Goal: Information Seeking & Learning: Learn about a topic

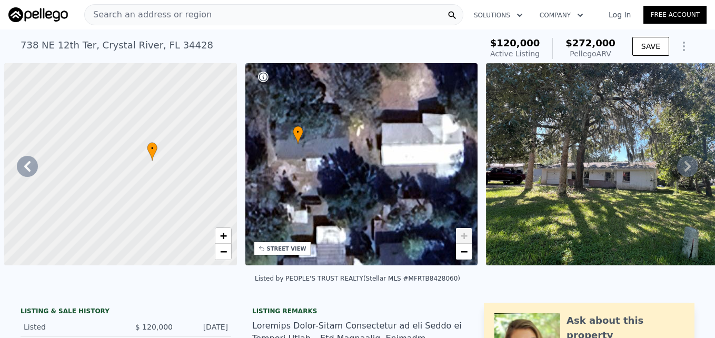
click at [317, 41] on div "[STREET_ADDRESS] Active at $120k (~ARV $272k )" at bounding box center [249, 48] width 457 height 29
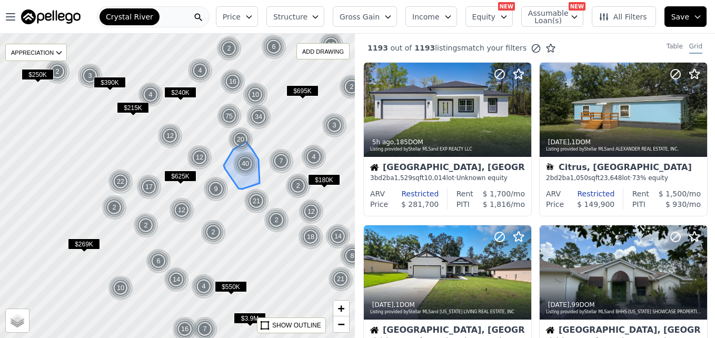
click at [252, 168] on img at bounding box center [246, 163] width 26 height 25
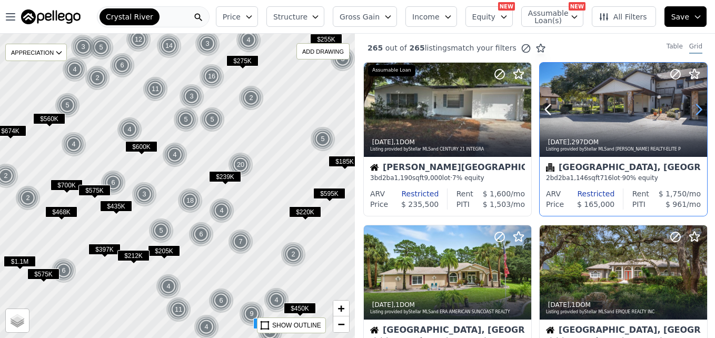
click at [690, 107] on icon at bounding box center [698, 109] width 17 height 17
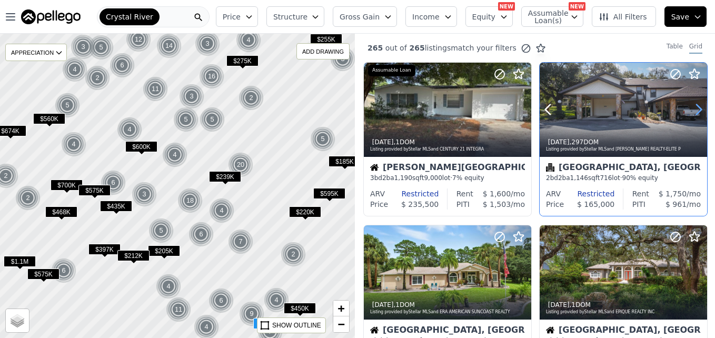
click at [690, 107] on icon at bounding box center [698, 109] width 17 height 17
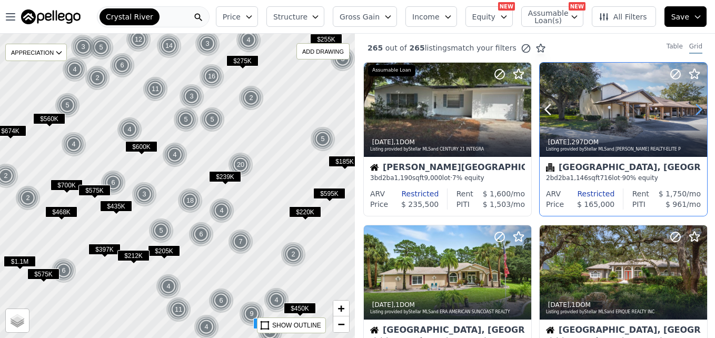
click at [690, 107] on icon at bounding box center [698, 109] width 17 height 17
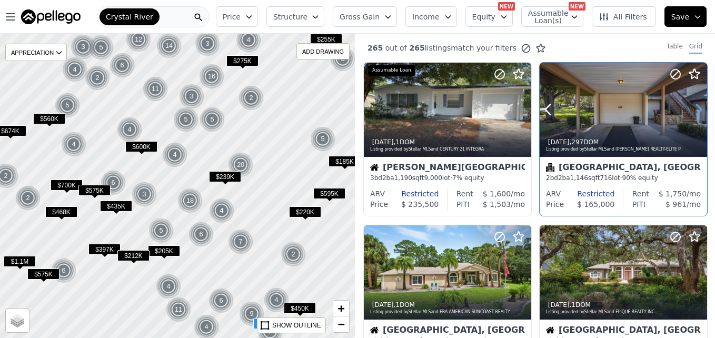
click at [690, 107] on icon at bounding box center [698, 109] width 17 height 17
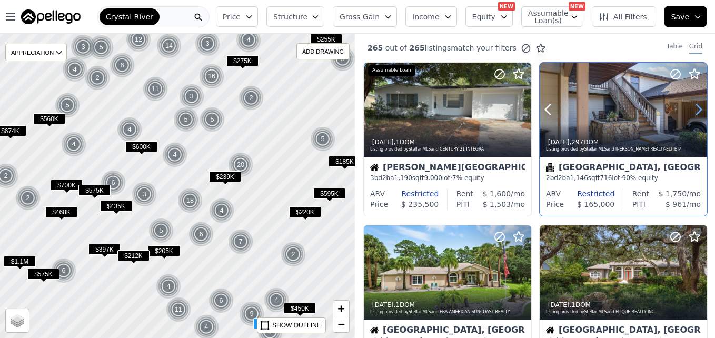
click at [690, 107] on icon at bounding box center [698, 109] width 17 height 17
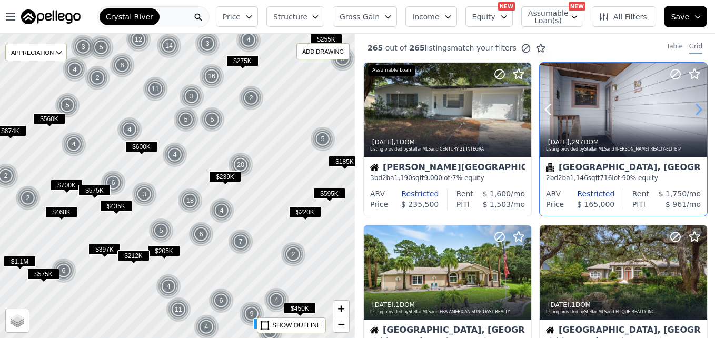
click at [690, 107] on icon at bounding box center [698, 109] width 17 height 17
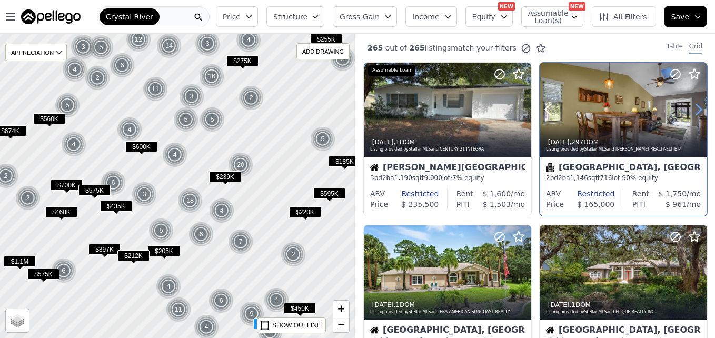
click at [690, 107] on icon at bounding box center [698, 109] width 17 height 17
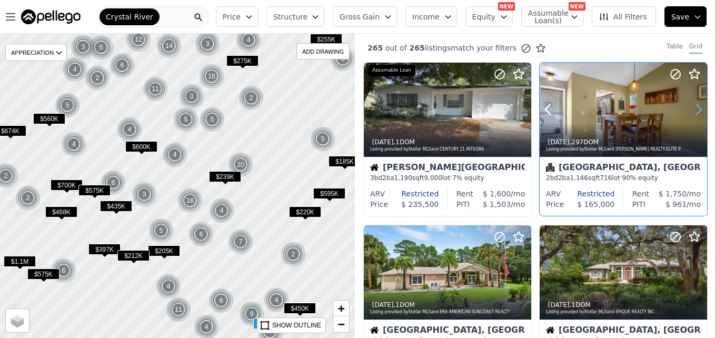
click at [690, 107] on icon at bounding box center [698, 109] width 17 height 17
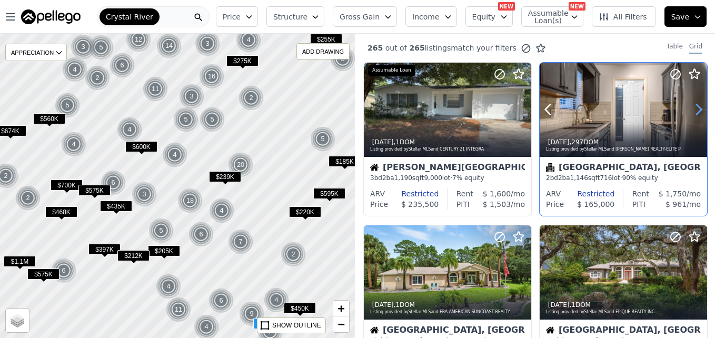
click at [690, 107] on icon at bounding box center [698, 109] width 17 height 17
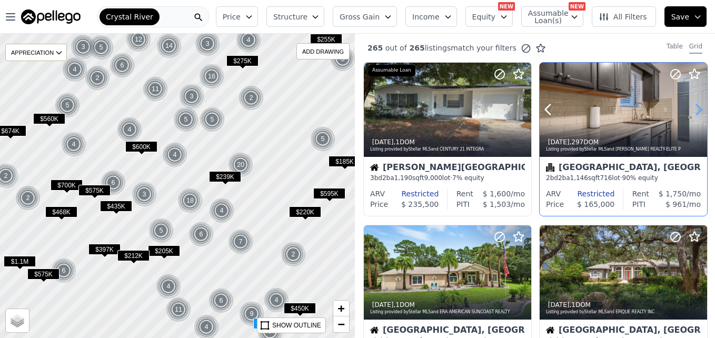
click at [690, 107] on icon at bounding box center [698, 109] width 17 height 17
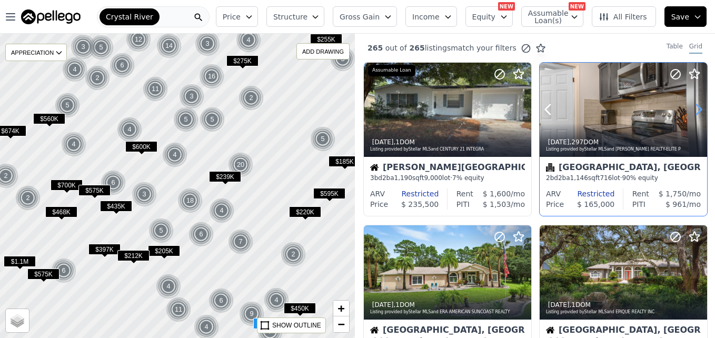
click at [690, 107] on icon at bounding box center [698, 109] width 17 height 17
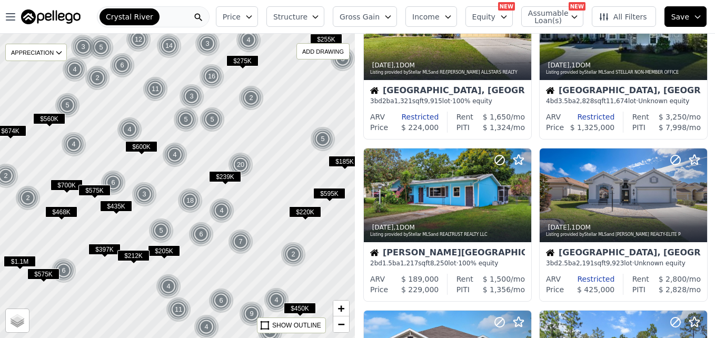
scroll to position [571, 0]
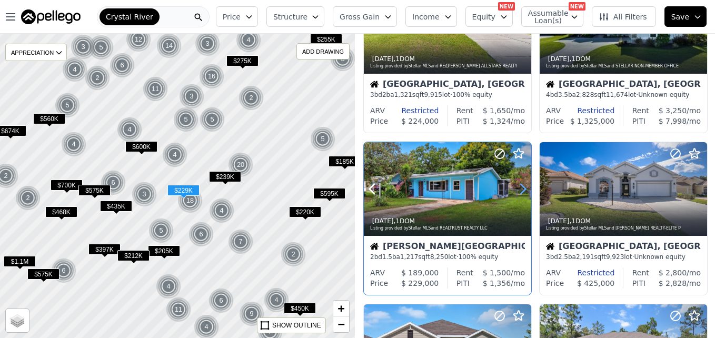
click at [521, 191] on icon at bounding box center [522, 189] width 17 height 17
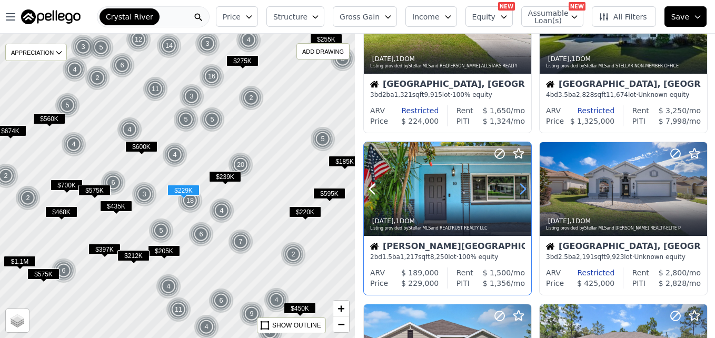
click at [521, 191] on icon at bounding box center [522, 189] width 17 height 17
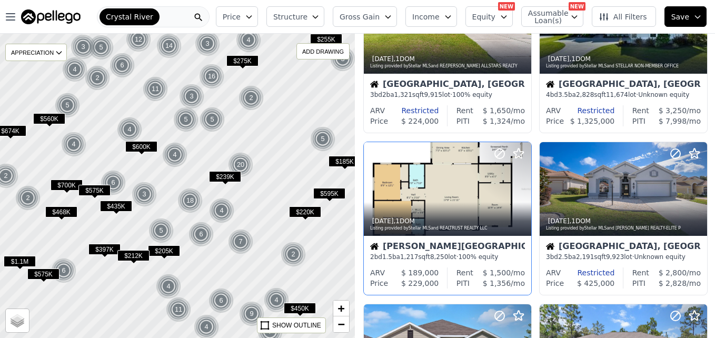
click at [252, 98] on div "2" at bounding box center [250, 97] width 25 height 25
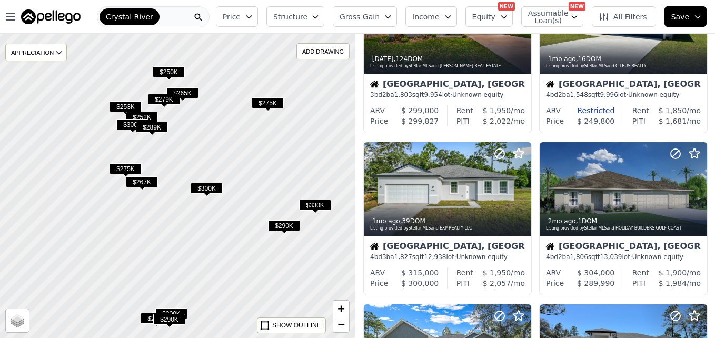
drag, startPoint x: 133, startPoint y: 136, endPoint x: 255, endPoint y: 174, distance: 127.8
click at [255, 174] on div at bounding box center [178, 185] width 426 height 365
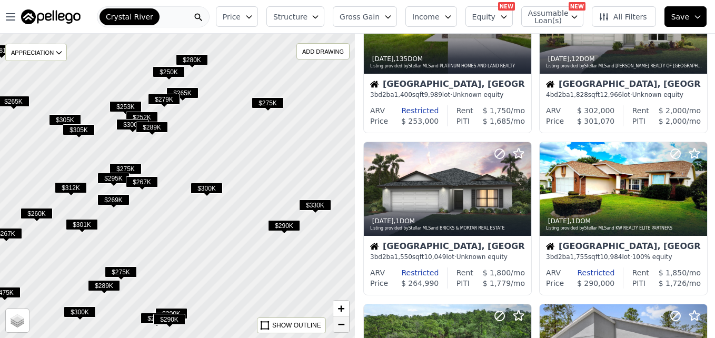
click at [344, 331] on link "−" at bounding box center [341, 324] width 16 height 16
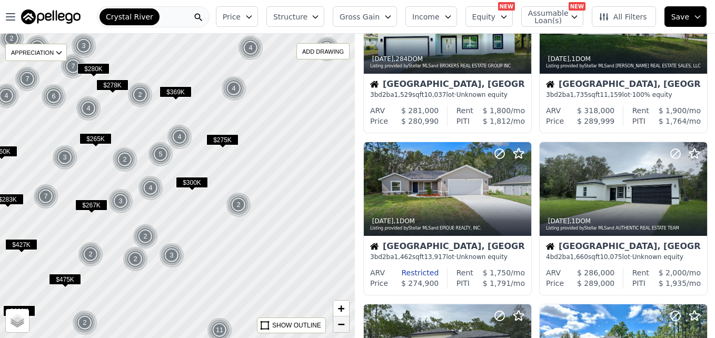
click at [341, 327] on span "−" at bounding box center [341, 323] width 7 height 13
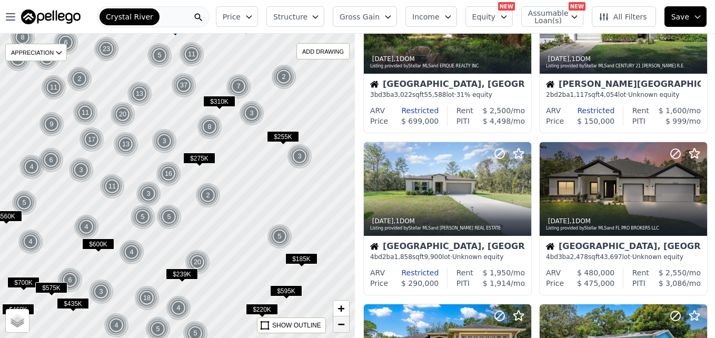
click at [347, 320] on link "−" at bounding box center [341, 324] width 16 height 16
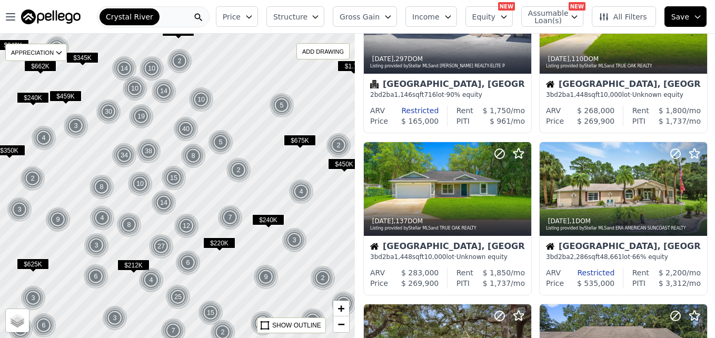
click at [170, 21] on div "Crystal River" at bounding box center [153, 16] width 113 height 21
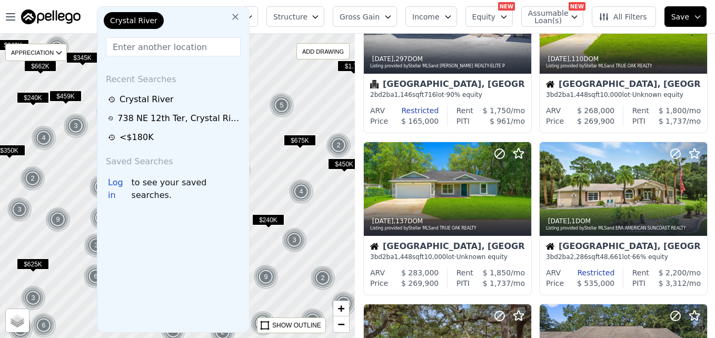
click at [230, 19] on icon at bounding box center [235, 17] width 11 height 11
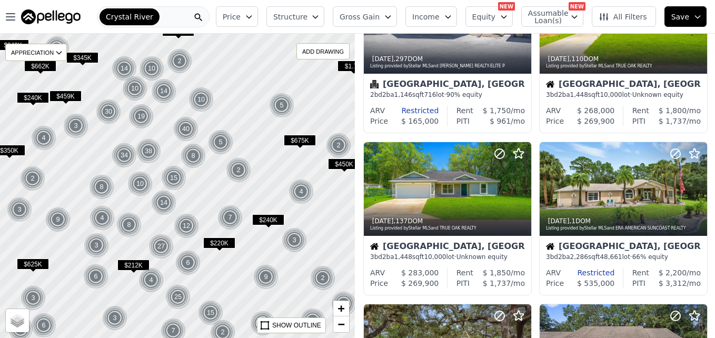
click at [143, 14] on span "Crystal River" at bounding box center [129, 17] width 47 height 11
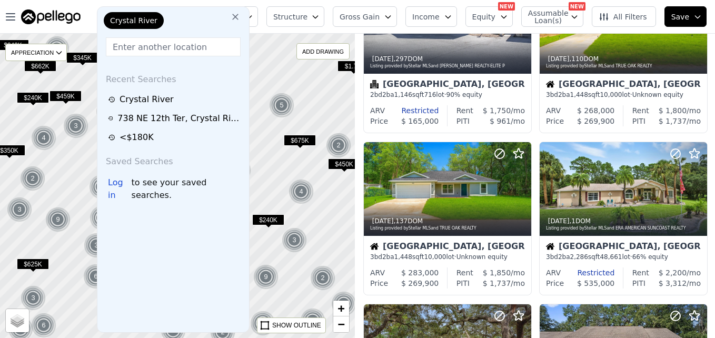
click at [166, 42] on input "text" at bounding box center [173, 46] width 135 height 19
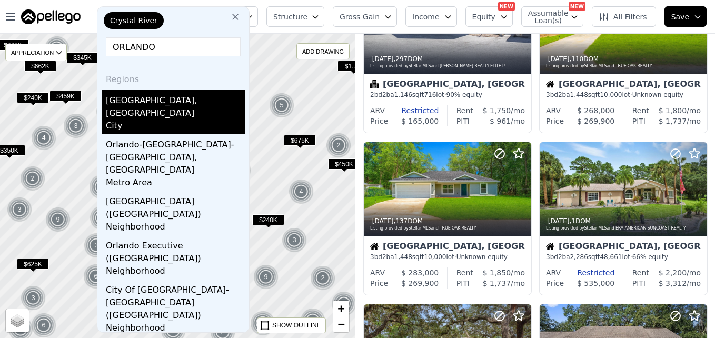
type input "ORLANDO"
click at [145, 96] on div "[GEOGRAPHIC_DATA], [GEOGRAPHIC_DATA]" at bounding box center [175, 104] width 139 height 29
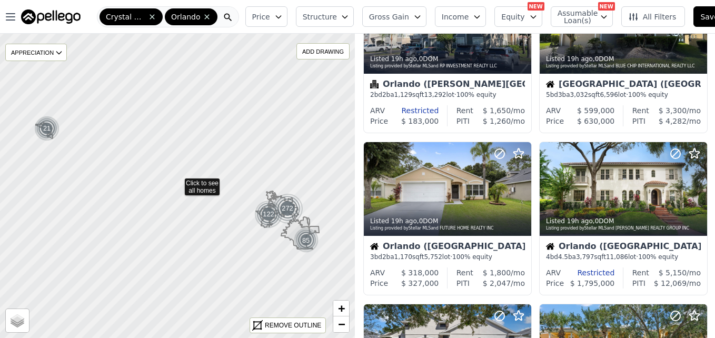
click at [217, 101] on icon at bounding box center [177, 186] width 429 height 368
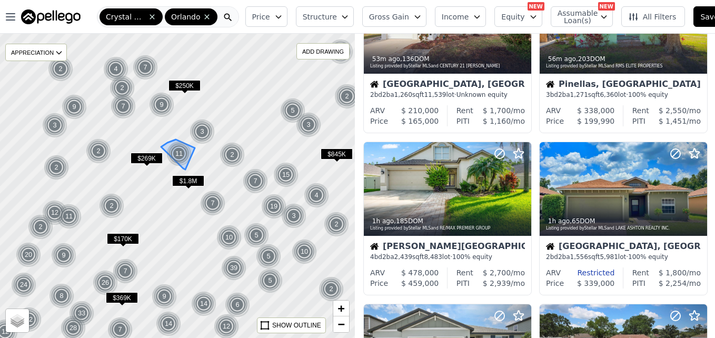
click at [181, 158] on div "11" at bounding box center [178, 153] width 25 height 25
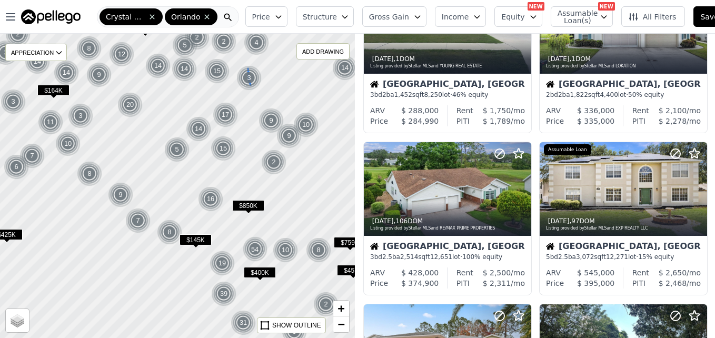
click at [252, 79] on img at bounding box center [249, 77] width 26 height 25
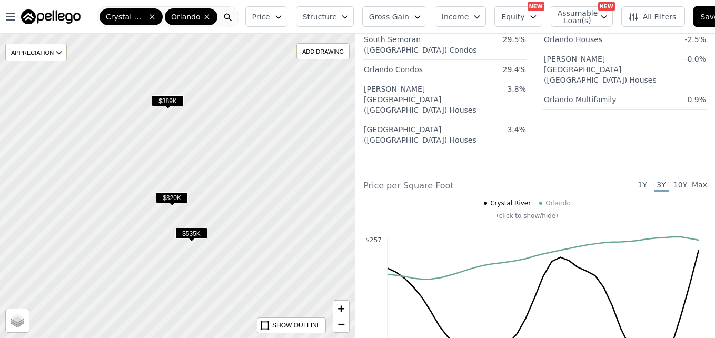
click at [191, 234] on span "$535K" at bounding box center [191, 233] width 32 height 11
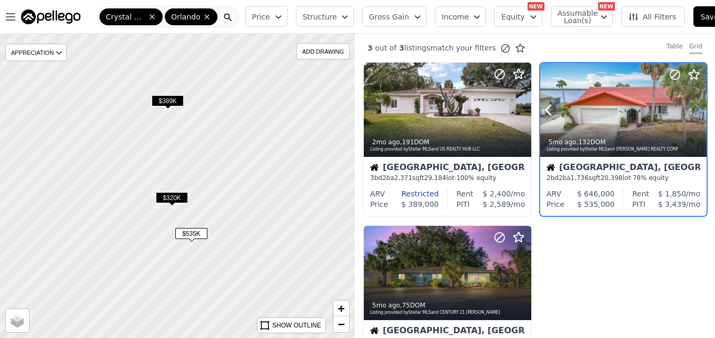
click at [691, 106] on icon at bounding box center [697, 110] width 17 height 17
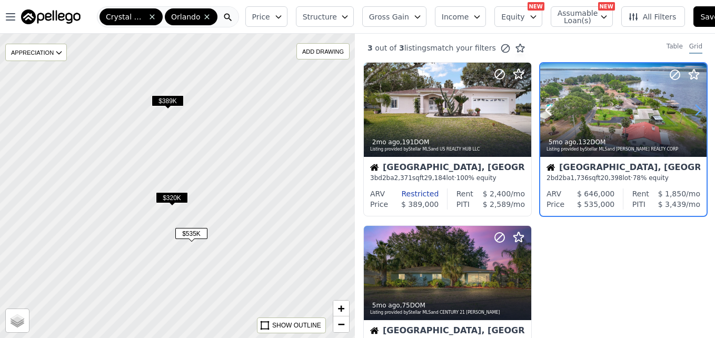
click at [691, 106] on icon at bounding box center [697, 110] width 17 height 17
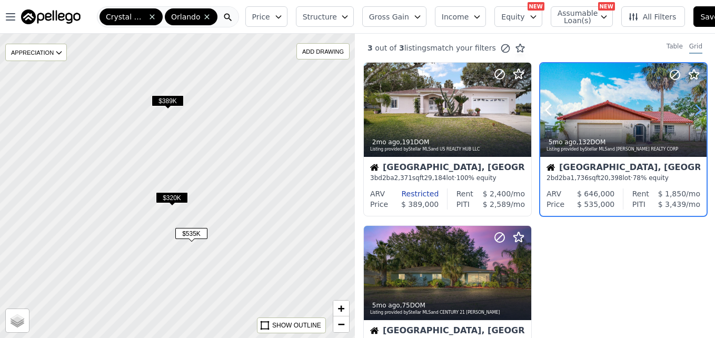
click at [691, 106] on icon at bounding box center [697, 110] width 17 height 17
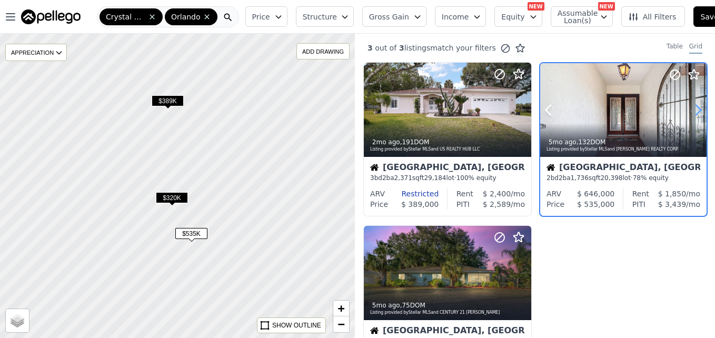
click at [691, 106] on icon at bounding box center [697, 110] width 17 height 17
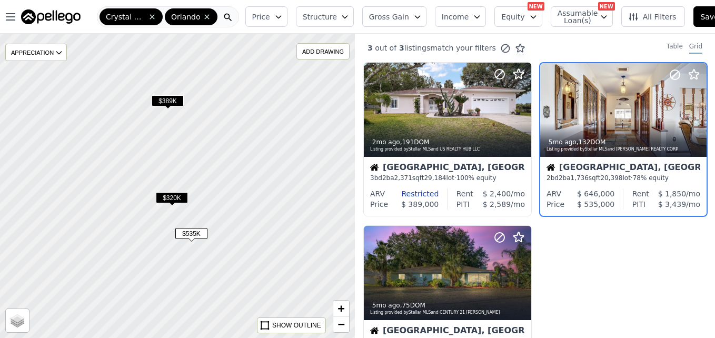
click at [182, 198] on span "$320K" at bounding box center [172, 197] width 32 height 11
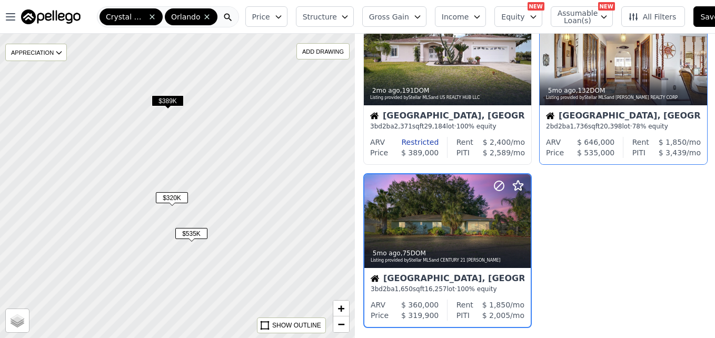
scroll to position [99, 0]
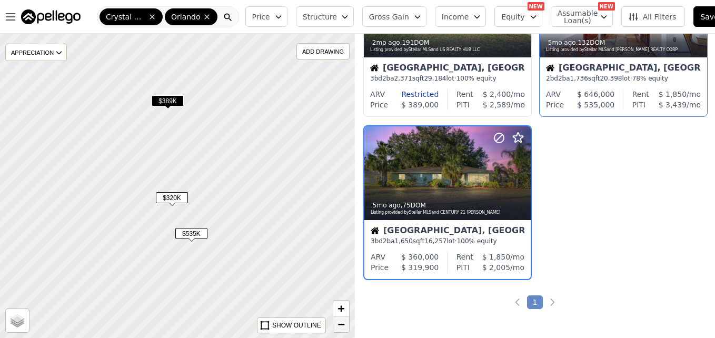
click at [339, 322] on span "−" at bounding box center [341, 323] width 7 height 13
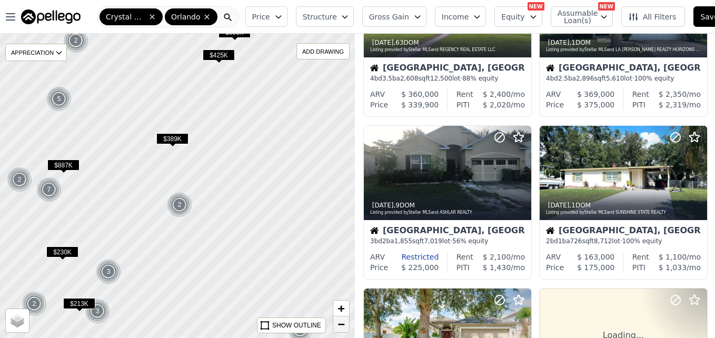
click at [339, 322] on span "−" at bounding box center [341, 323] width 7 height 13
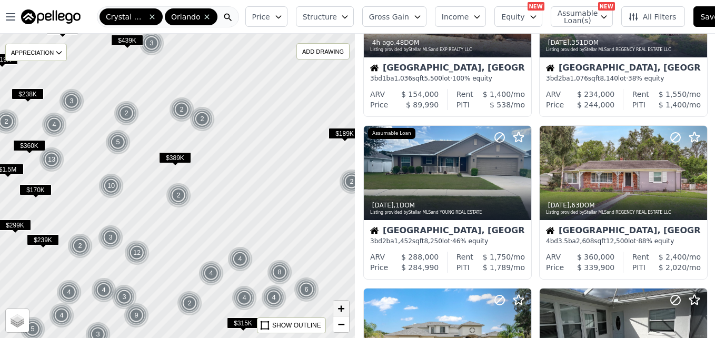
click at [339, 307] on span "+" at bounding box center [341, 308] width 7 height 13
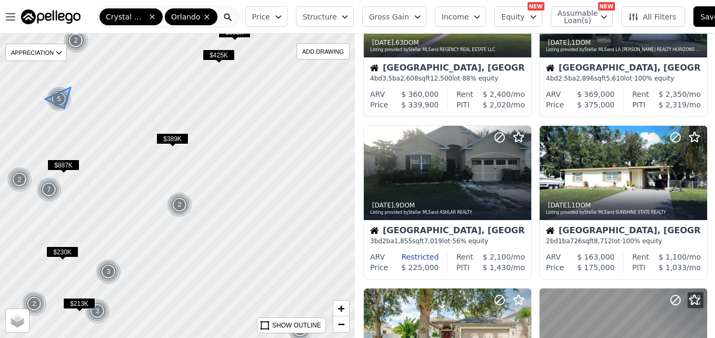
click at [62, 103] on img at bounding box center [59, 98] width 26 height 25
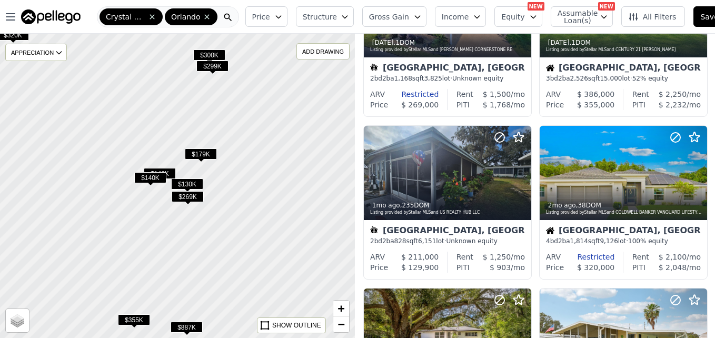
click at [201, 154] on span "$179K" at bounding box center [201, 153] width 32 height 11
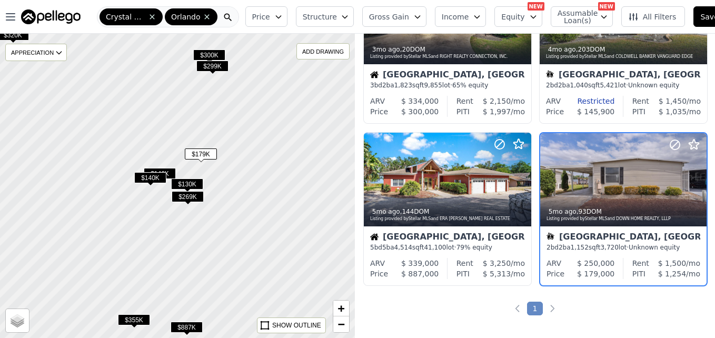
scroll to position [587, 0]
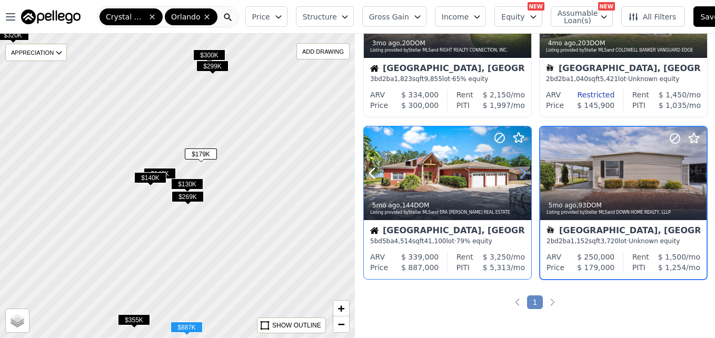
click at [517, 174] on icon at bounding box center [522, 173] width 17 height 17
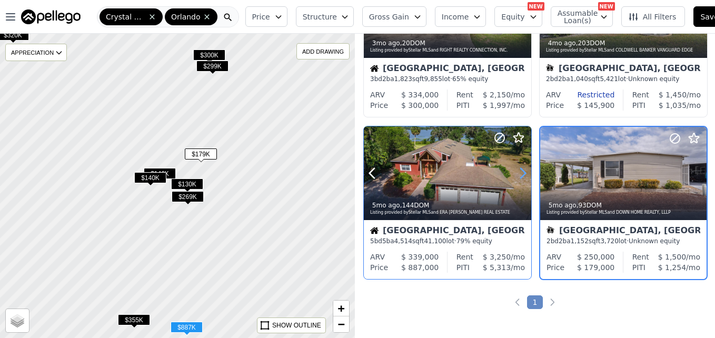
click at [517, 174] on icon at bounding box center [522, 173] width 17 height 17
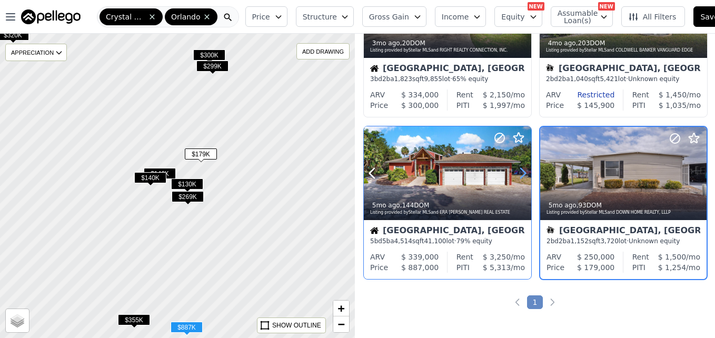
click at [517, 174] on icon at bounding box center [522, 173] width 17 height 17
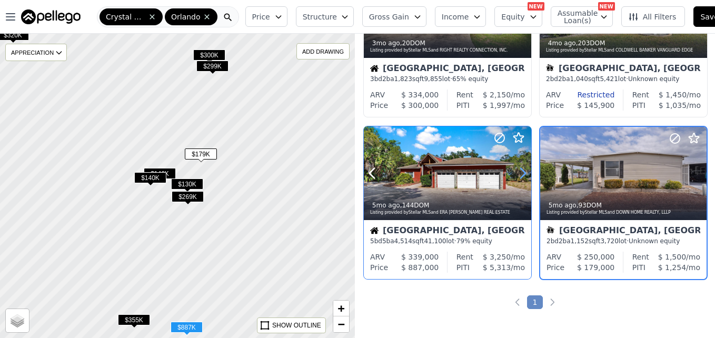
click at [517, 174] on icon at bounding box center [522, 173] width 17 height 17
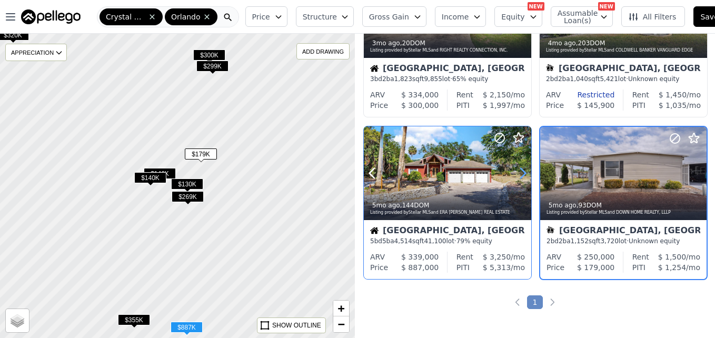
click at [517, 174] on icon at bounding box center [522, 173] width 17 height 17
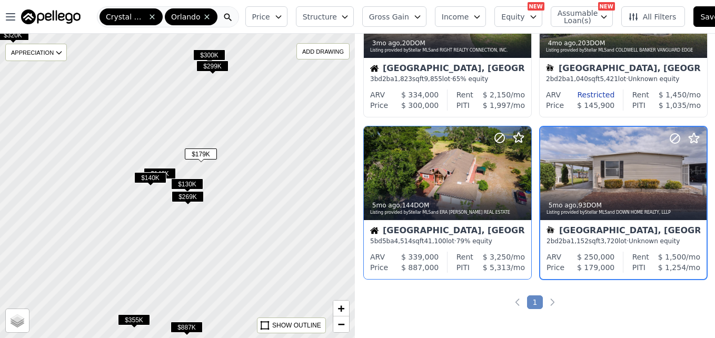
click at [146, 177] on span "$140K" at bounding box center [150, 177] width 32 height 11
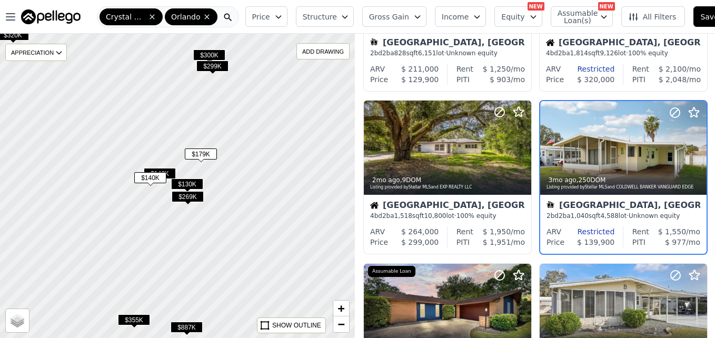
scroll to position [262, 0]
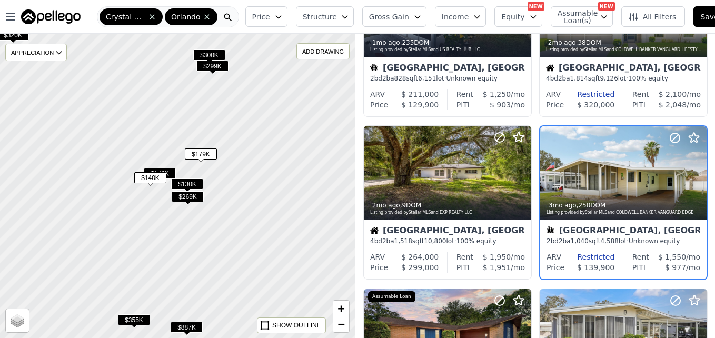
click at [170, 173] on span "$146K" at bounding box center [160, 173] width 32 height 11
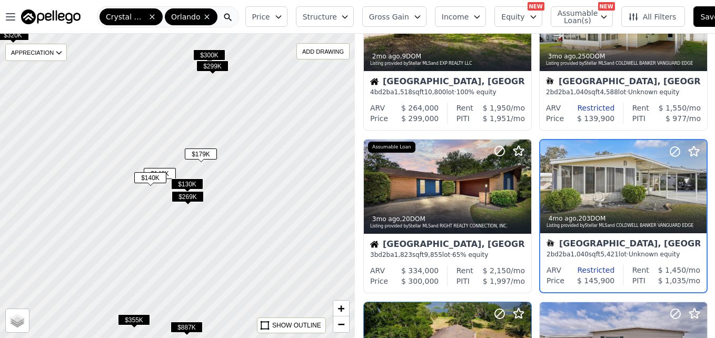
scroll to position [425, 0]
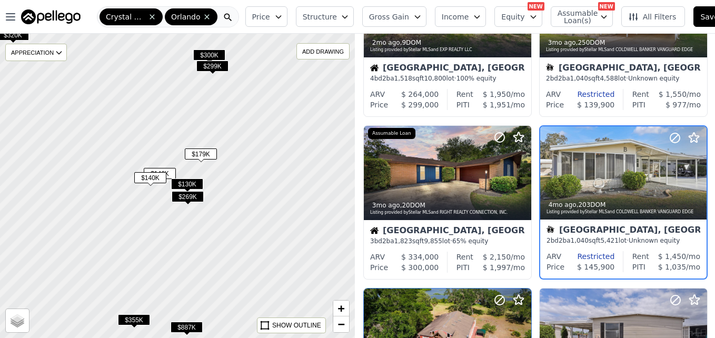
click at [216, 68] on span "$299K" at bounding box center [212, 66] width 32 height 11
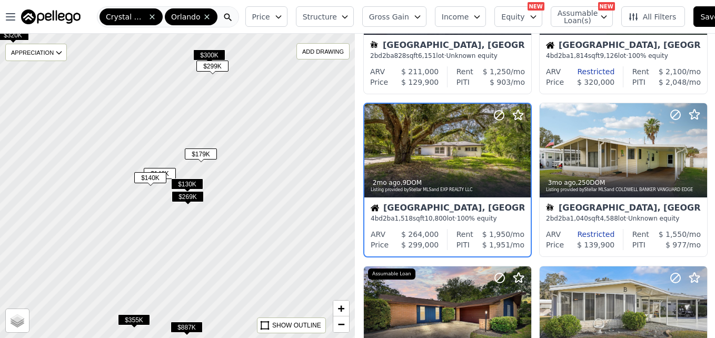
scroll to position [262, 0]
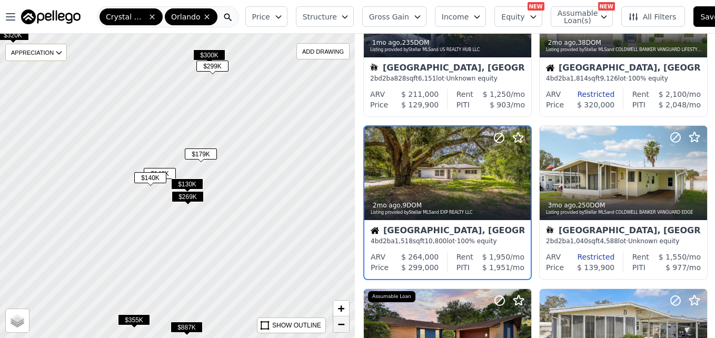
click at [345, 325] on link "−" at bounding box center [341, 324] width 16 height 16
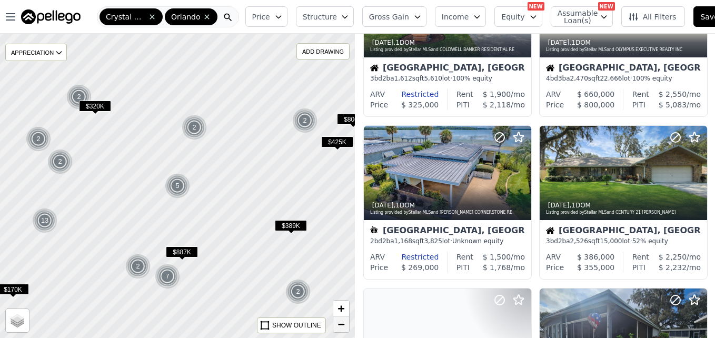
scroll to position [587, 0]
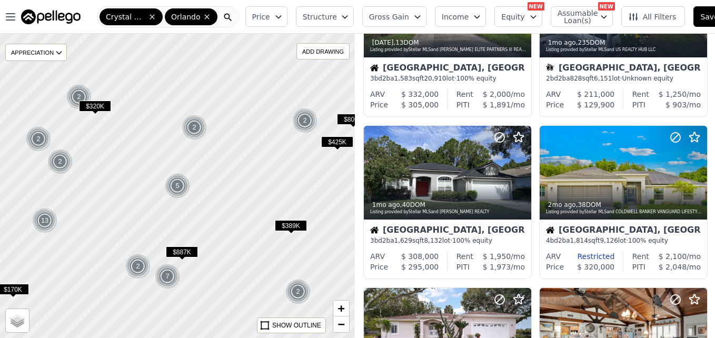
click at [42, 139] on img at bounding box center [39, 138] width 26 height 25
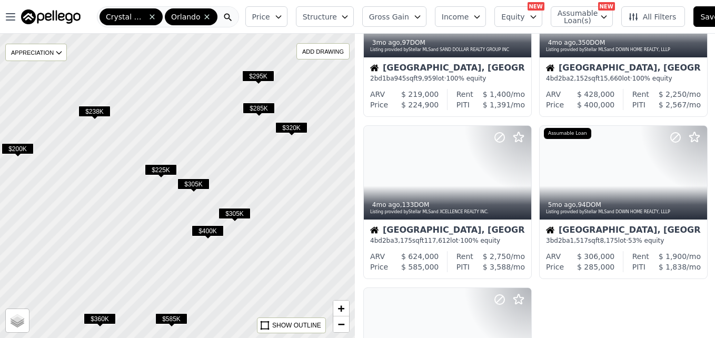
scroll to position [99, 0]
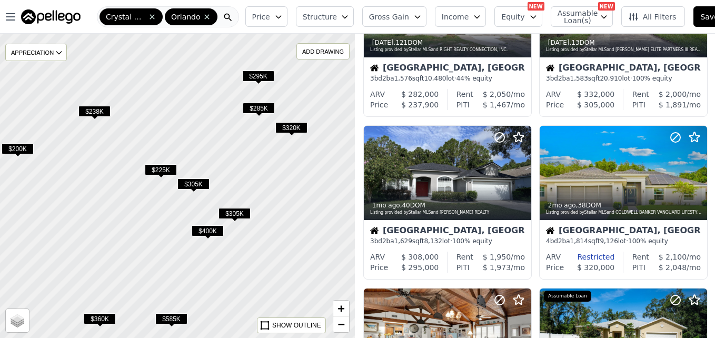
click at [25, 151] on span "$200K" at bounding box center [18, 148] width 32 height 11
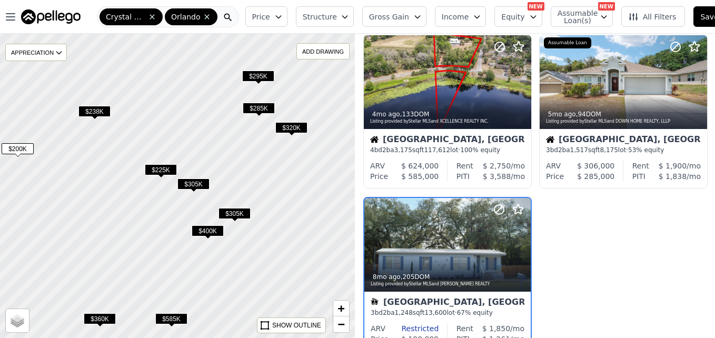
scroll to position [749, 0]
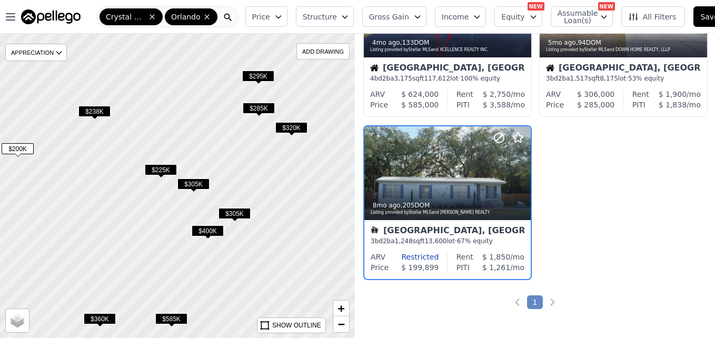
click at [197, 183] on span "$305K" at bounding box center [193, 183] width 32 height 11
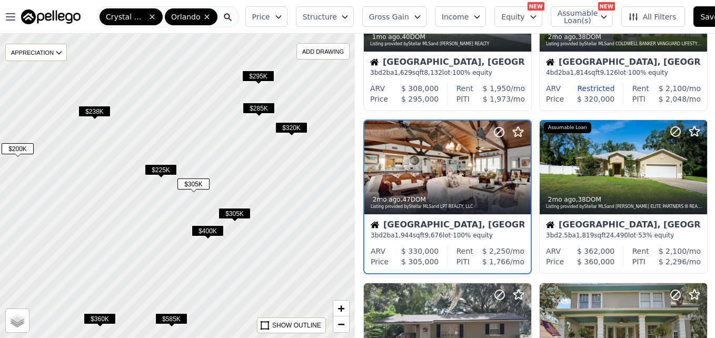
scroll to position [262, 0]
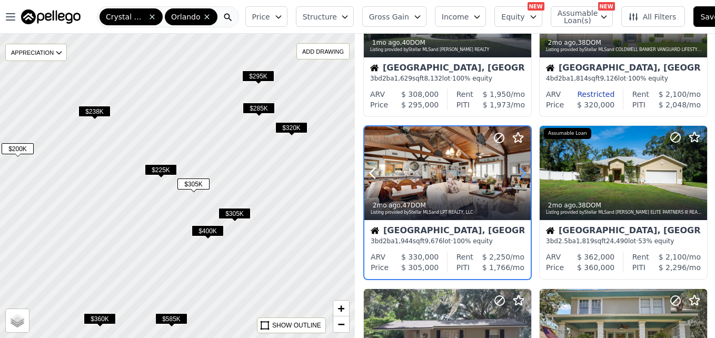
click at [525, 173] on icon at bounding box center [522, 173] width 5 height 10
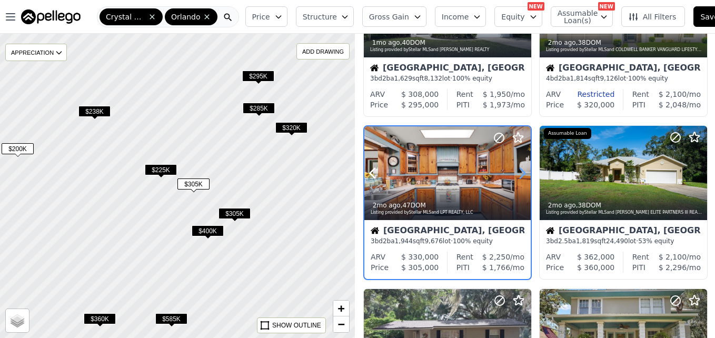
click at [525, 173] on icon at bounding box center [522, 173] width 5 height 10
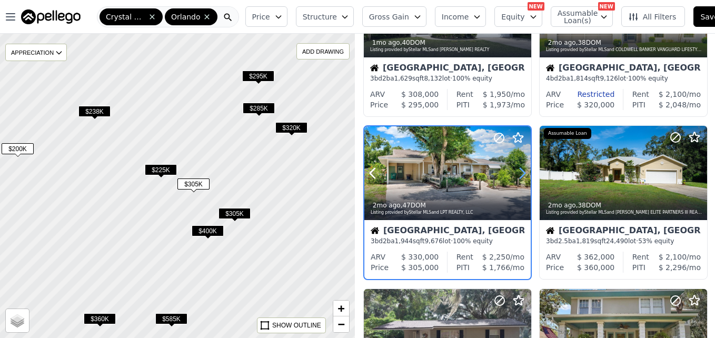
click at [525, 173] on icon at bounding box center [522, 173] width 5 height 10
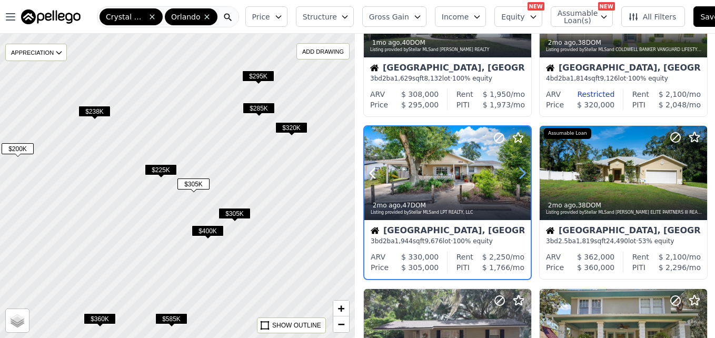
click at [525, 173] on icon at bounding box center [522, 173] width 5 height 10
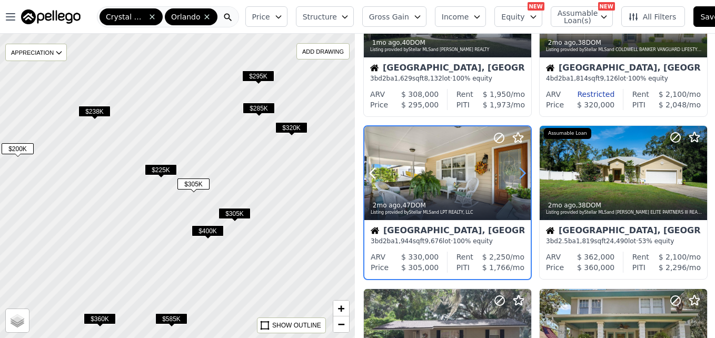
click at [525, 173] on icon at bounding box center [522, 173] width 5 height 10
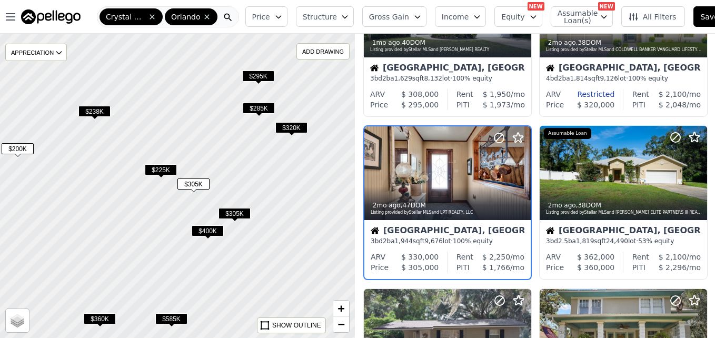
click at [287, 176] on div at bounding box center [178, 185] width 426 height 365
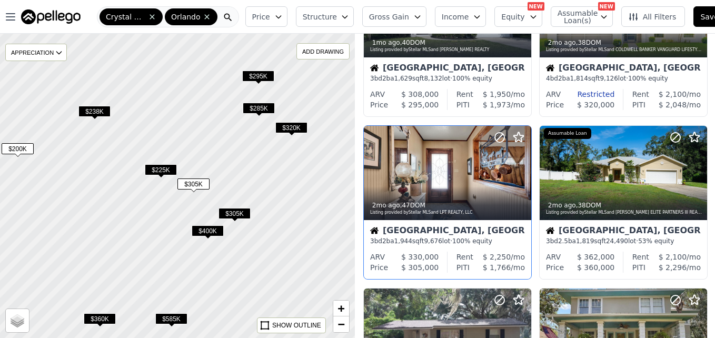
click at [262, 114] on span "$285K" at bounding box center [259, 108] width 32 height 11
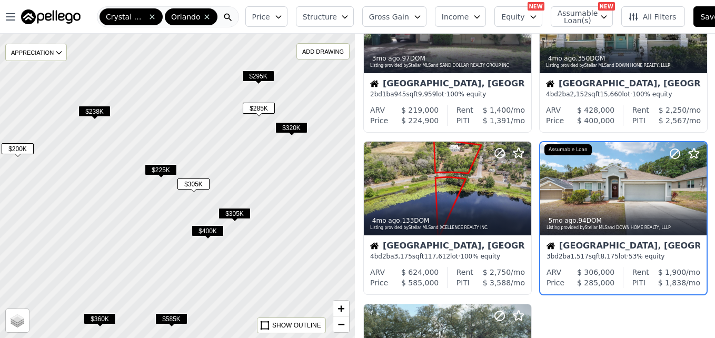
scroll to position [587, 0]
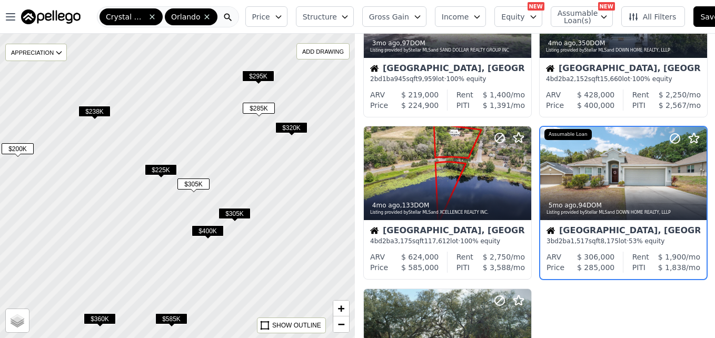
click at [258, 79] on span "$295K" at bounding box center [258, 76] width 32 height 11
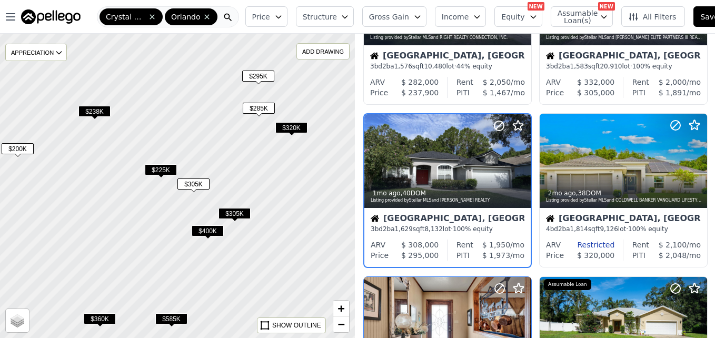
scroll to position [99, 0]
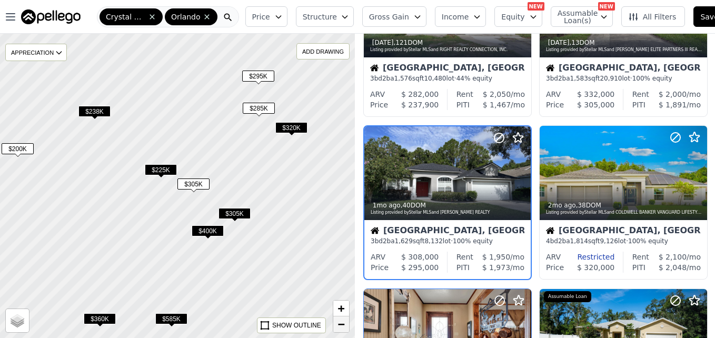
click at [345, 322] on link "−" at bounding box center [341, 324] width 16 height 16
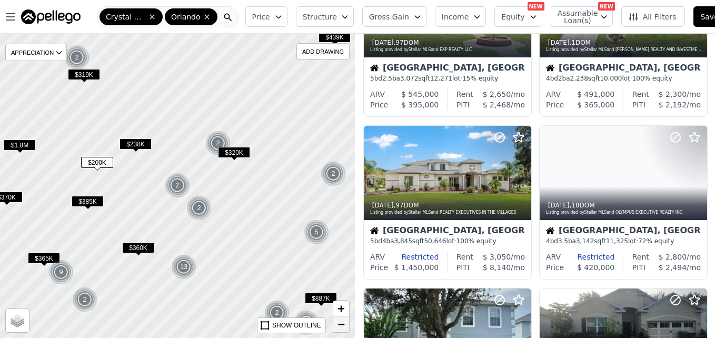
scroll to position [750, 0]
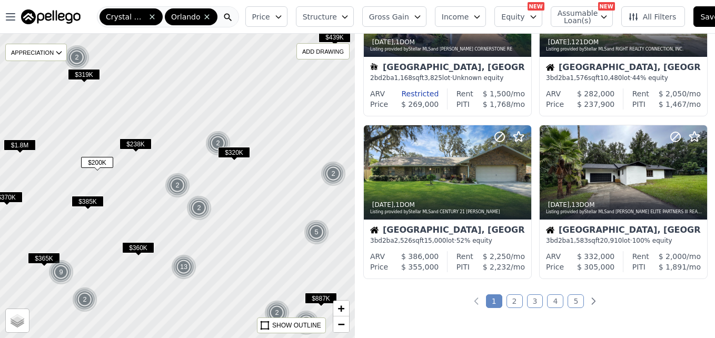
click at [335, 173] on div "2" at bounding box center [333, 173] width 25 height 25
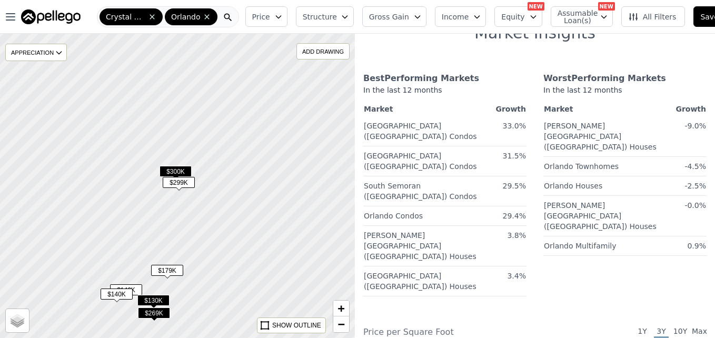
scroll to position [99, 0]
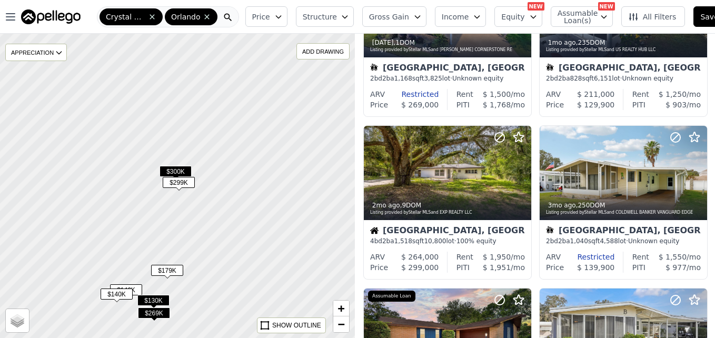
click at [181, 171] on span "$300K" at bounding box center [175, 171] width 32 height 11
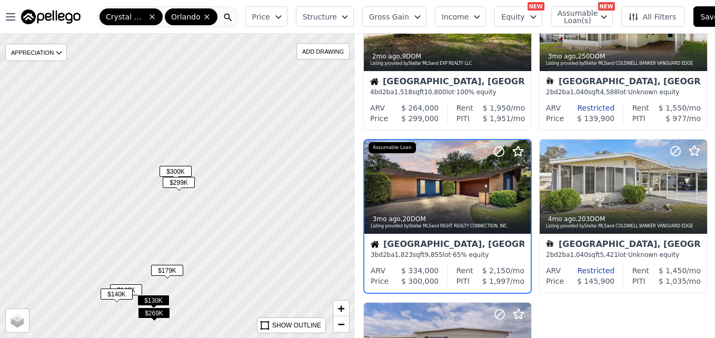
scroll to position [262, 0]
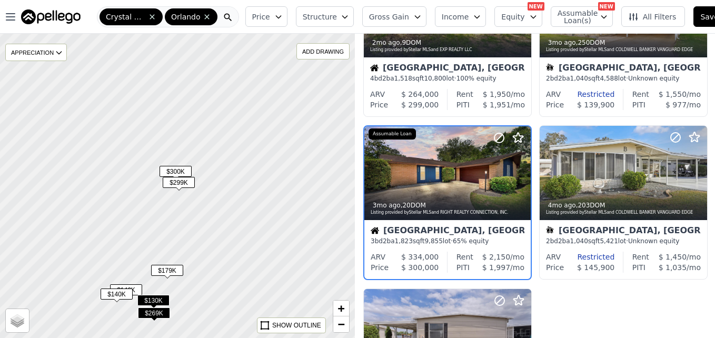
click at [282, 205] on div at bounding box center [178, 185] width 426 height 365
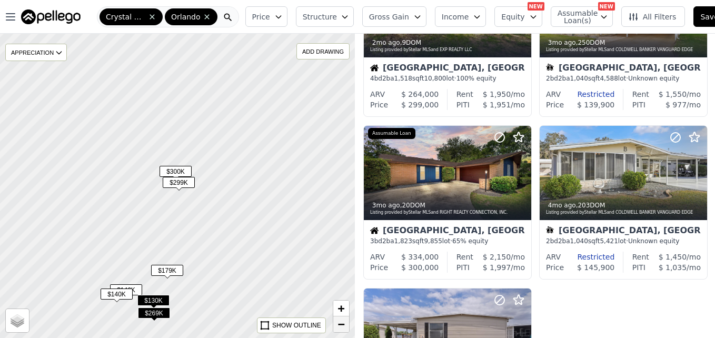
click at [339, 328] on span "−" at bounding box center [341, 323] width 7 height 13
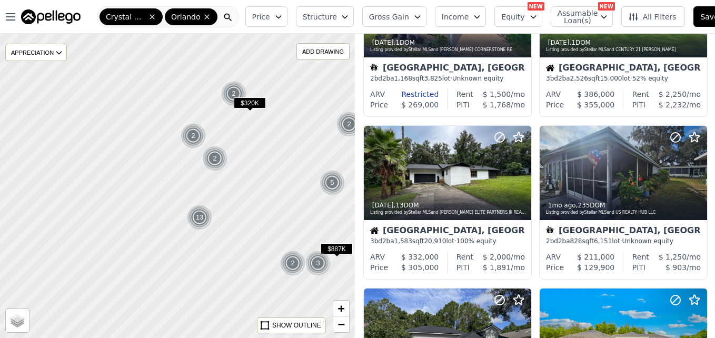
drag, startPoint x: 107, startPoint y: 199, endPoint x: 262, endPoint y: 140, distance: 165.6
click at [262, 140] on div at bounding box center [176, 186] width 426 height 365
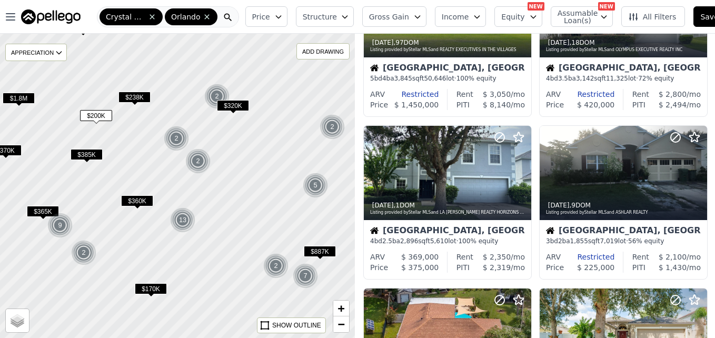
click at [260, 171] on div at bounding box center [178, 185] width 426 height 365
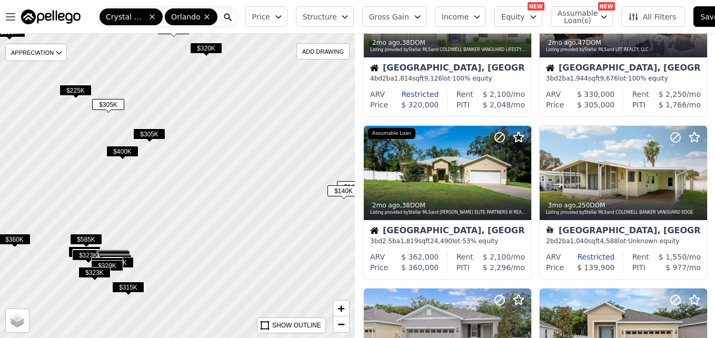
click at [271, 23] on button "Price" at bounding box center [266, 16] width 42 height 21
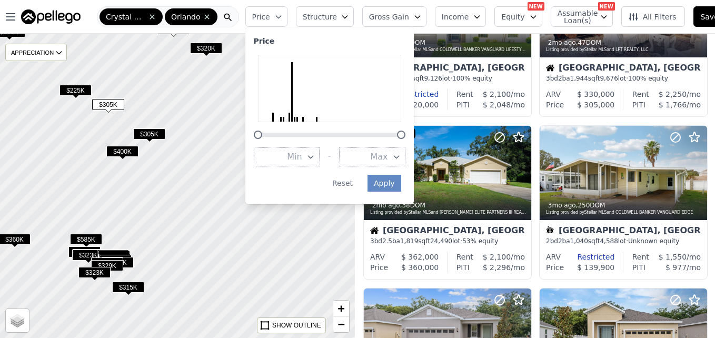
click at [224, 218] on div at bounding box center [178, 185] width 426 height 365
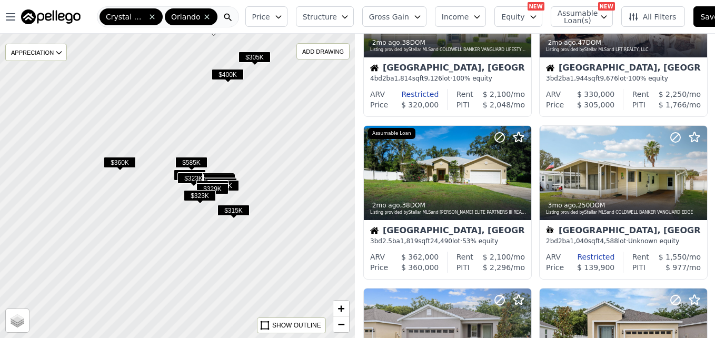
drag, startPoint x: 144, startPoint y: 193, endPoint x: 248, endPoint y: 115, distance: 130.5
click at [248, 115] on div at bounding box center [178, 185] width 426 height 365
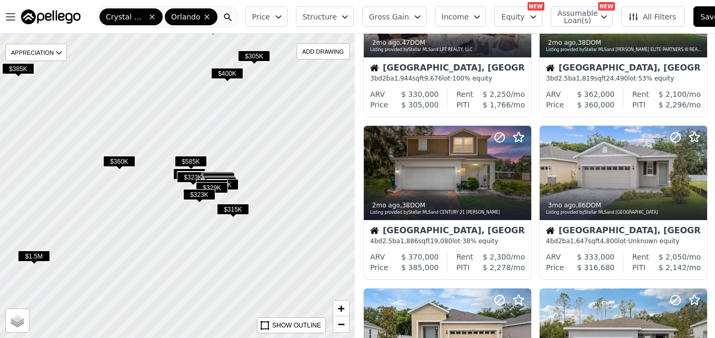
click at [38, 262] on div "$1.5M" at bounding box center [34, 258] width 32 height 15
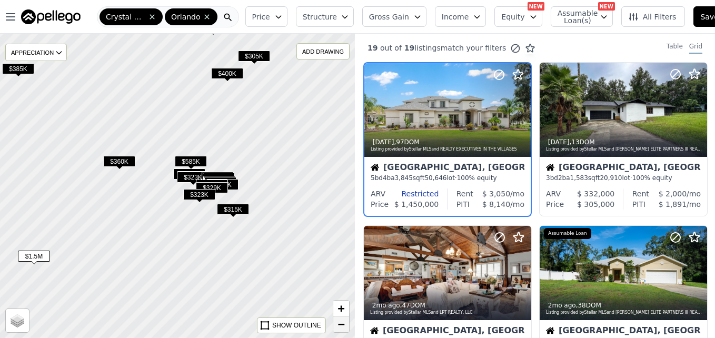
click at [338, 327] on span "−" at bounding box center [341, 323] width 7 height 13
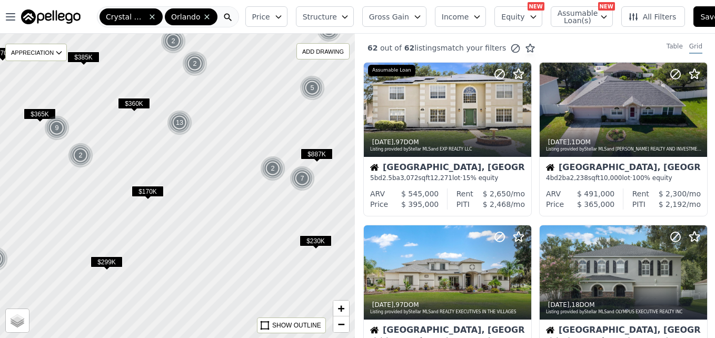
drag, startPoint x: 244, startPoint y: 246, endPoint x: 230, endPoint y: 163, distance: 84.9
click at [230, 163] on div at bounding box center [177, 179] width 426 height 365
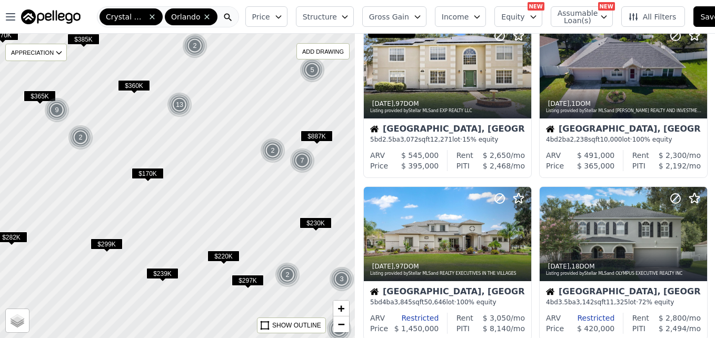
scroll to position [45, 0]
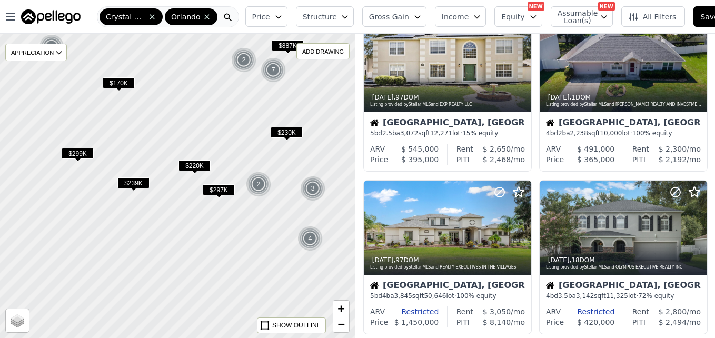
drag, startPoint x: 261, startPoint y: 216, endPoint x: 232, endPoint y: 126, distance: 95.0
click at [232, 126] on div at bounding box center [178, 185] width 426 height 365
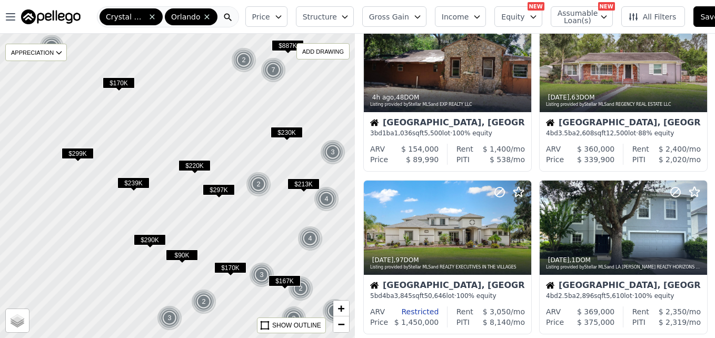
click at [286, 286] on span "$167K" at bounding box center [284, 280] width 32 height 11
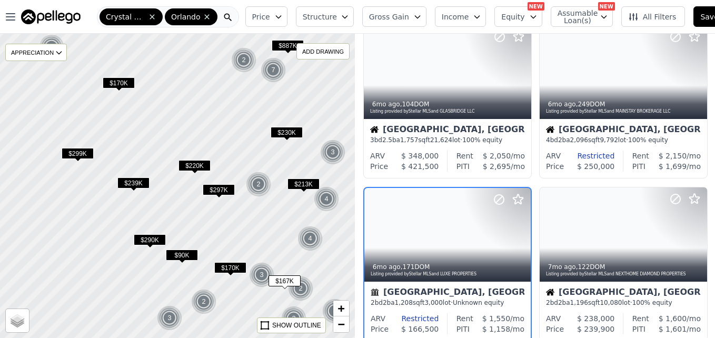
scroll to position [749, 0]
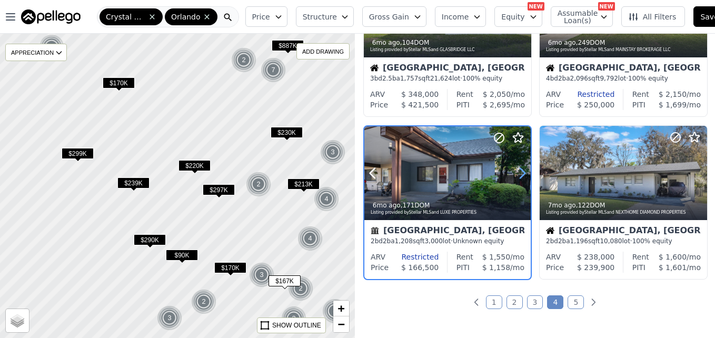
click at [517, 175] on icon at bounding box center [522, 173] width 17 height 17
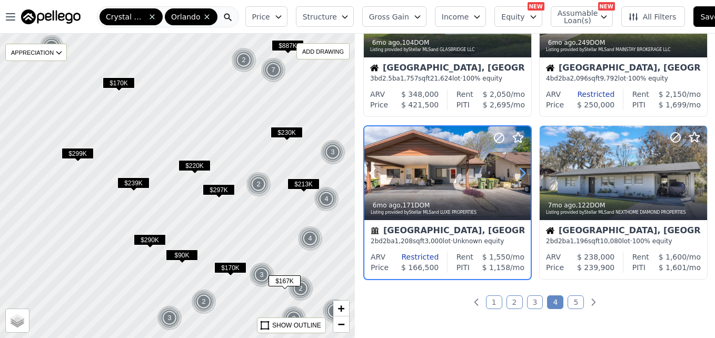
click at [517, 175] on icon at bounding box center [522, 173] width 17 height 17
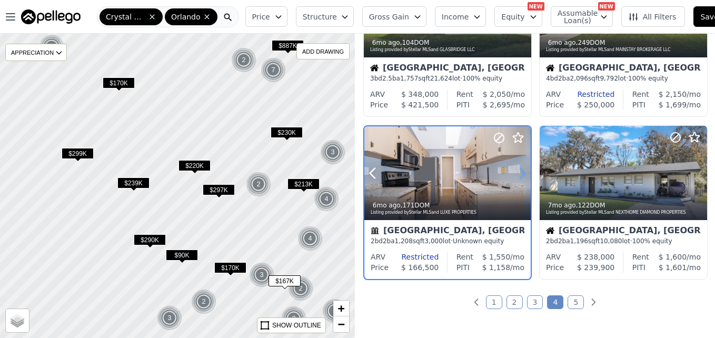
click at [517, 175] on icon at bounding box center [522, 173] width 17 height 17
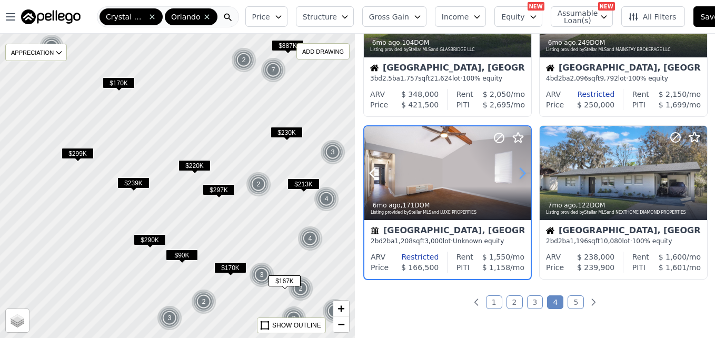
click at [517, 175] on icon at bounding box center [522, 173] width 17 height 17
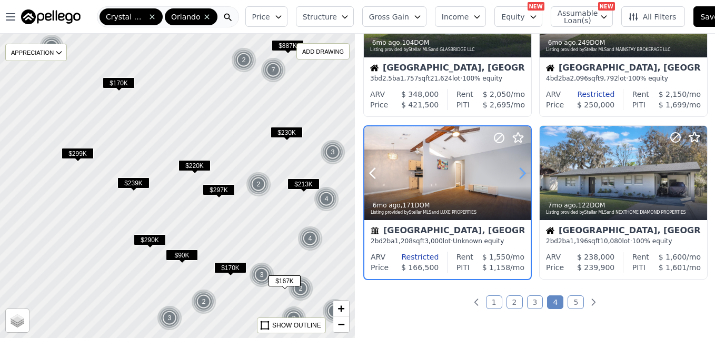
click at [517, 175] on icon at bounding box center [522, 173] width 17 height 17
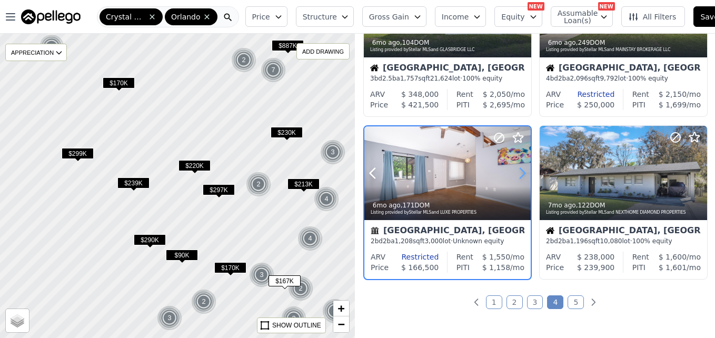
click at [517, 175] on icon at bounding box center [522, 173] width 17 height 17
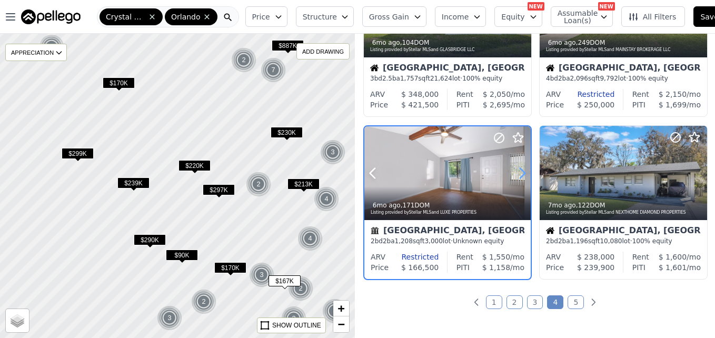
click at [517, 175] on icon at bounding box center [522, 173] width 17 height 17
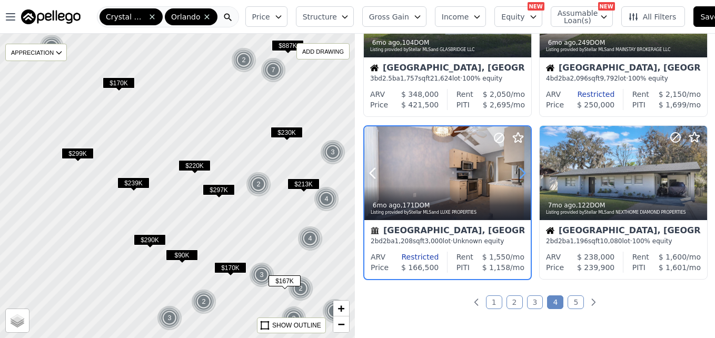
click at [517, 175] on icon at bounding box center [522, 173] width 17 height 17
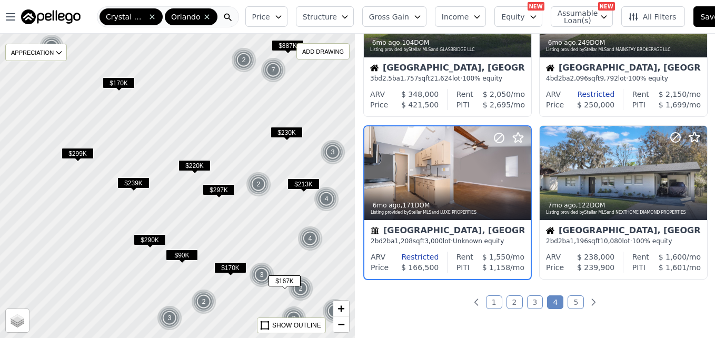
click at [244, 234] on div at bounding box center [178, 185] width 426 height 365
click at [277, 78] on img at bounding box center [274, 69] width 26 height 25
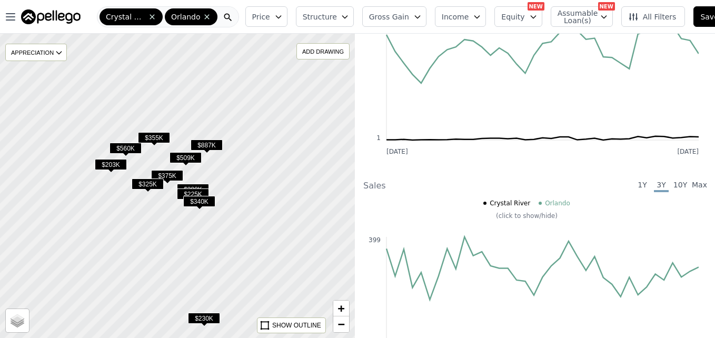
click at [115, 166] on span "$203K" at bounding box center [111, 164] width 32 height 11
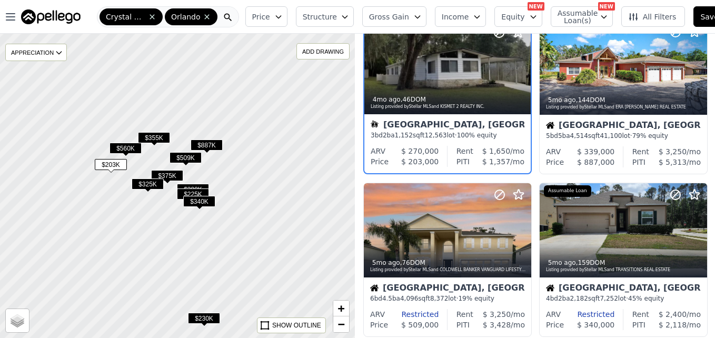
scroll to position [425, 0]
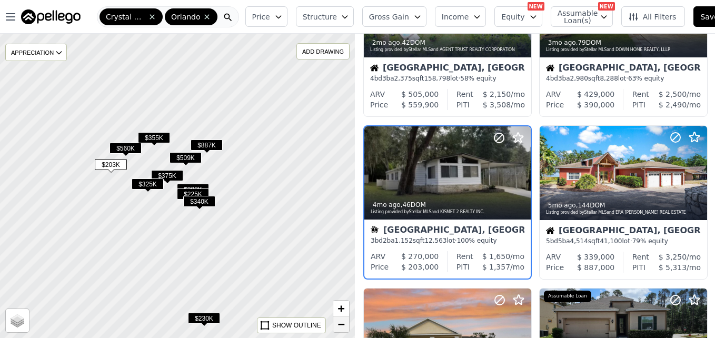
click at [338, 328] on span "−" at bounding box center [341, 323] width 7 height 13
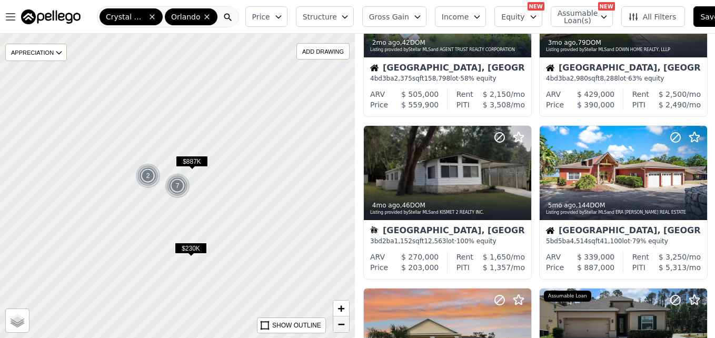
click at [338, 328] on span "−" at bounding box center [341, 323] width 7 height 13
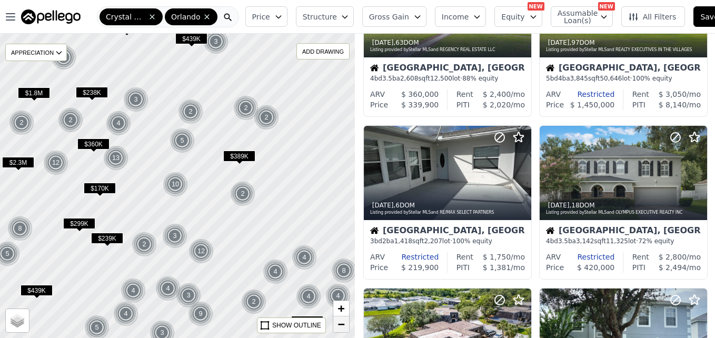
click at [339, 322] on span "−" at bounding box center [341, 323] width 7 height 13
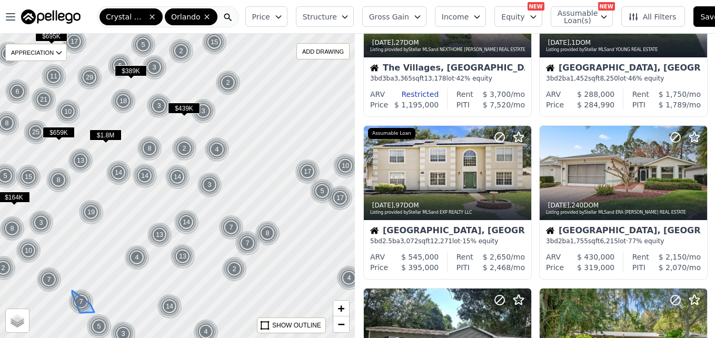
click at [85, 304] on img at bounding box center [81, 301] width 26 height 25
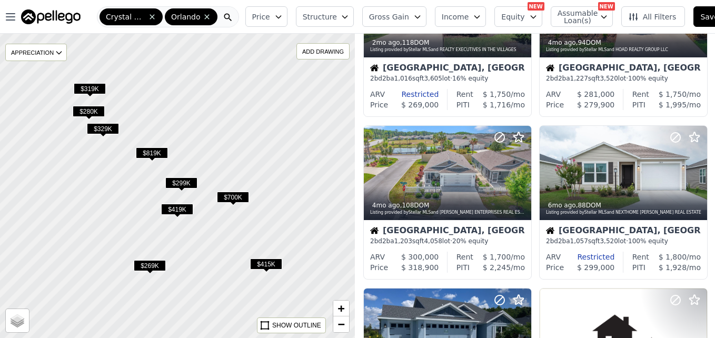
click at [269, 15] on button "Price" at bounding box center [266, 16] width 42 height 21
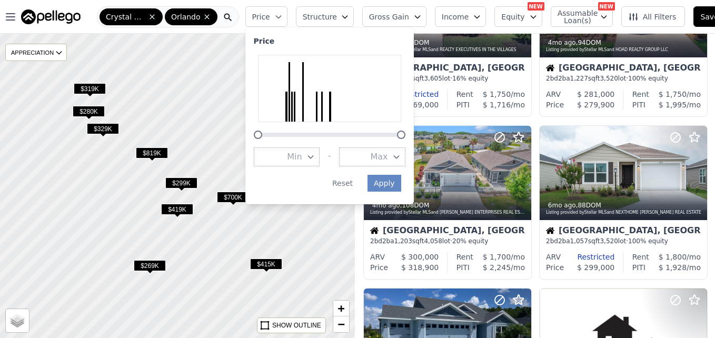
click at [356, 157] on button "Max" at bounding box center [372, 156] width 66 height 19
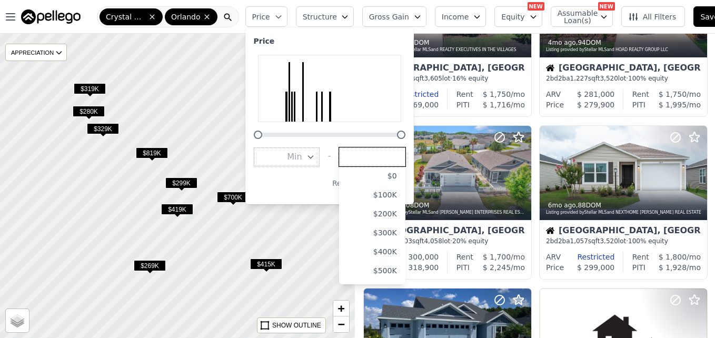
click at [356, 157] on input "number" at bounding box center [372, 156] width 66 height 19
type input "160000"
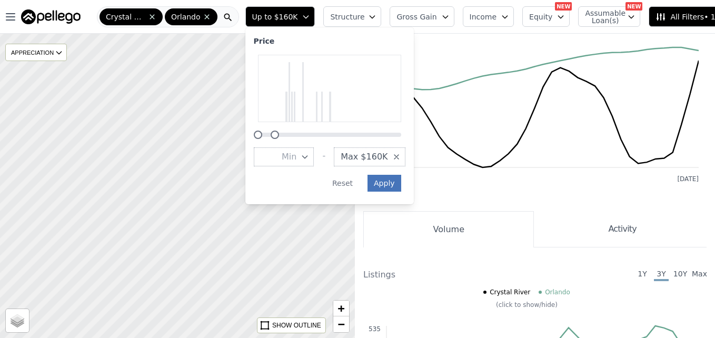
click at [375, 179] on button "Apply" at bounding box center [384, 183] width 34 height 17
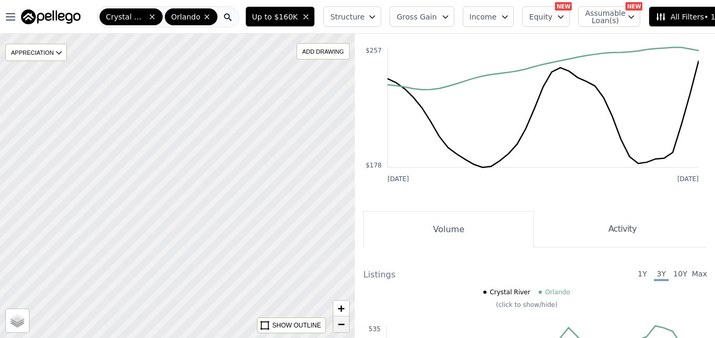
click at [340, 327] on span "−" at bounding box center [341, 323] width 7 height 13
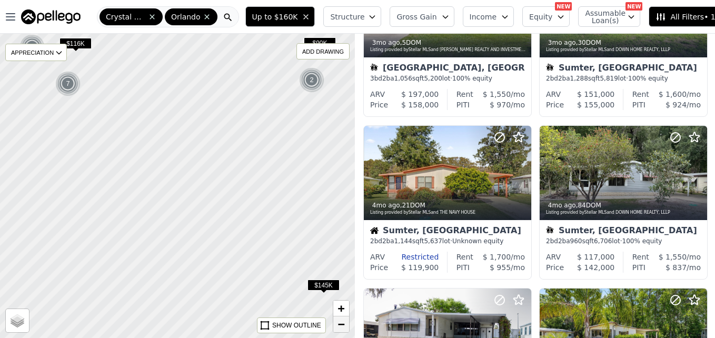
click at [340, 327] on span "−" at bounding box center [341, 323] width 7 height 13
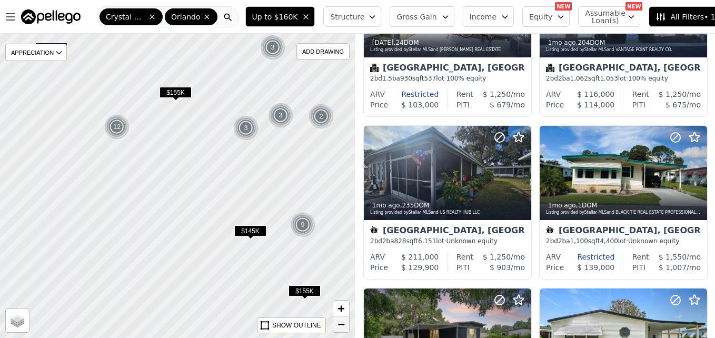
click at [340, 327] on span "−" at bounding box center [341, 323] width 7 height 13
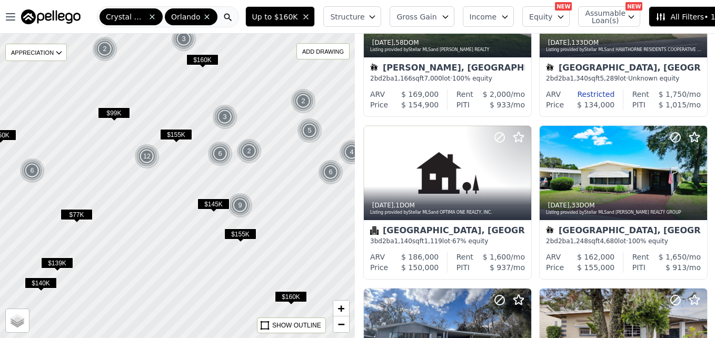
click at [86, 218] on span "$77K" at bounding box center [77, 214] width 32 height 11
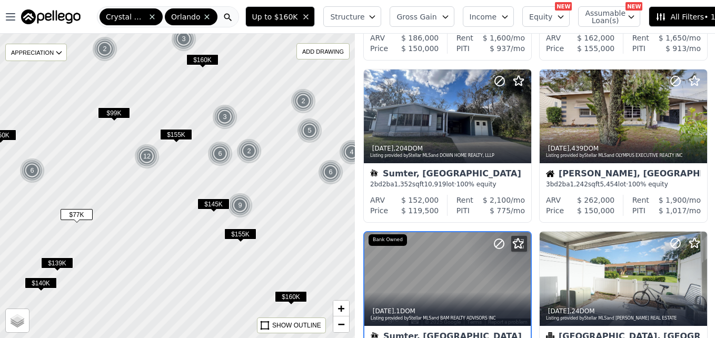
scroll to position [749, 0]
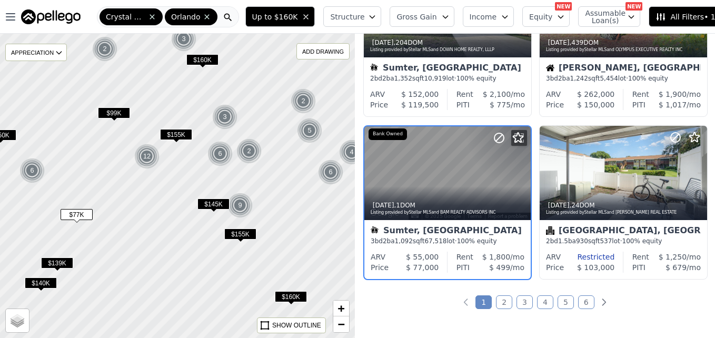
click at [54, 261] on span "$139K" at bounding box center [57, 262] width 32 height 11
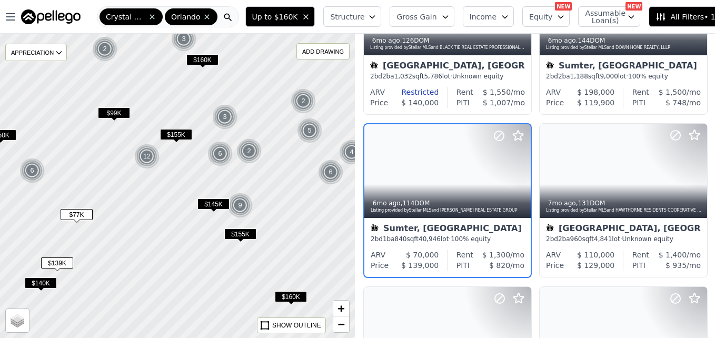
scroll to position [262, 0]
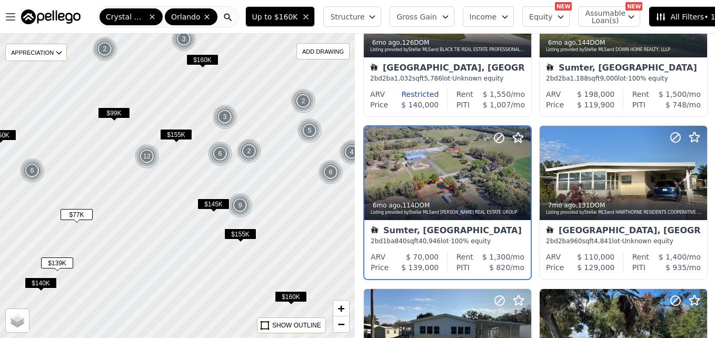
click at [49, 283] on span "$140K" at bounding box center [41, 282] width 32 height 11
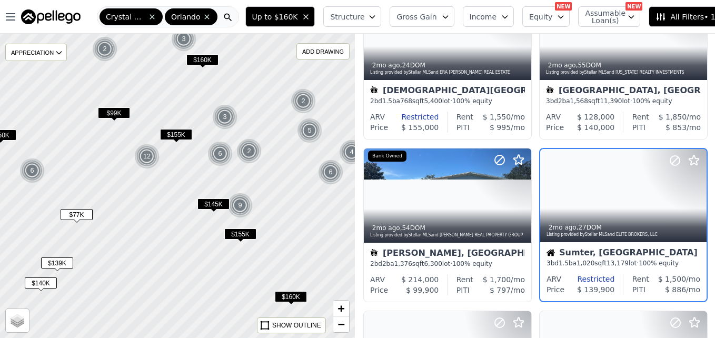
scroll to position [425, 0]
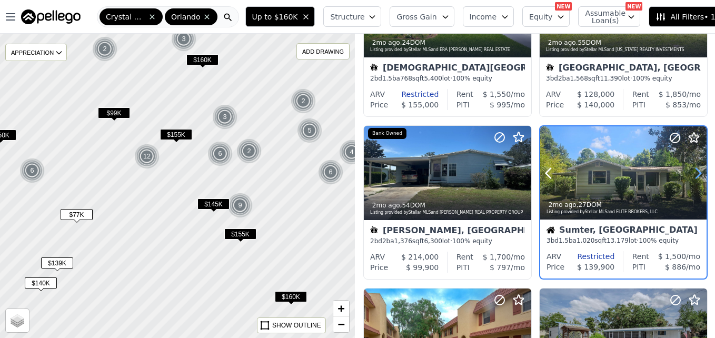
click at [695, 174] on icon at bounding box center [697, 173] width 17 height 17
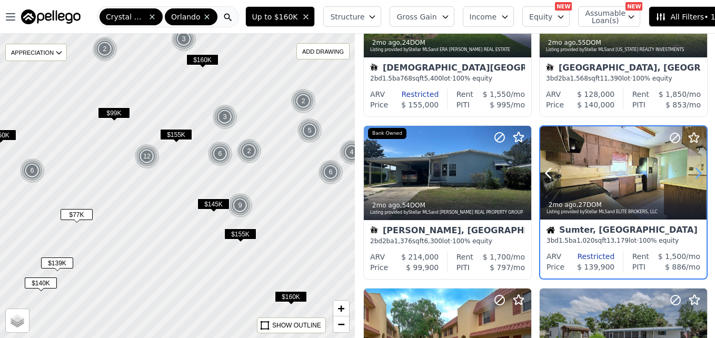
click at [695, 174] on icon at bounding box center [697, 173] width 17 height 17
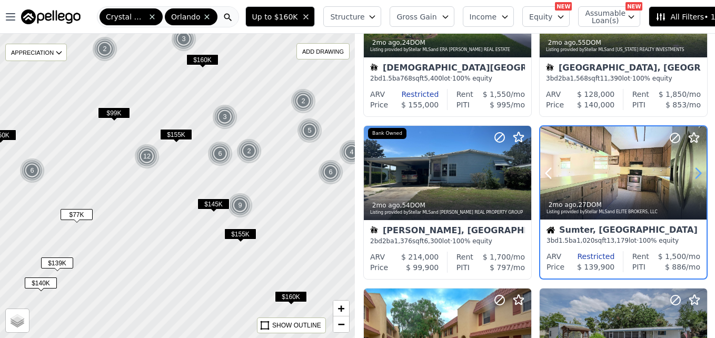
click at [695, 174] on icon at bounding box center [697, 173] width 17 height 17
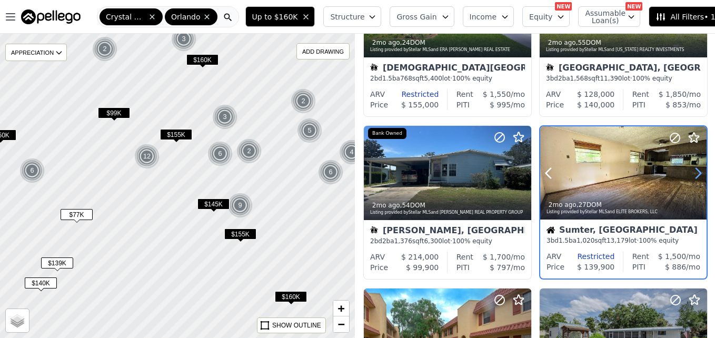
click at [695, 174] on icon at bounding box center [697, 173] width 17 height 17
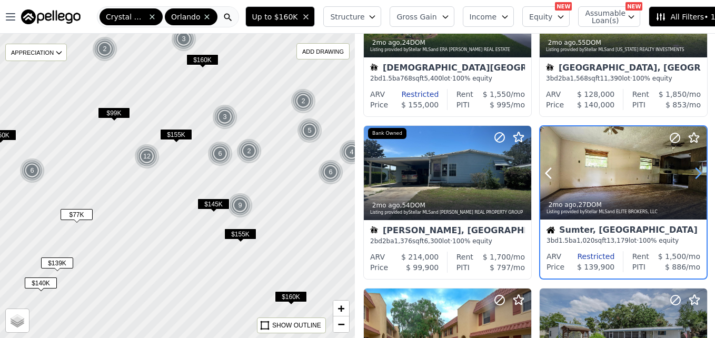
click at [695, 174] on icon at bounding box center [697, 173] width 17 height 17
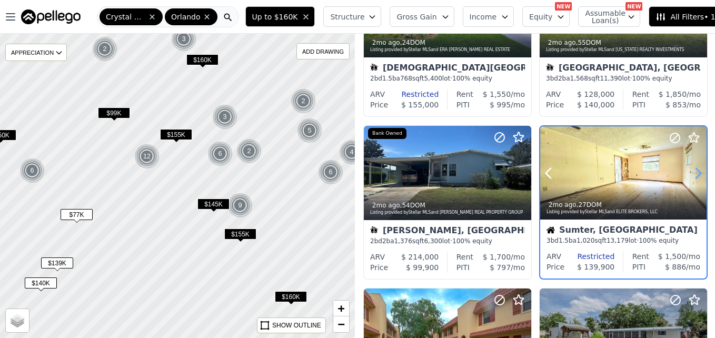
click at [695, 174] on icon at bounding box center [697, 173] width 17 height 17
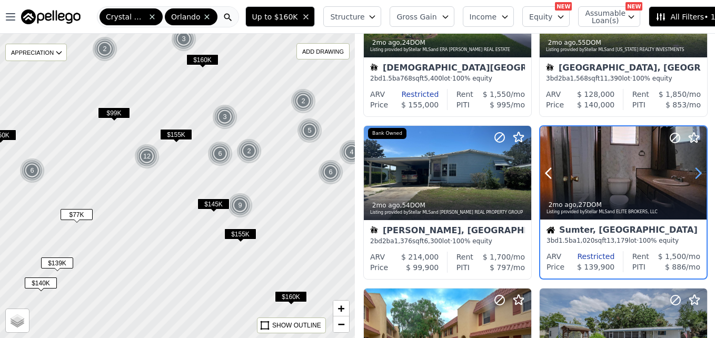
click at [695, 174] on icon at bounding box center [697, 173] width 17 height 17
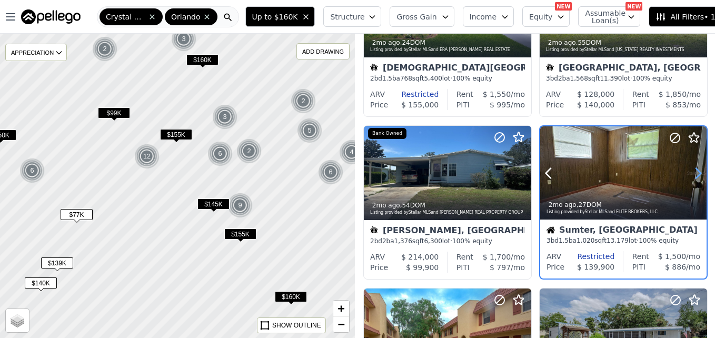
click at [695, 174] on icon at bounding box center [697, 173] width 17 height 17
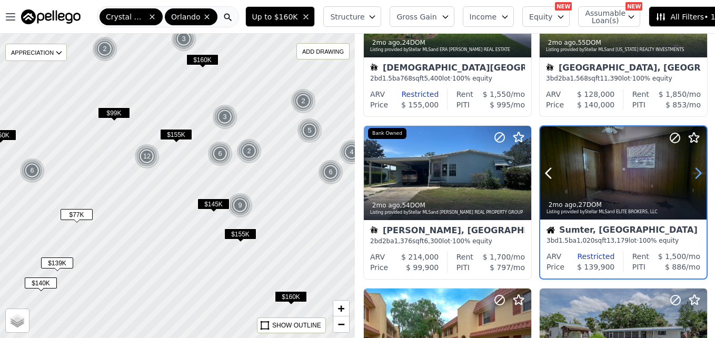
click at [695, 174] on icon at bounding box center [697, 173] width 17 height 17
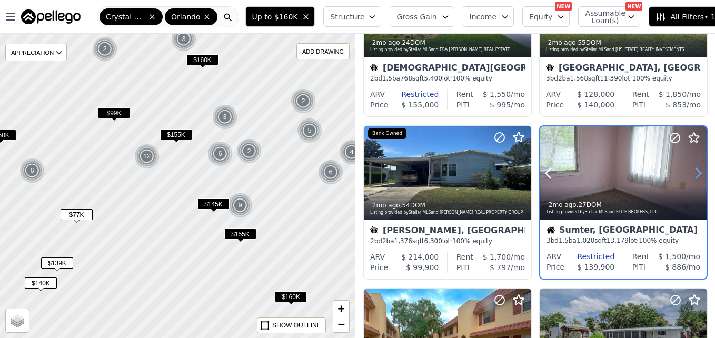
click at [695, 174] on icon at bounding box center [697, 173] width 17 height 17
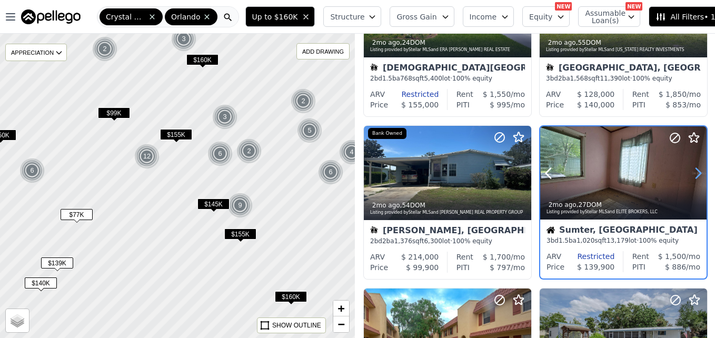
click at [695, 174] on icon at bounding box center [697, 173] width 17 height 17
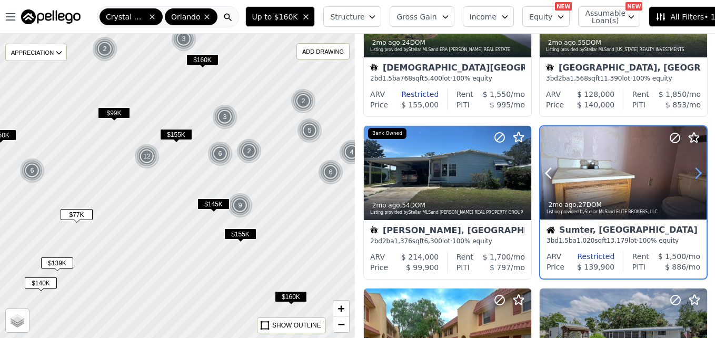
click at [695, 174] on icon at bounding box center [697, 173] width 17 height 17
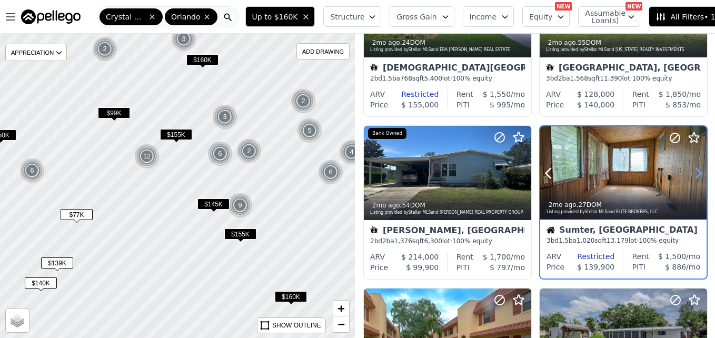
click at [695, 174] on icon at bounding box center [697, 173] width 17 height 17
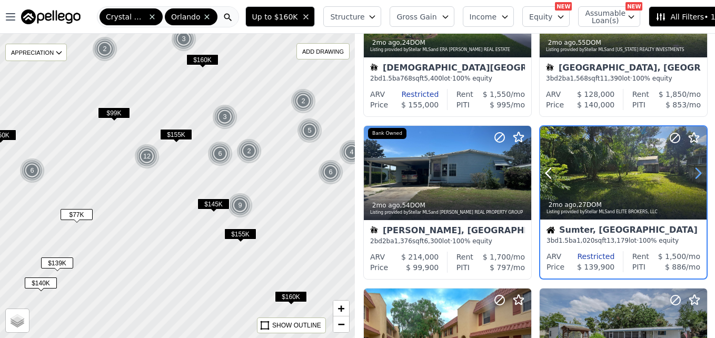
click at [695, 174] on icon at bounding box center [697, 173] width 17 height 17
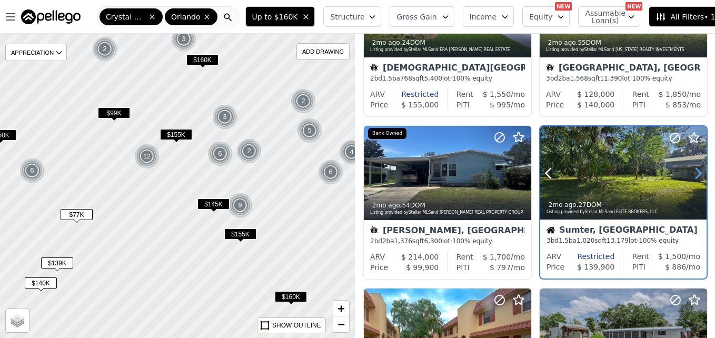
click at [695, 174] on icon at bounding box center [697, 173] width 17 height 17
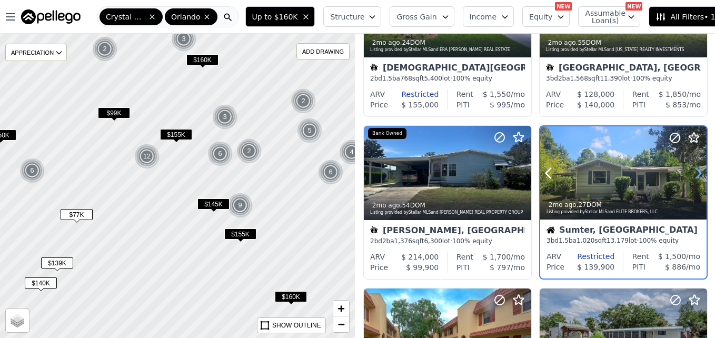
click at [695, 174] on icon at bounding box center [697, 173] width 17 height 17
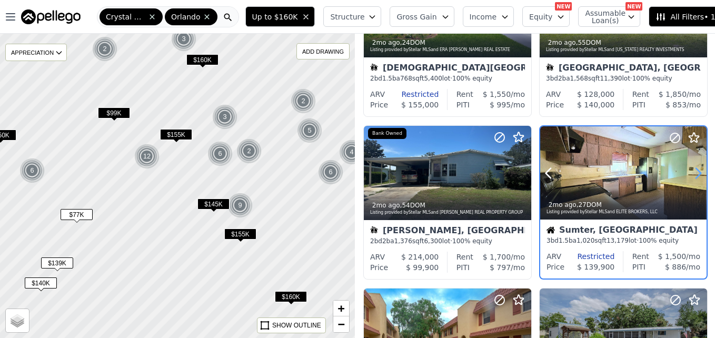
click at [695, 174] on icon at bounding box center [697, 173] width 17 height 17
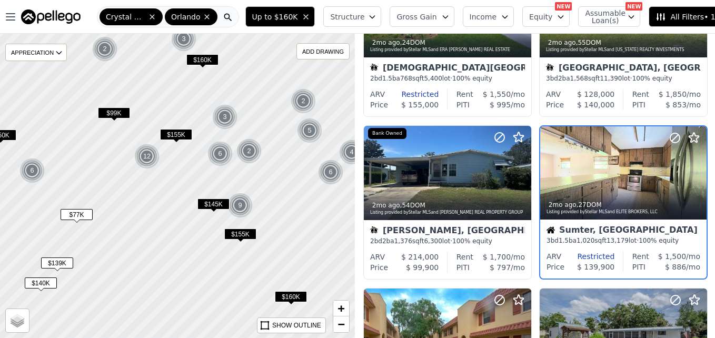
click at [218, 212] on div "$145K" at bounding box center [213, 205] width 32 height 15
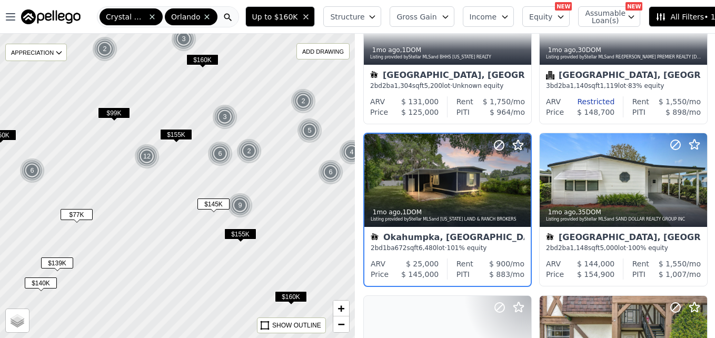
scroll to position [587, 0]
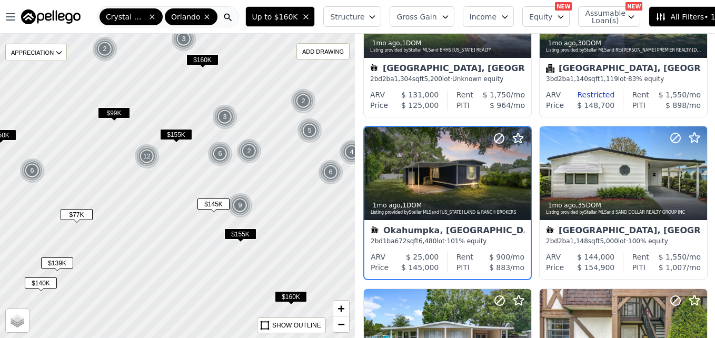
click at [181, 144] on div "$155K" at bounding box center [176, 136] width 32 height 15
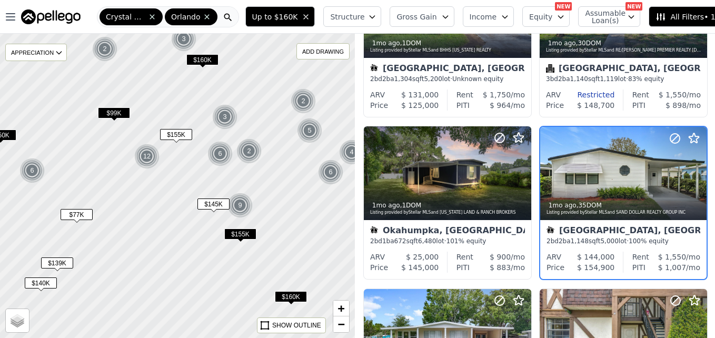
click at [179, 136] on span "$155K" at bounding box center [176, 134] width 32 height 11
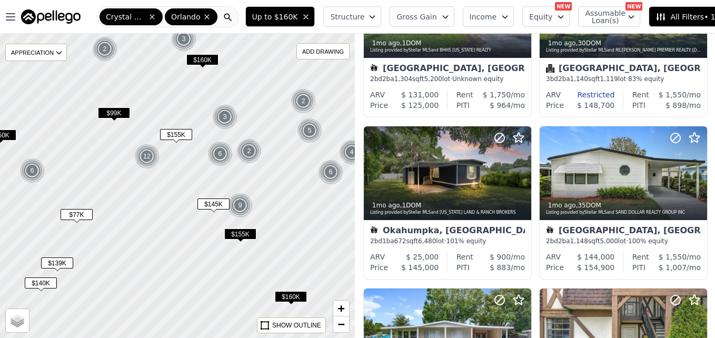
click at [117, 112] on span "$99K" at bounding box center [114, 112] width 32 height 11
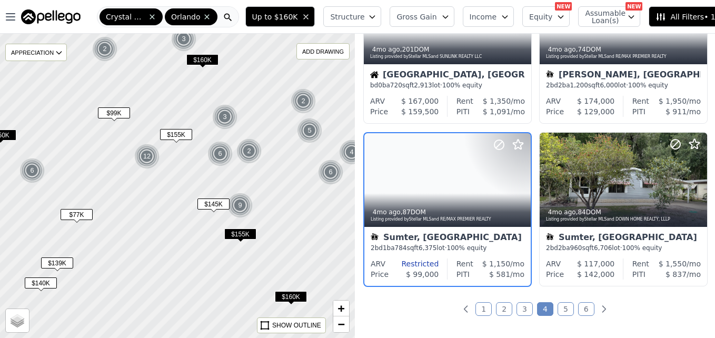
scroll to position [749, 0]
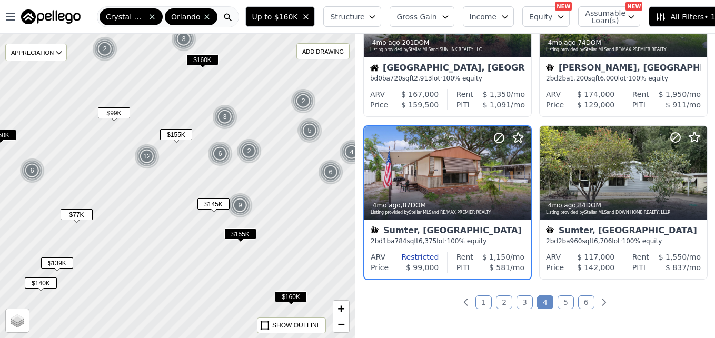
click at [58, 262] on span "$139K" at bounding box center [57, 262] width 32 height 11
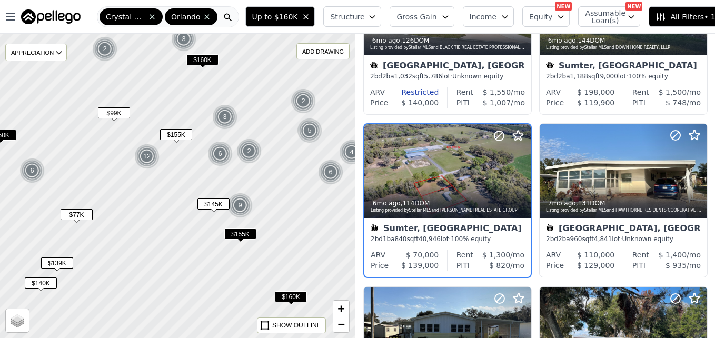
scroll to position [262, 0]
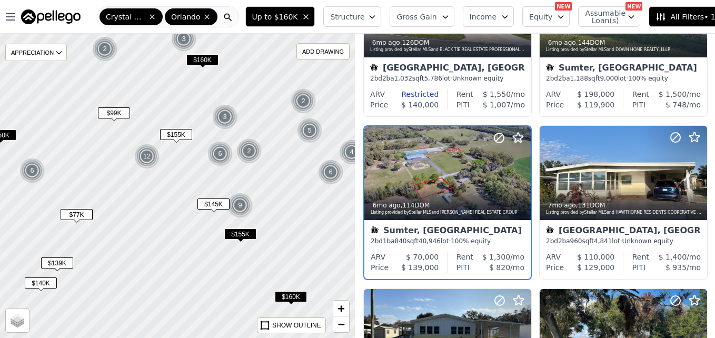
click at [38, 283] on span "$140K" at bounding box center [41, 282] width 32 height 11
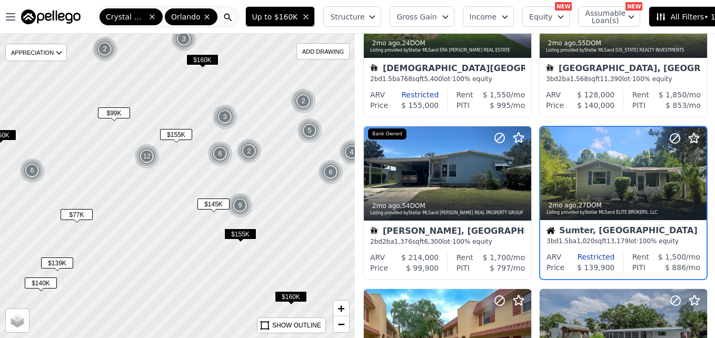
scroll to position [425, 0]
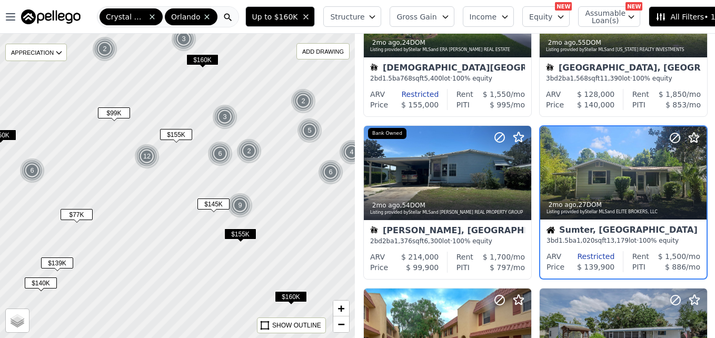
click at [302, 99] on div "2" at bounding box center [303, 100] width 25 height 25
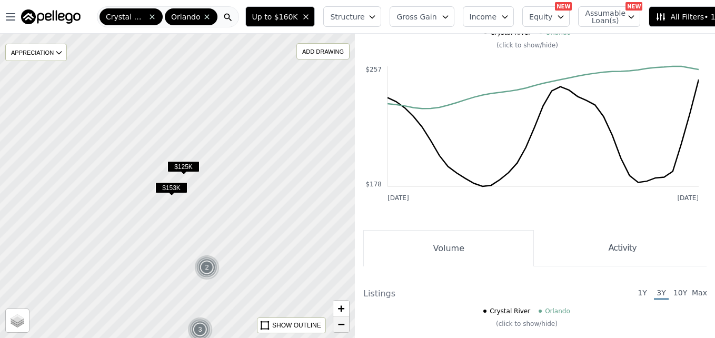
click at [344, 324] on span "−" at bounding box center [341, 323] width 7 height 13
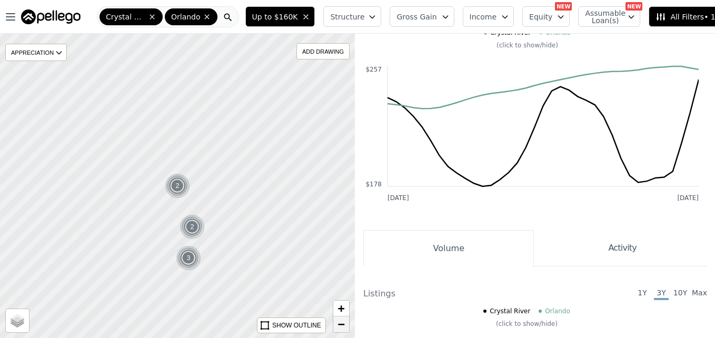
click at [344, 324] on span "−" at bounding box center [341, 323] width 7 height 13
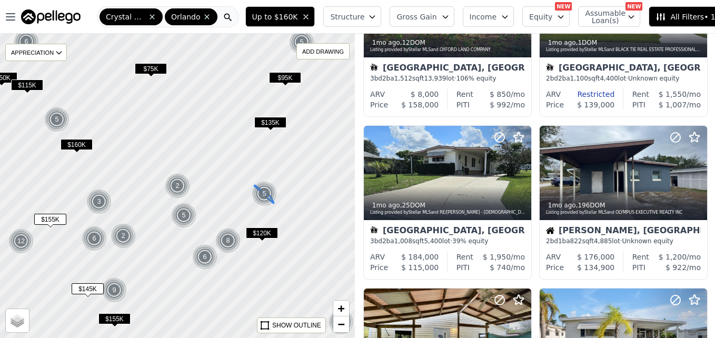
click at [266, 194] on img at bounding box center [265, 193] width 26 height 25
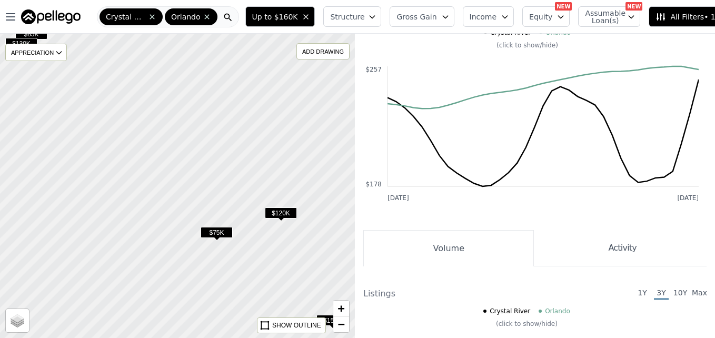
click at [277, 217] on span "$120K" at bounding box center [281, 212] width 32 height 11
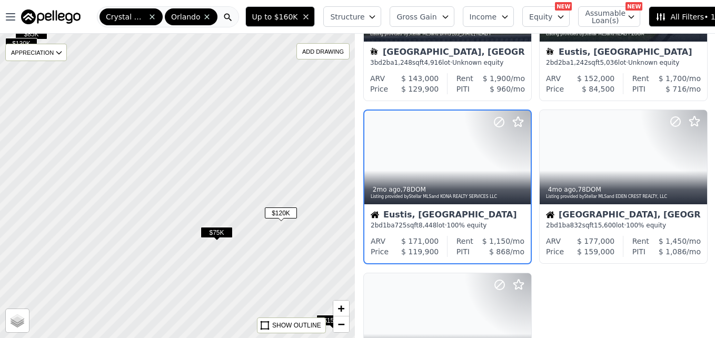
scroll to position [99, 0]
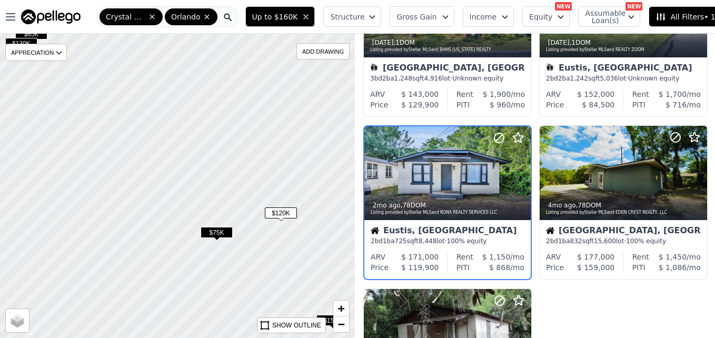
click at [223, 231] on span "$75K" at bounding box center [217, 232] width 32 height 11
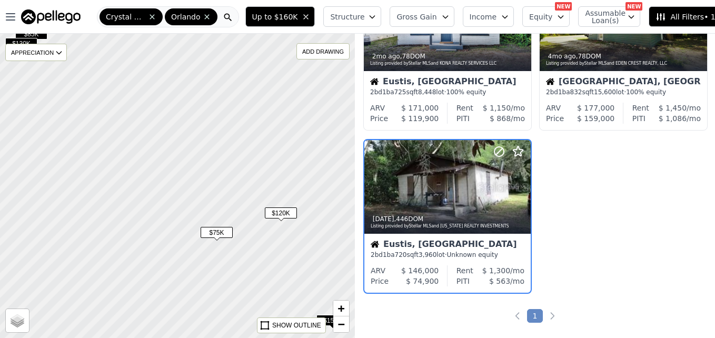
scroll to position [262, 0]
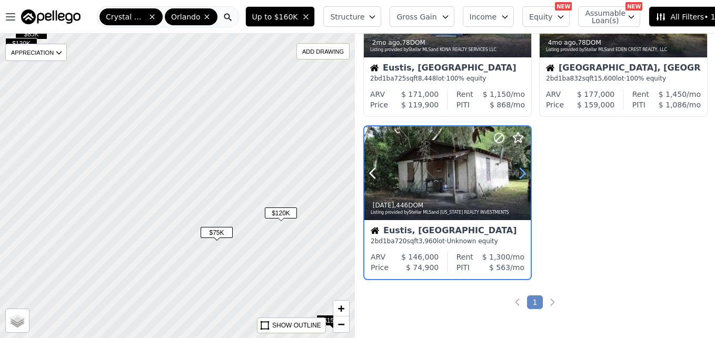
click at [517, 172] on icon at bounding box center [522, 173] width 17 height 17
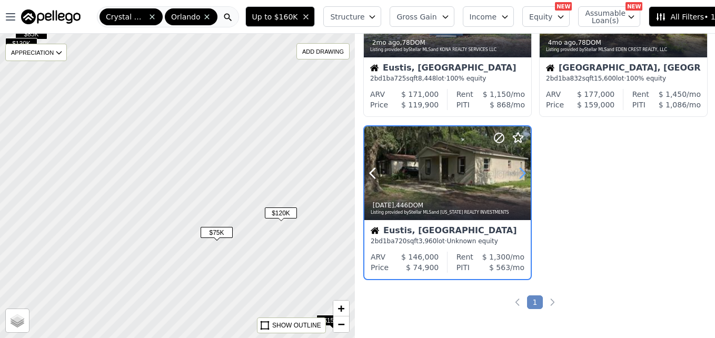
click at [517, 172] on icon at bounding box center [522, 173] width 17 height 17
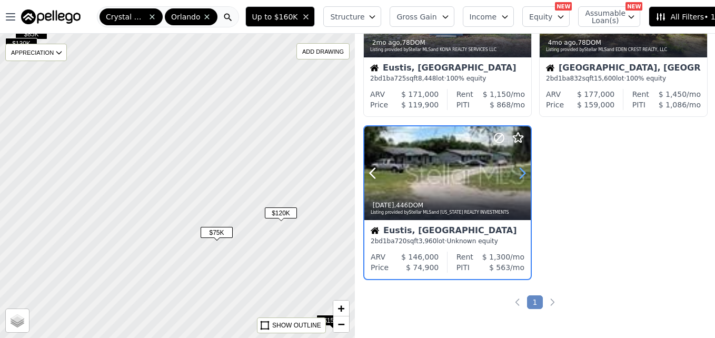
click at [517, 172] on icon at bounding box center [522, 173] width 17 height 17
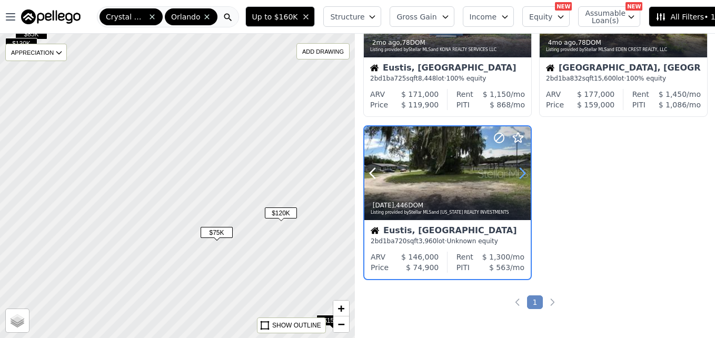
click at [517, 172] on icon at bounding box center [522, 173] width 17 height 17
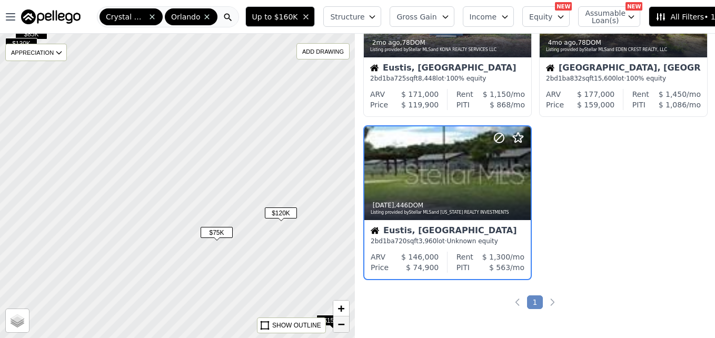
click at [333, 323] on link "−" at bounding box center [341, 324] width 16 height 16
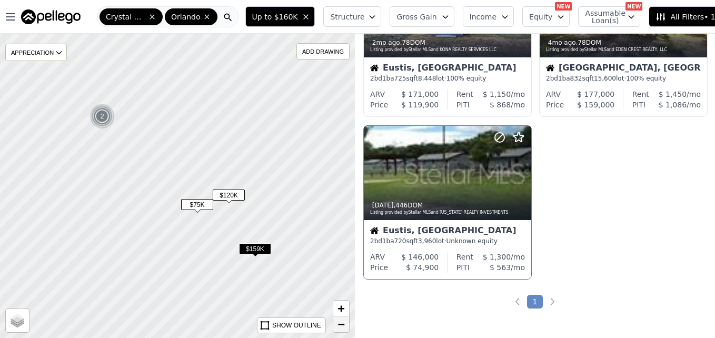
click at [333, 323] on link "−" at bounding box center [341, 324] width 16 height 16
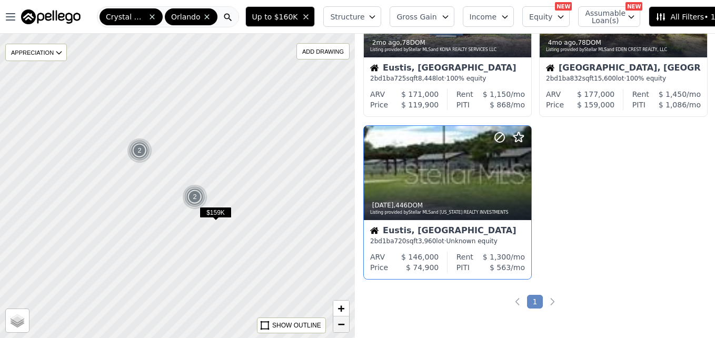
click at [333, 323] on link "−" at bounding box center [341, 324] width 16 height 16
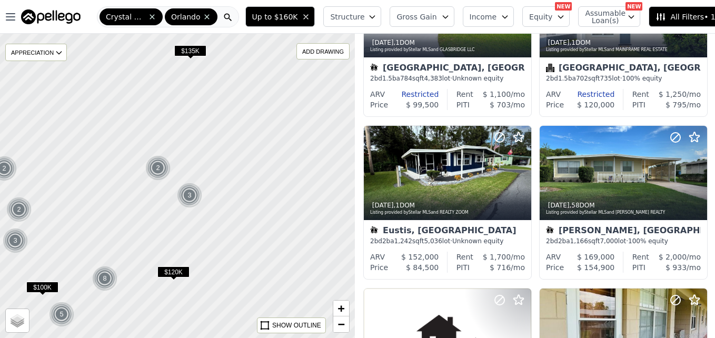
click at [148, 21] on span at bounding box center [151, 17] width 11 height 8
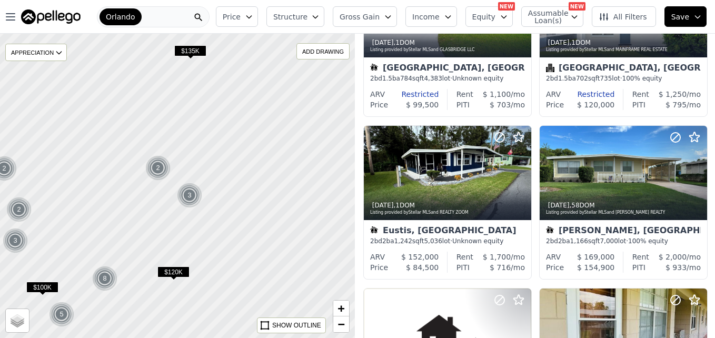
click at [148, 21] on div "Orlando" at bounding box center [153, 16] width 113 height 21
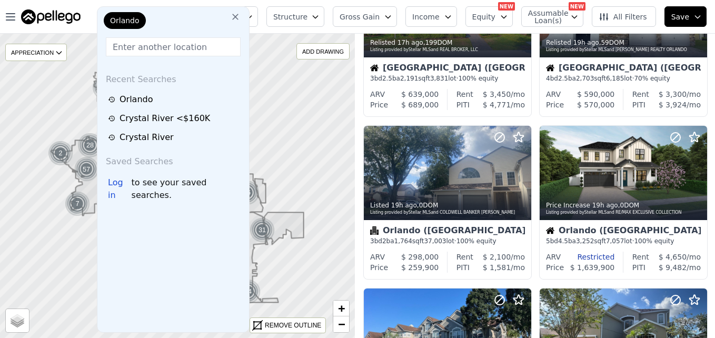
click at [177, 45] on input "text" at bounding box center [173, 46] width 135 height 19
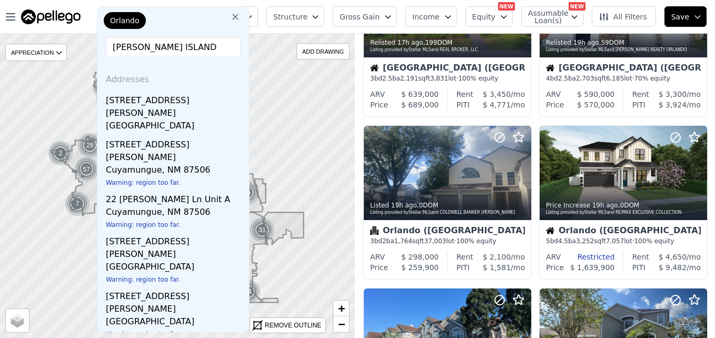
click at [209, 43] on input "[PERSON_NAME] ISLAND" at bounding box center [173, 46] width 135 height 19
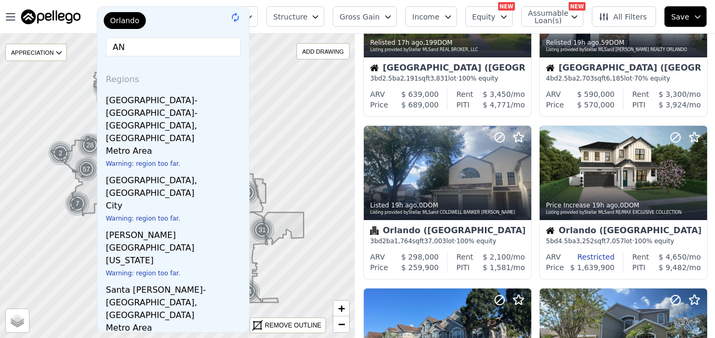
type input "A"
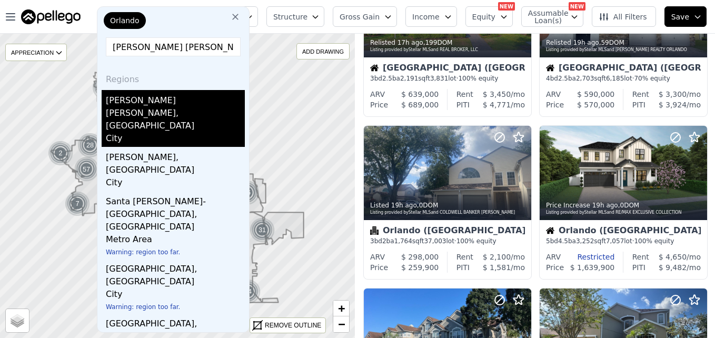
type input "[PERSON_NAME] [PERSON_NAME]"
click at [184, 97] on div "[PERSON_NAME] [PERSON_NAME], [GEOGRAPHIC_DATA]" at bounding box center [175, 111] width 139 height 42
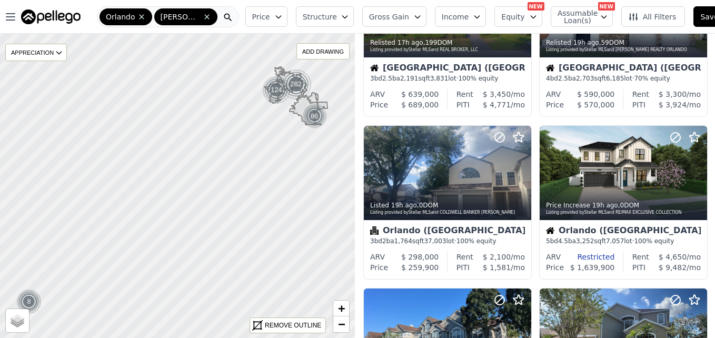
click at [259, 19] on span "Price" at bounding box center [261, 17] width 18 height 11
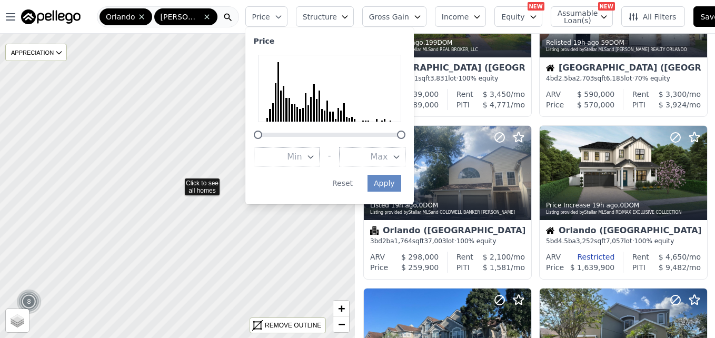
click at [143, 231] on icon at bounding box center [177, 186] width 429 height 368
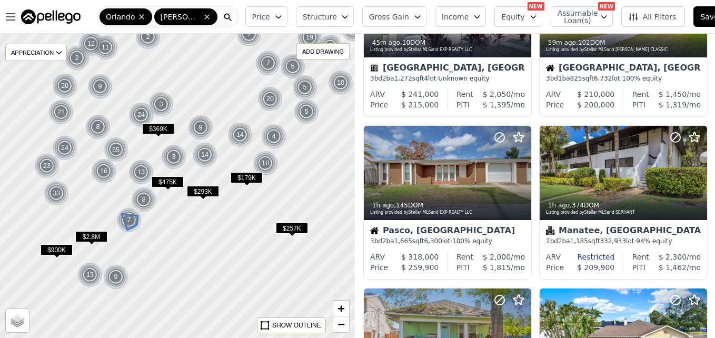
drag, startPoint x: 101, startPoint y: 260, endPoint x: 107, endPoint y: 246, distance: 14.9
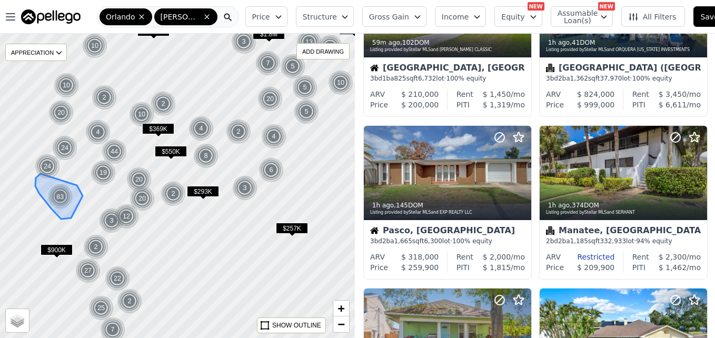
click at [61, 199] on div "83" at bounding box center [60, 196] width 27 height 27
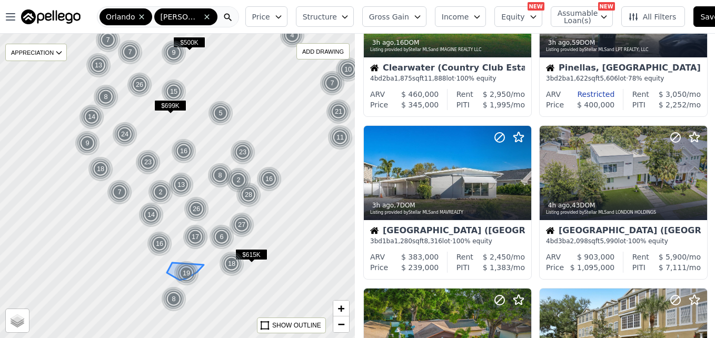
click at [189, 277] on div "19" at bounding box center [186, 273] width 25 height 25
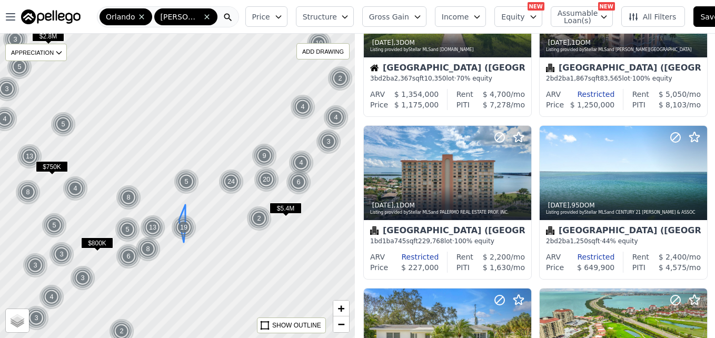
click at [183, 228] on div "19" at bounding box center [183, 227] width 25 height 25
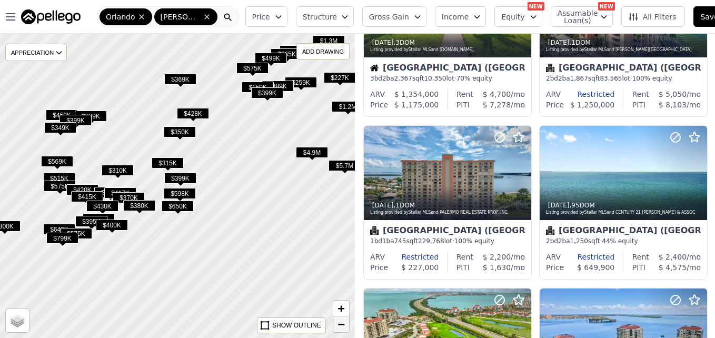
click at [338, 324] on span "−" at bounding box center [341, 323] width 7 height 13
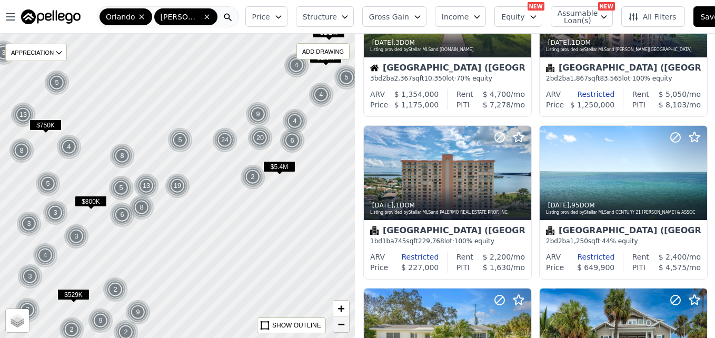
click at [338, 324] on span "−" at bounding box center [341, 323] width 7 height 13
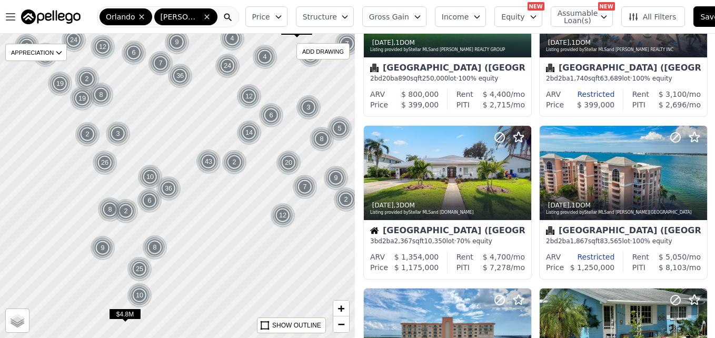
click at [85, 134] on img at bounding box center [88, 134] width 26 height 25
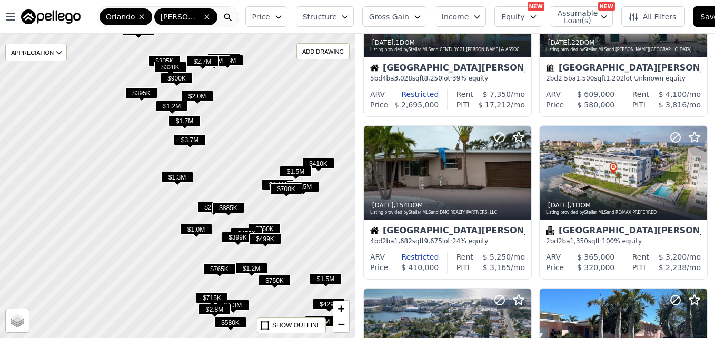
click at [276, 18] on button "Price" at bounding box center [266, 16] width 42 height 21
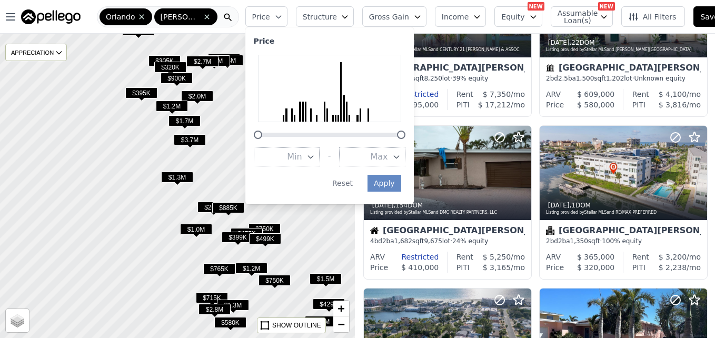
click at [353, 159] on button "Max" at bounding box center [372, 156] width 66 height 19
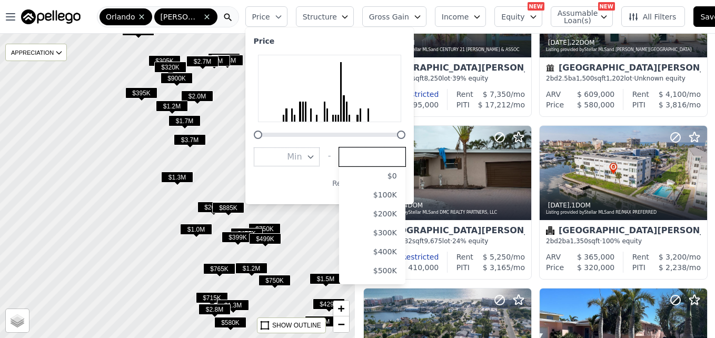
click at [353, 159] on input "number" at bounding box center [372, 156] width 66 height 19
type input "185000"
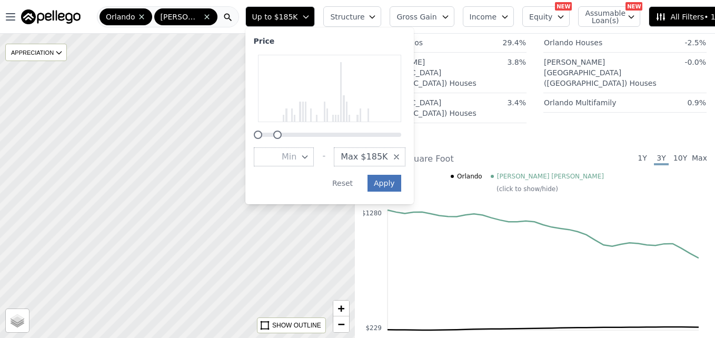
click at [374, 184] on button "Apply" at bounding box center [384, 183] width 34 height 17
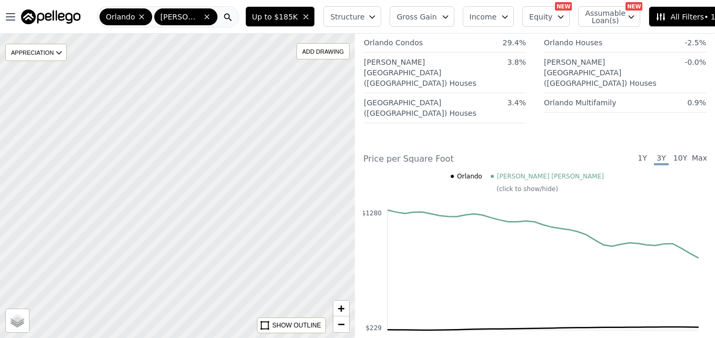
click at [202, 221] on div at bounding box center [178, 185] width 426 height 365
click at [342, 324] on span "−" at bounding box center [341, 323] width 7 height 13
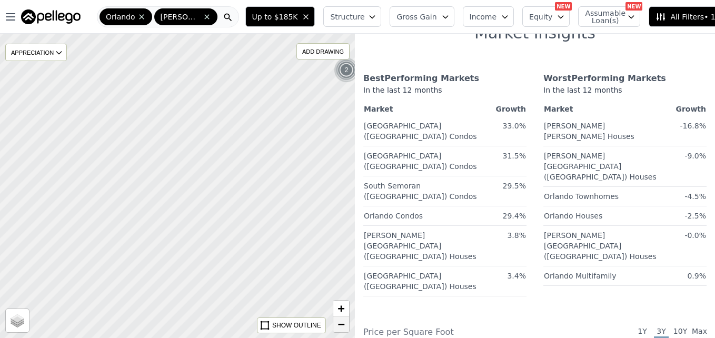
click at [342, 324] on span "−" at bounding box center [341, 323] width 7 height 13
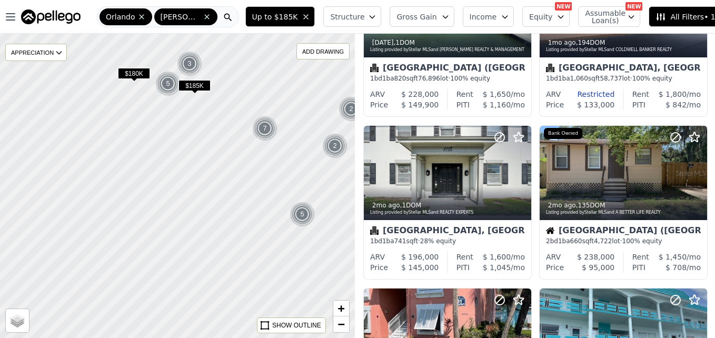
click at [134, 75] on span "$180K" at bounding box center [134, 73] width 32 height 11
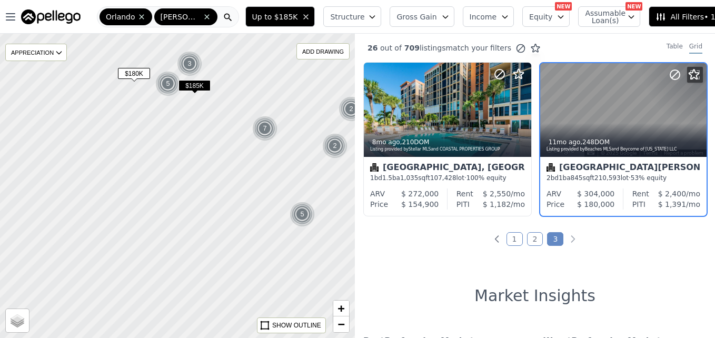
click at [178, 111] on div at bounding box center [178, 185] width 426 height 365
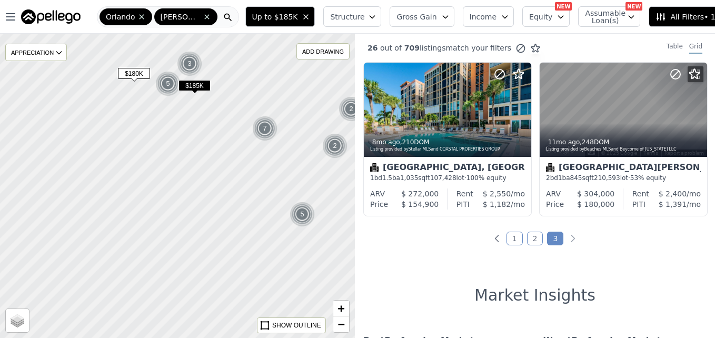
click at [178, 111] on div at bounding box center [178, 185] width 426 height 365
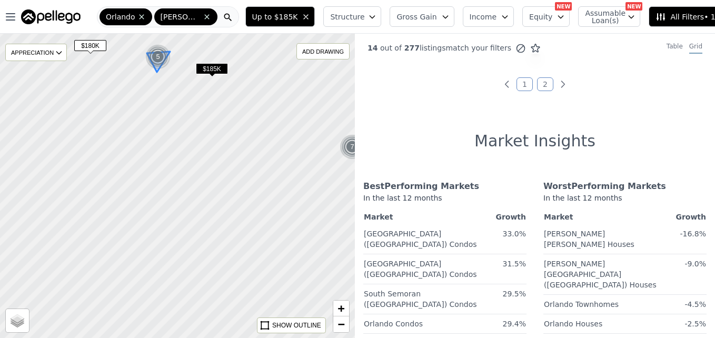
click at [166, 56] on img at bounding box center [158, 56] width 26 height 25
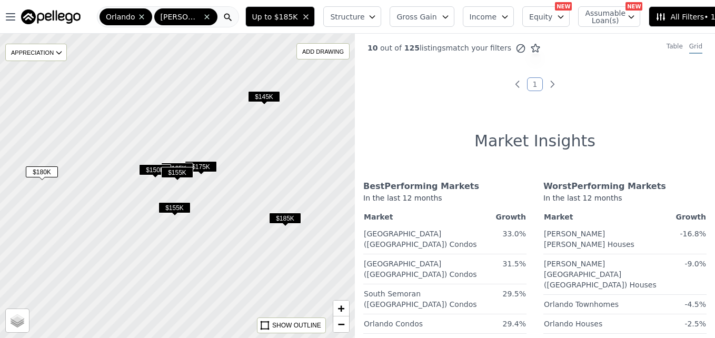
click at [147, 166] on span "$150K" at bounding box center [155, 169] width 32 height 11
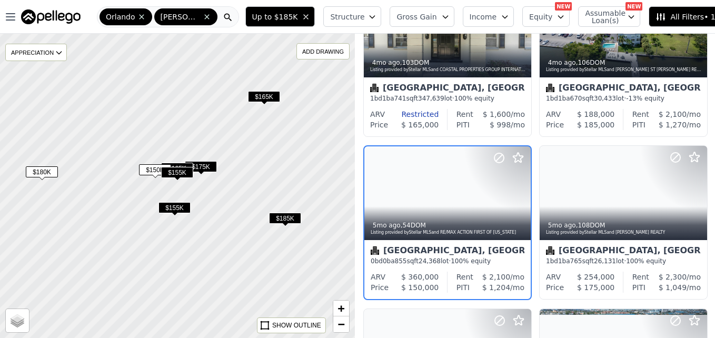
scroll to position [262, 0]
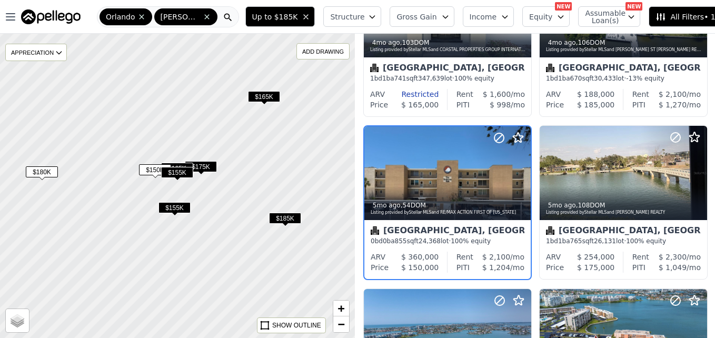
click at [168, 209] on span "$155K" at bounding box center [174, 207] width 32 height 11
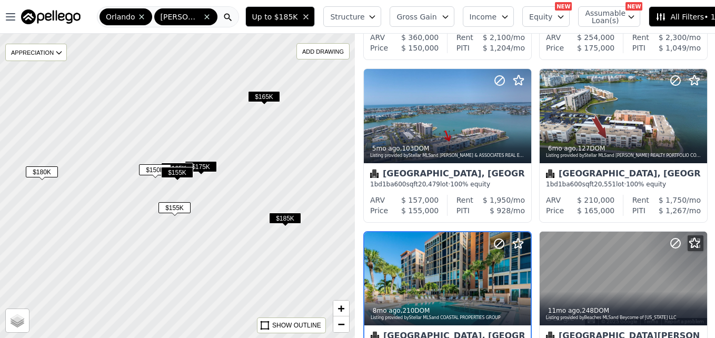
scroll to position [587, 0]
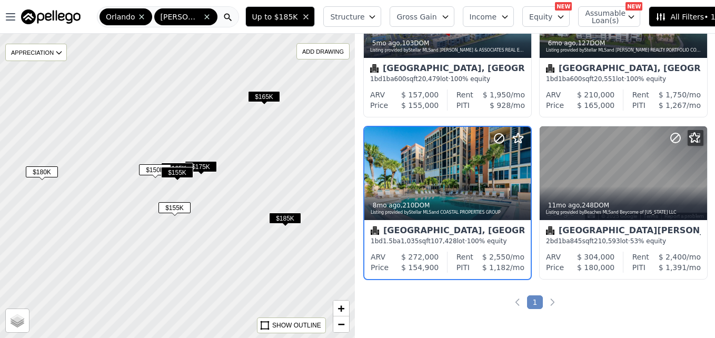
click at [205, 174] on div "$175K" at bounding box center [201, 168] width 32 height 15
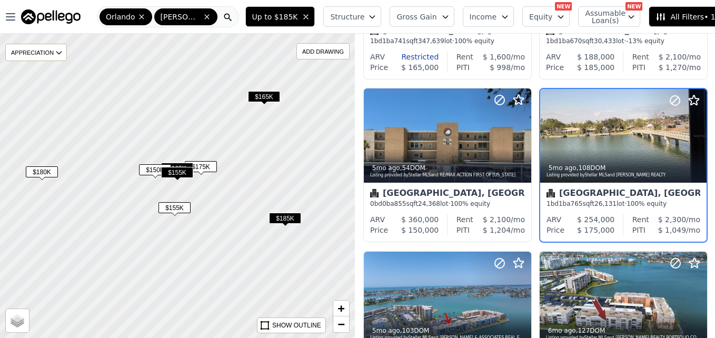
scroll to position [262, 0]
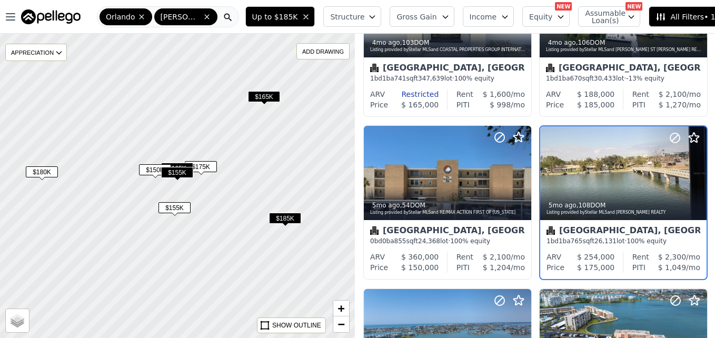
click at [184, 168] on span "$155K" at bounding box center [177, 172] width 32 height 11
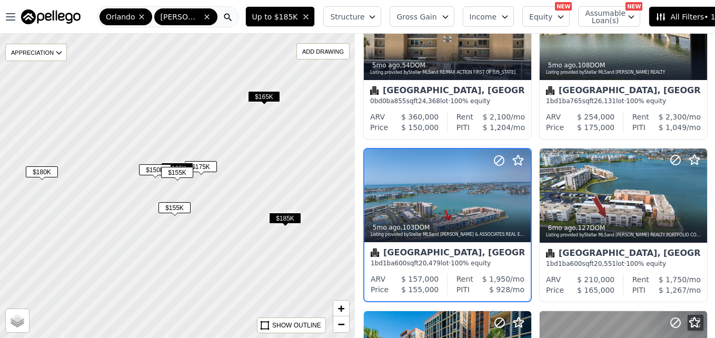
scroll to position [425, 0]
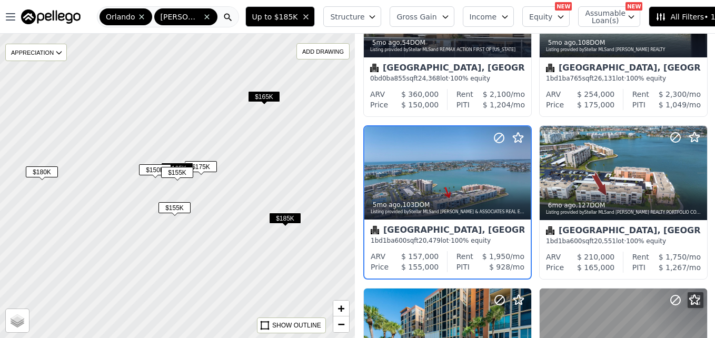
click at [178, 164] on span "$165K" at bounding box center [177, 168] width 32 height 11
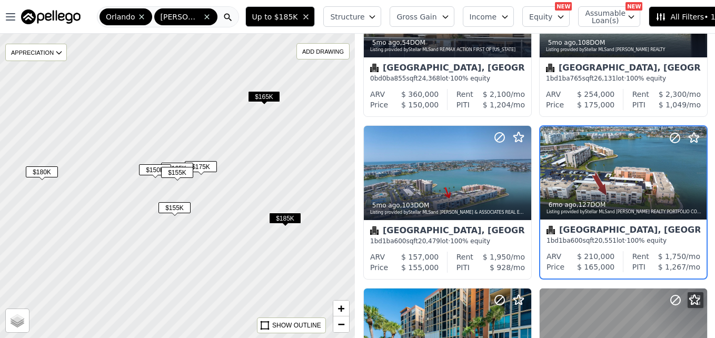
click at [285, 214] on span "$185K" at bounding box center [285, 218] width 32 height 11
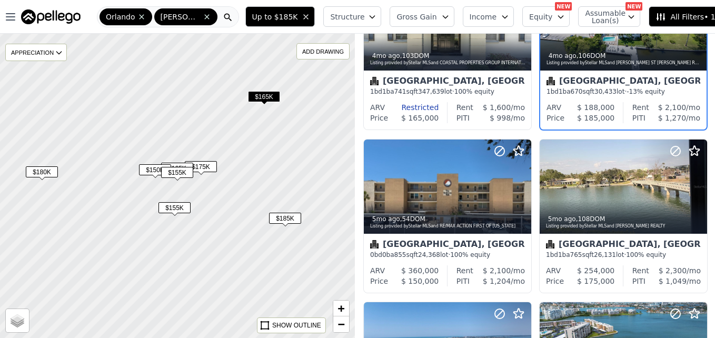
scroll to position [99, 0]
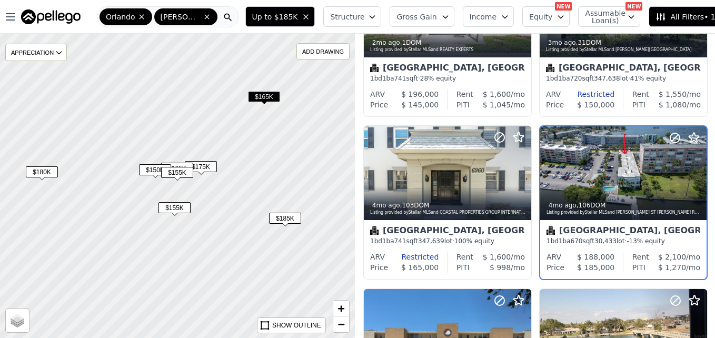
click at [269, 94] on span "$165K" at bounding box center [264, 96] width 32 height 11
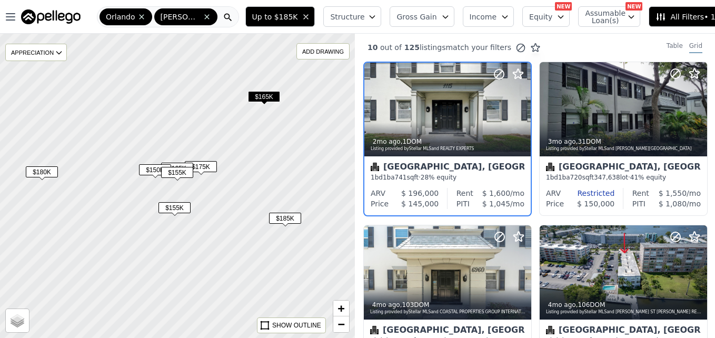
scroll to position [0, 0]
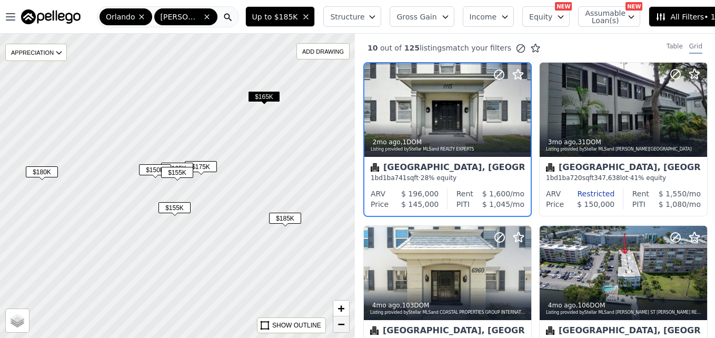
click at [343, 328] on span "−" at bounding box center [341, 323] width 7 height 13
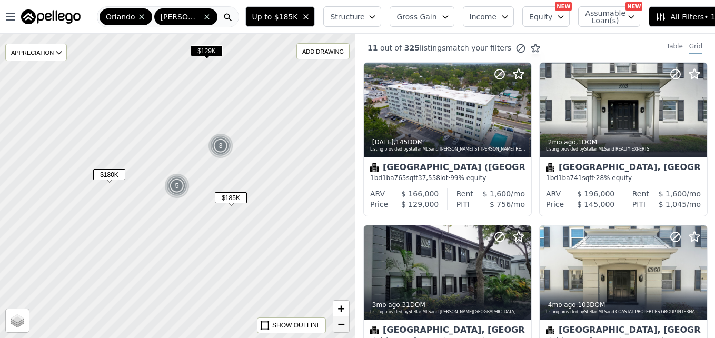
click at [341, 323] on span "−" at bounding box center [341, 323] width 7 height 13
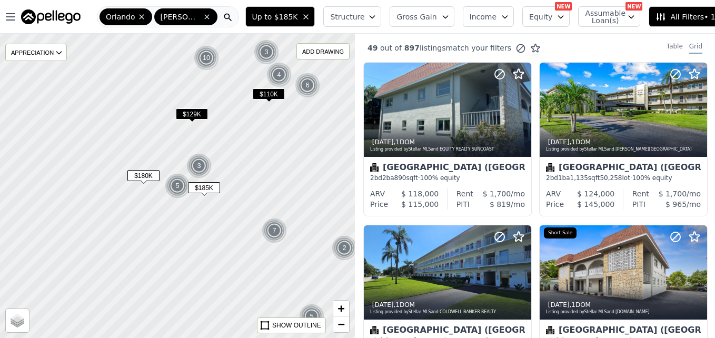
click at [274, 91] on span "$110K" at bounding box center [269, 93] width 32 height 11
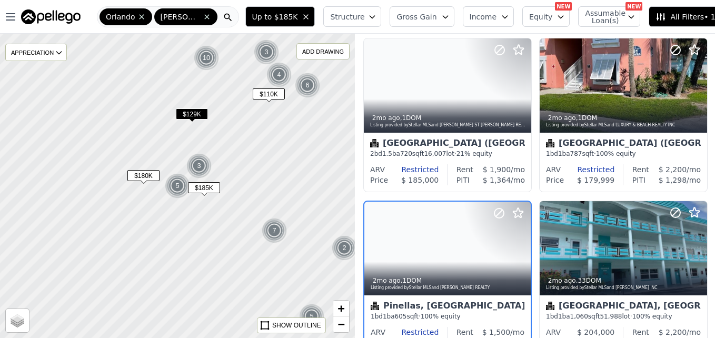
scroll to position [262, 0]
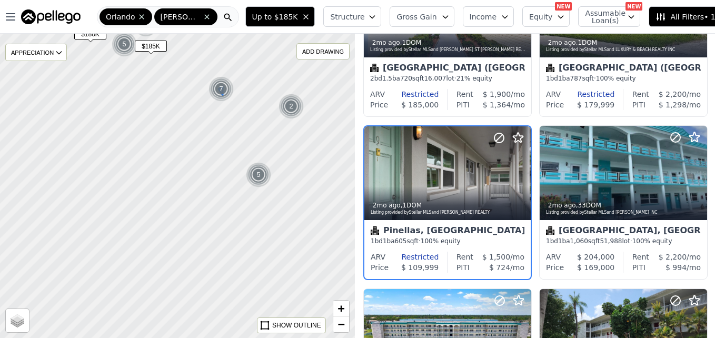
drag, startPoint x: 270, startPoint y: 224, endPoint x: 217, endPoint y: 83, distance: 150.7
click at [217, 83] on img at bounding box center [221, 88] width 26 height 25
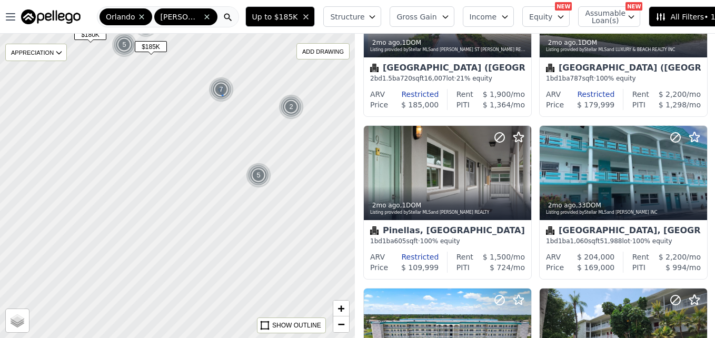
click at [219, 89] on div "7" at bounding box center [220, 89] width 25 height 25
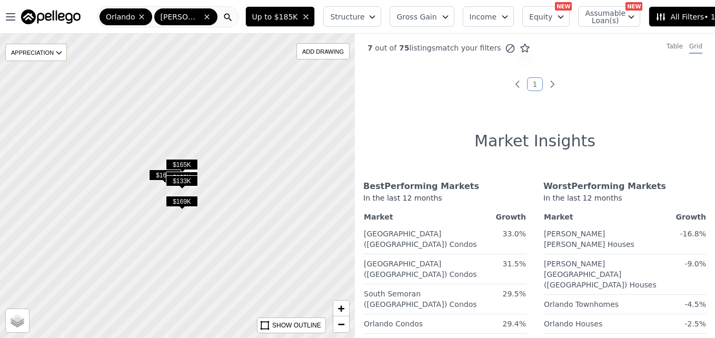
click at [185, 162] on span "$165K" at bounding box center [182, 164] width 32 height 11
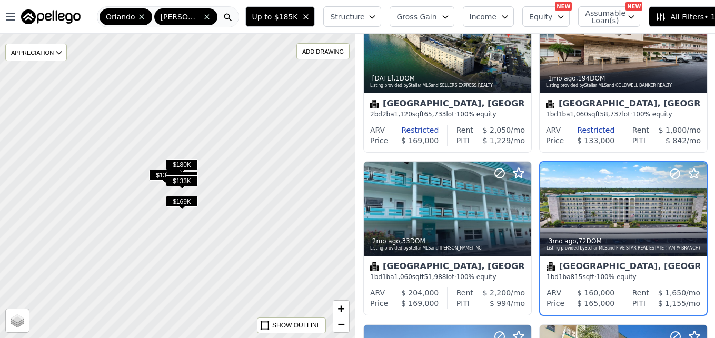
click at [185, 162] on span "$180K" at bounding box center [182, 164] width 32 height 11
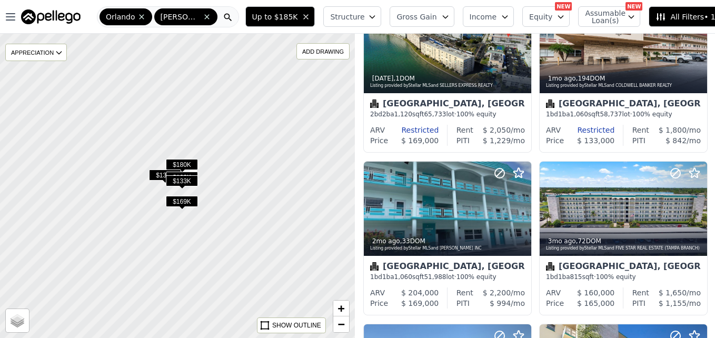
scroll to position [99, 0]
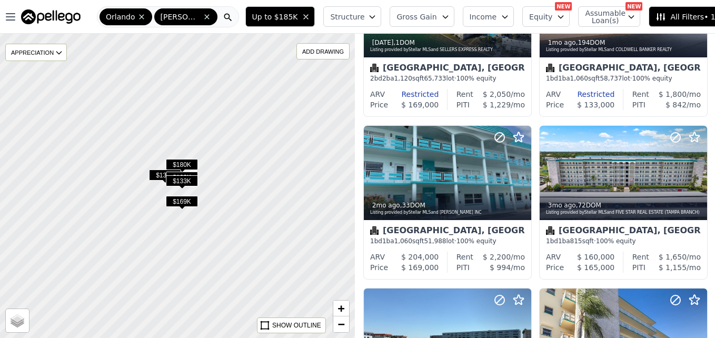
click at [184, 179] on span "$133K" at bounding box center [182, 180] width 32 height 11
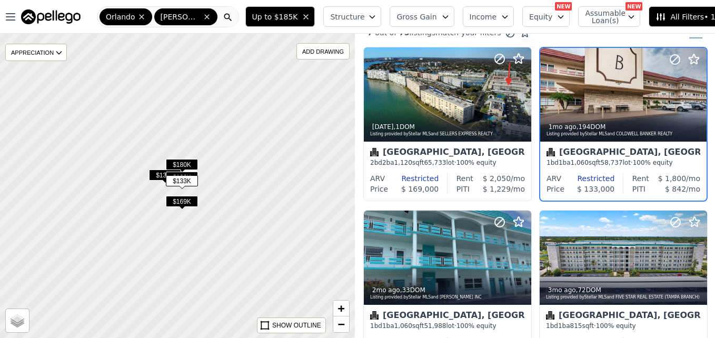
scroll to position [0, 0]
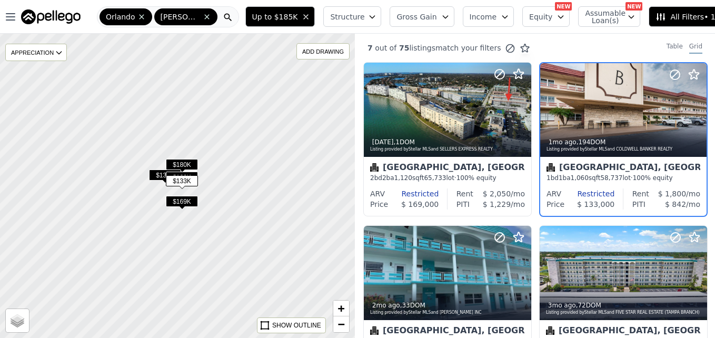
click at [157, 175] on span "$135K" at bounding box center [165, 174] width 32 height 11
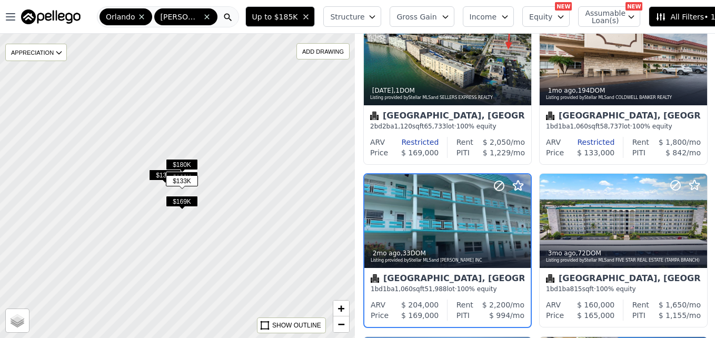
scroll to position [99, 0]
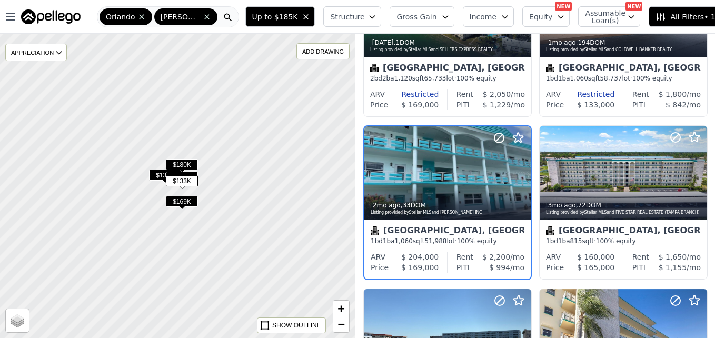
click at [181, 200] on span "$169K" at bounding box center [182, 201] width 32 height 11
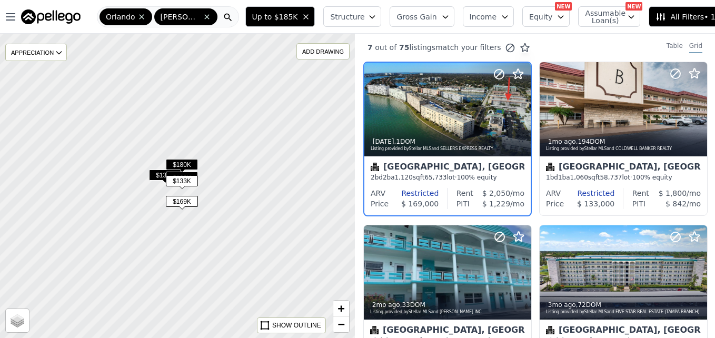
scroll to position [0, 0]
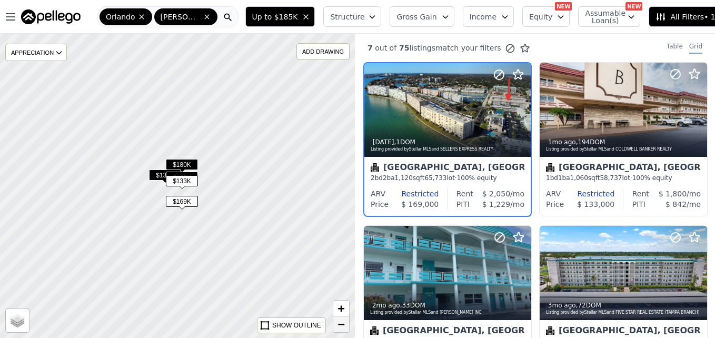
click at [335, 323] on link "−" at bounding box center [341, 324] width 16 height 16
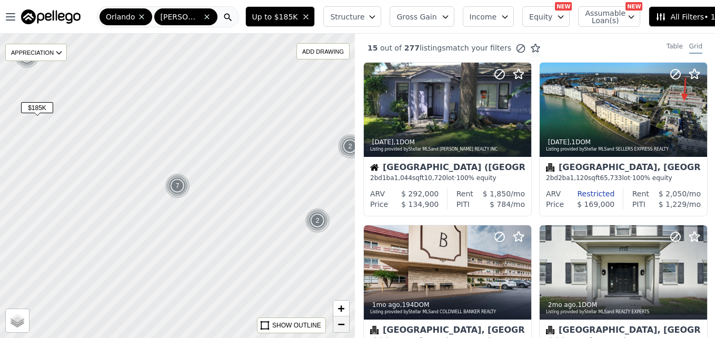
click at [335, 323] on link "−" at bounding box center [341, 324] width 16 height 16
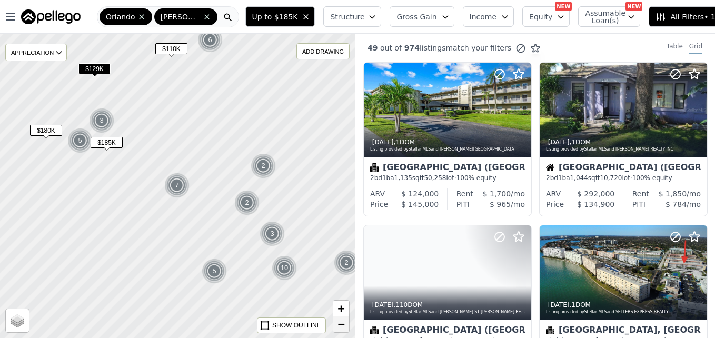
click at [335, 323] on link "−" at bounding box center [341, 324] width 16 height 16
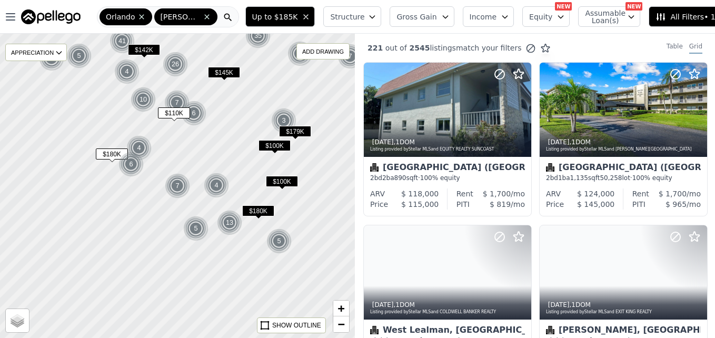
click at [293, 126] on span "$179K" at bounding box center [295, 131] width 32 height 11
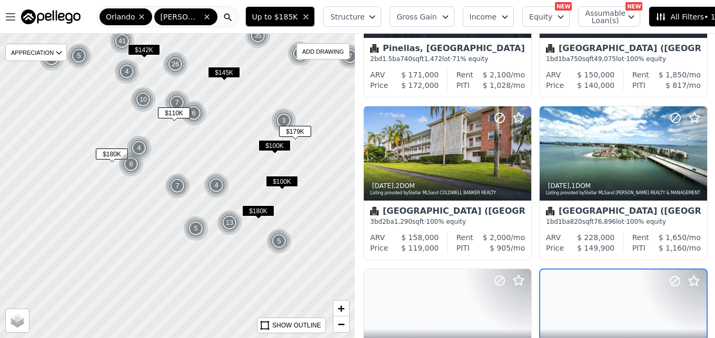
scroll to position [587, 0]
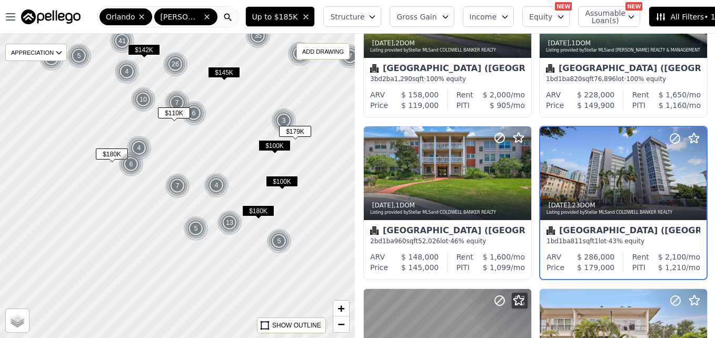
click at [283, 148] on span "$100K" at bounding box center [274, 145] width 32 height 11
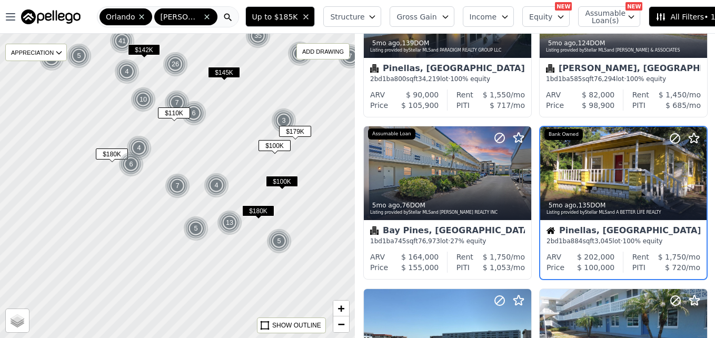
click at [583, 194] on div at bounding box center [623, 195] width 166 height 19
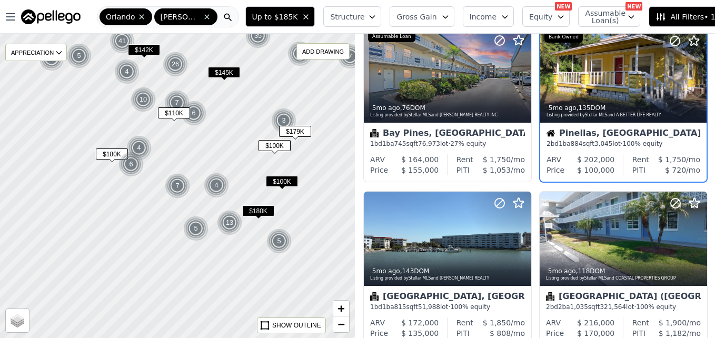
scroll to position [678, 0]
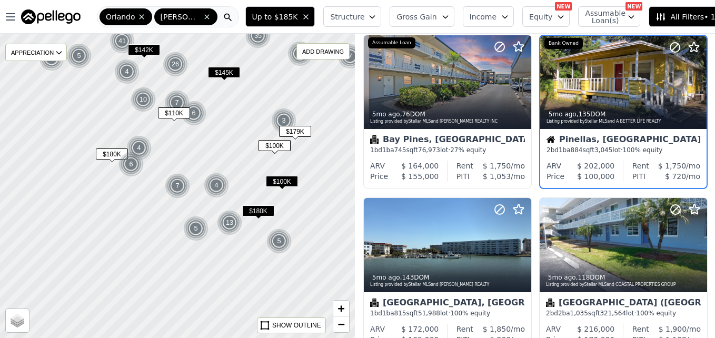
click at [642, 62] on div at bounding box center [672, 69] width 67 height 67
click at [342, 325] on span "−" at bounding box center [341, 323] width 7 height 13
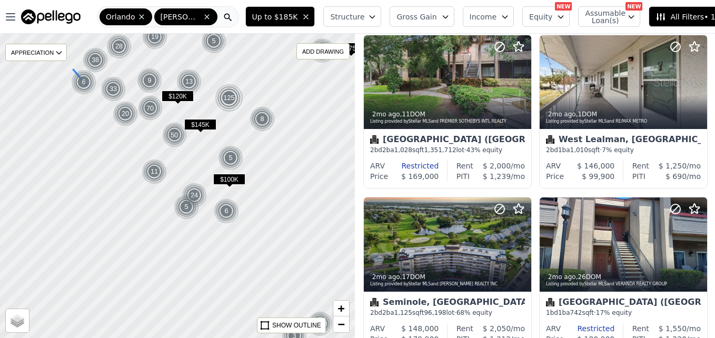
click at [84, 85] on div "6" at bounding box center [83, 81] width 25 height 25
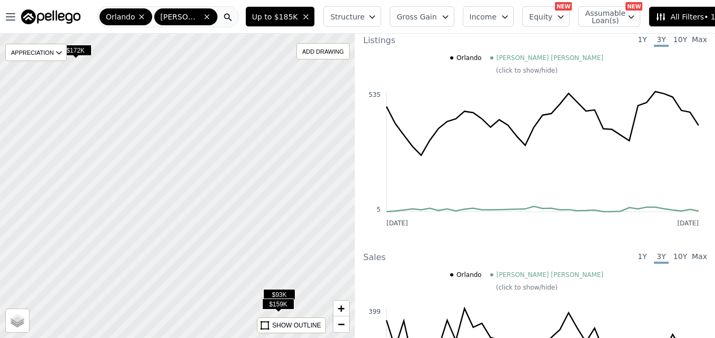
click at [289, 305] on span "$159K" at bounding box center [278, 303] width 32 height 11
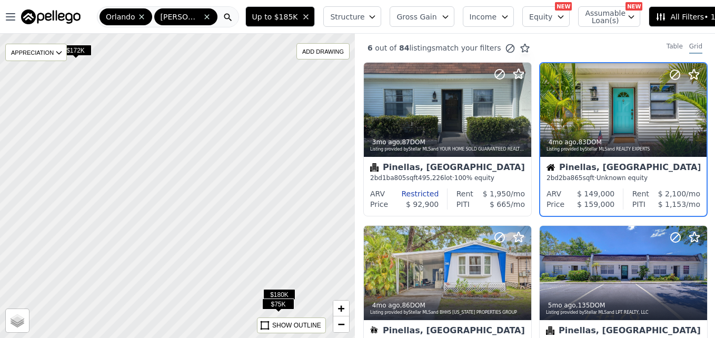
click at [282, 294] on span "$180K" at bounding box center [279, 294] width 32 height 11
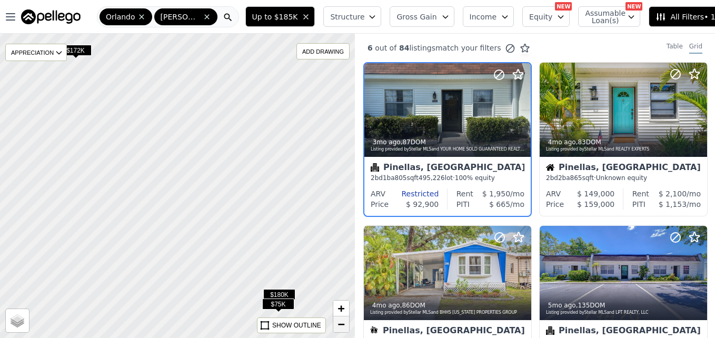
click at [343, 331] on link "−" at bounding box center [341, 324] width 16 height 16
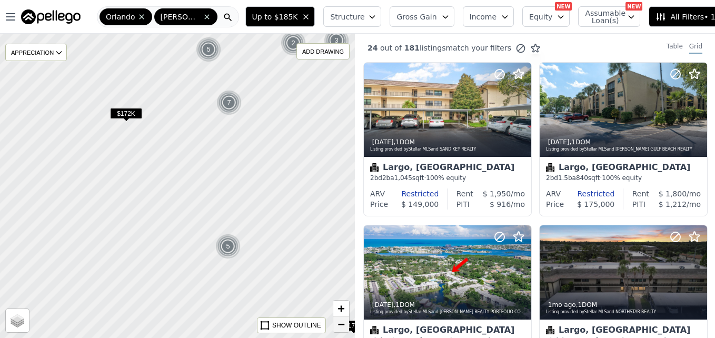
click at [343, 331] on link "−" at bounding box center [341, 324] width 16 height 16
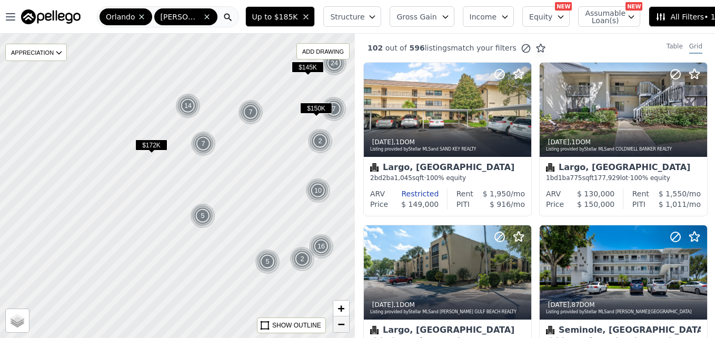
click at [343, 331] on link "−" at bounding box center [341, 324] width 16 height 16
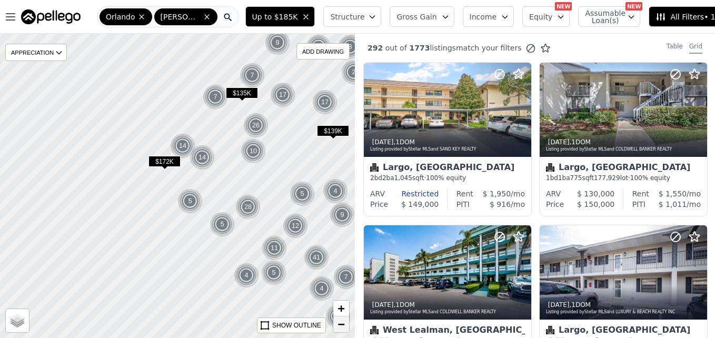
click at [341, 324] on span "−" at bounding box center [341, 323] width 7 height 13
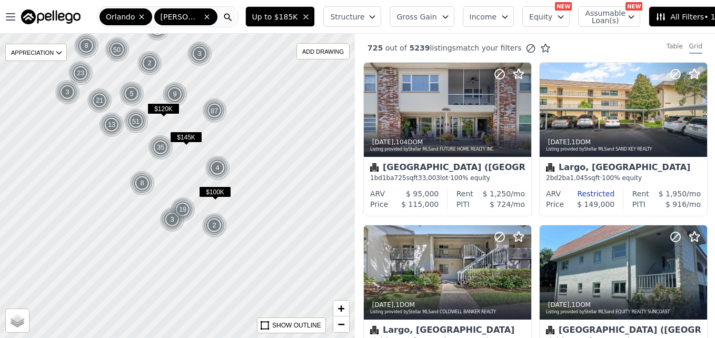
drag, startPoint x: 293, startPoint y: 210, endPoint x: 169, endPoint y: 112, distance: 157.6
click at [169, 112] on div at bounding box center [172, 183] width 426 height 365
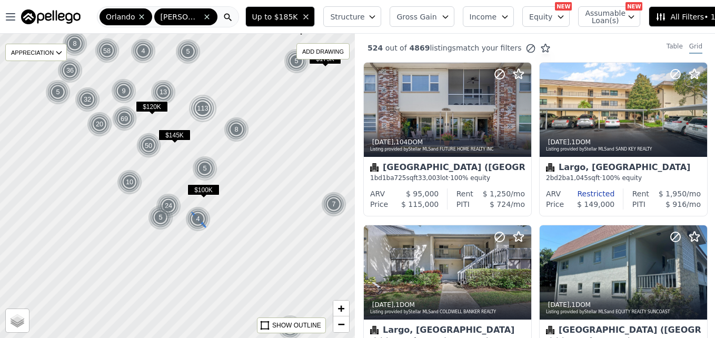
click at [200, 218] on img at bounding box center [198, 218] width 26 height 25
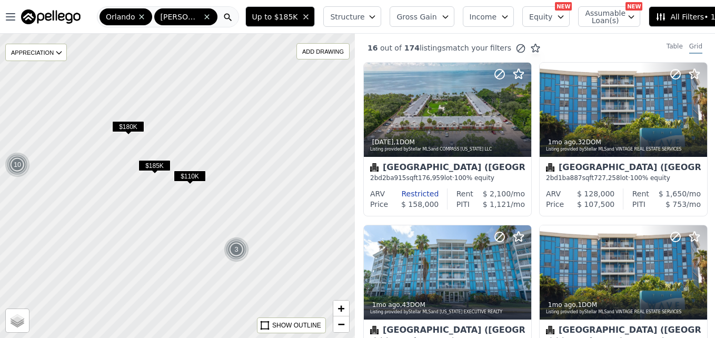
click at [234, 244] on img at bounding box center [237, 249] width 26 height 25
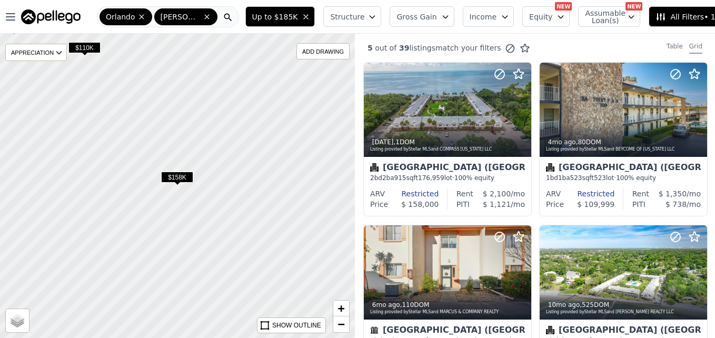
click at [180, 177] on span "$158K" at bounding box center [177, 177] width 32 height 11
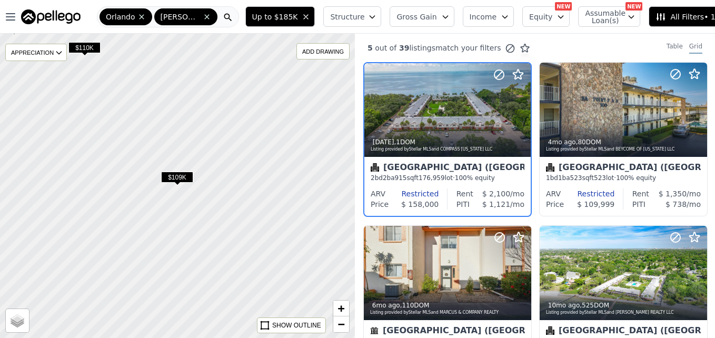
click at [180, 177] on span "$109K" at bounding box center [177, 177] width 32 height 11
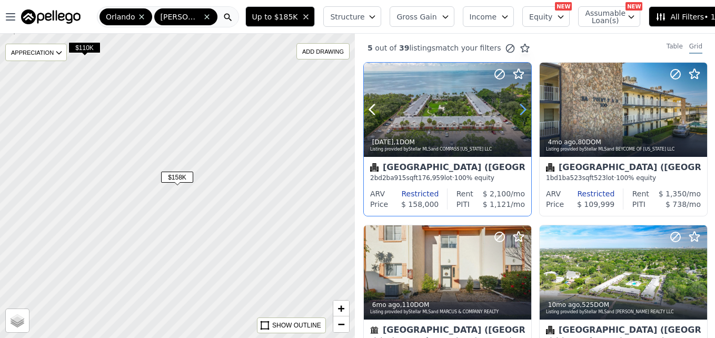
click at [520, 111] on icon at bounding box center [522, 109] width 17 height 17
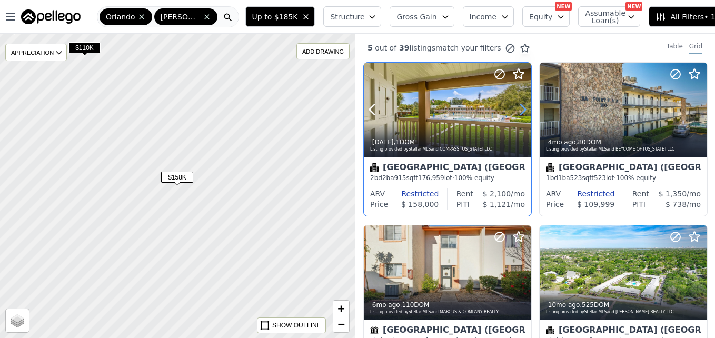
click at [520, 111] on icon at bounding box center [522, 109] width 17 height 17
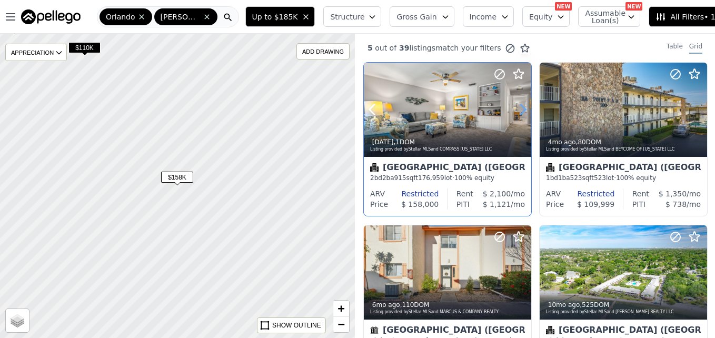
click at [520, 111] on icon at bounding box center [522, 109] width 17 height 17
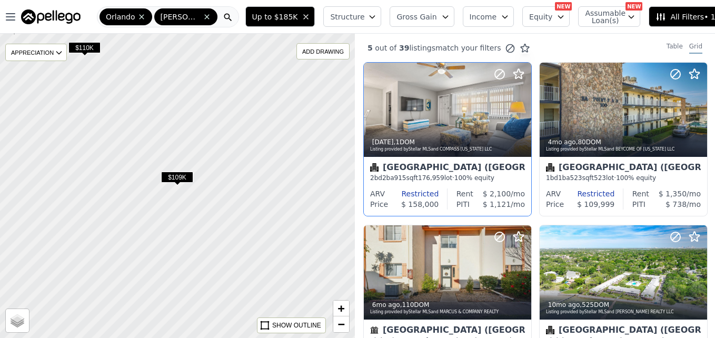
click at [237, 222] on div at bounding box center [178, 185] width 426 height 365
click at [344, 326] on span "−" at bounding box center [341, 323] width 7 height 13
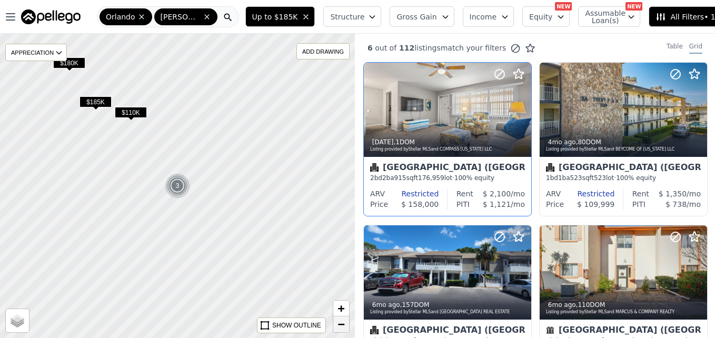
click at [344, 326] on span "−" at bounding box center [341, 323] width 7 height 13
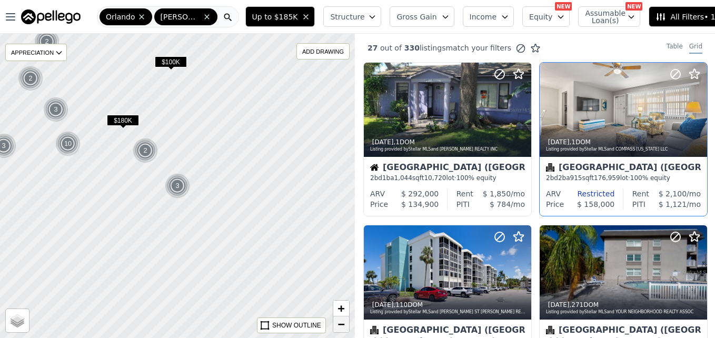
click at [344, 326] on span "−" at bounding box center [341, 323] width 7 height 13
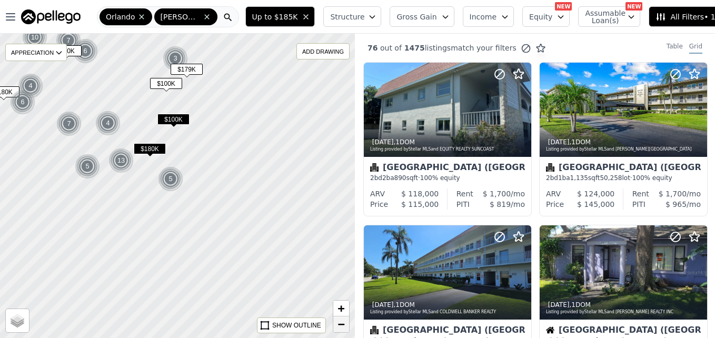
click at [344, 326] on span "−" at bounding box center [341, 323] width 7 height 13
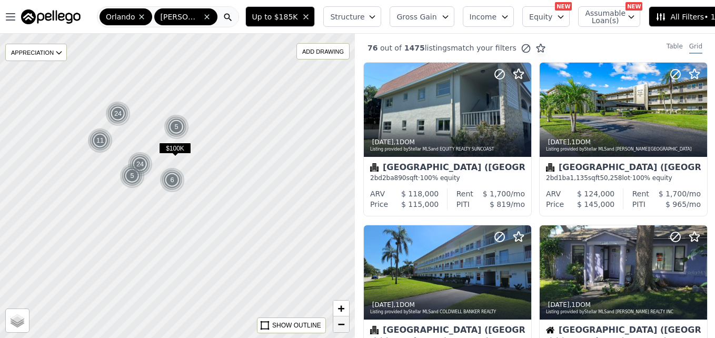
click at [344, 326] on span "−" at bounding box center [341, 323] width 7 height 13
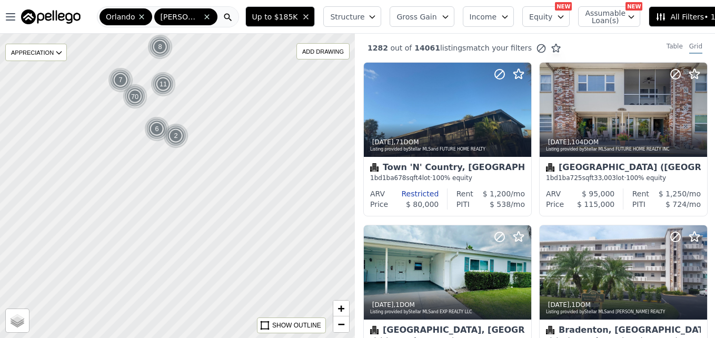
drag, startPoint x: 287, startPoint y: 265, endPoint x: 223, endPoint y: 67, distance: 208.7
click at [223, 67] on div at bounding box center [178, 185] width 426 height 365
click at [243, 191] on div at bounding box center [178, 185] width 426 height 365
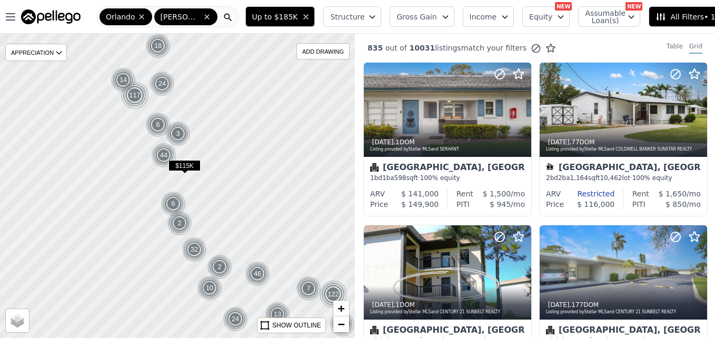
click at [243, 191] on div at bounding box center [178, 185] width 426 height 365
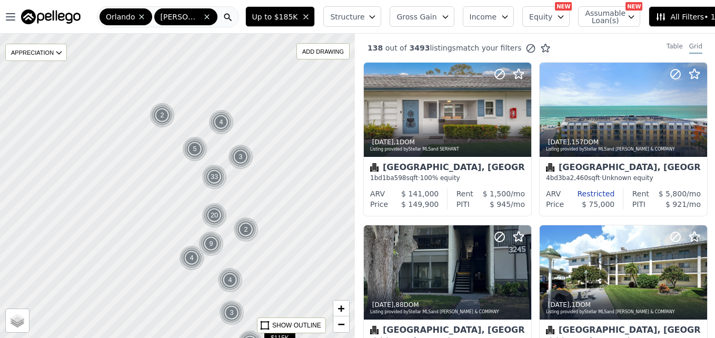
drag, startPoint x: 161, startPoint y: 116, endPoint x: 288, endPoint y: 197, distance: 151.1
click at [288, 197] on div at bounding box center [178, 185] width 426 height 365
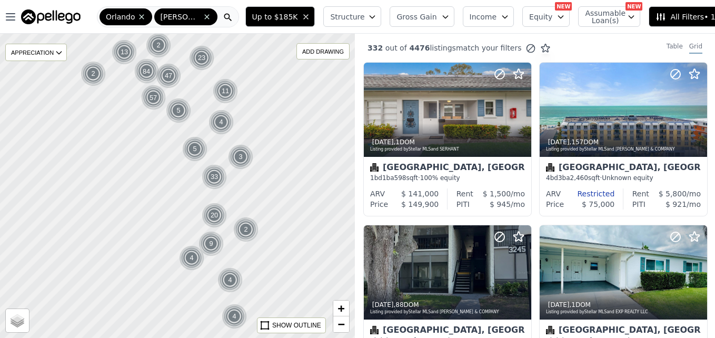
click at [102, 127] on div at bounding box center [178, 185] width 426 height 365
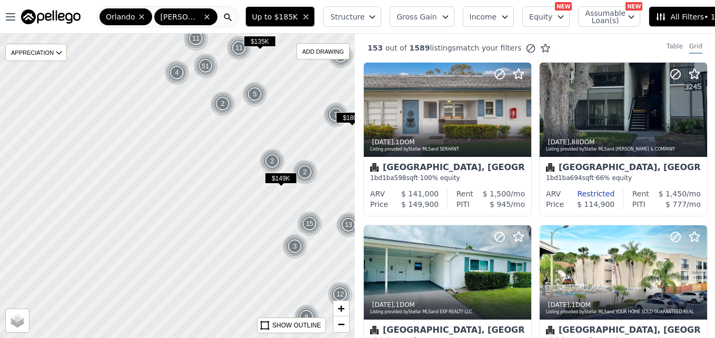
click at [176, 78] on div "4" at bounding box center [176, 72] width 25 height 25
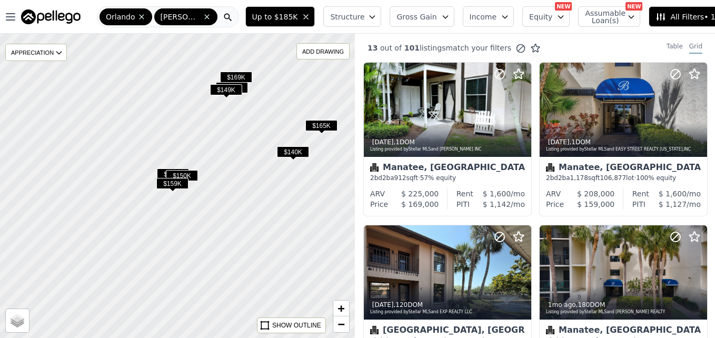
click at [181, 182] on span "$159K" at bounding box center [172, 183] width 32 height 11
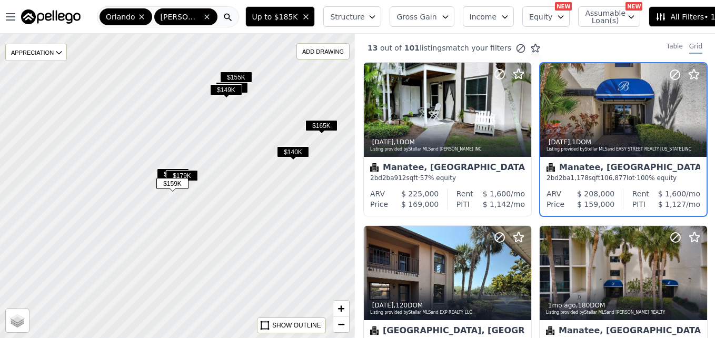
click at [179, 173] on span "$179K" at bounding box center [182, 175] width 32 height 11
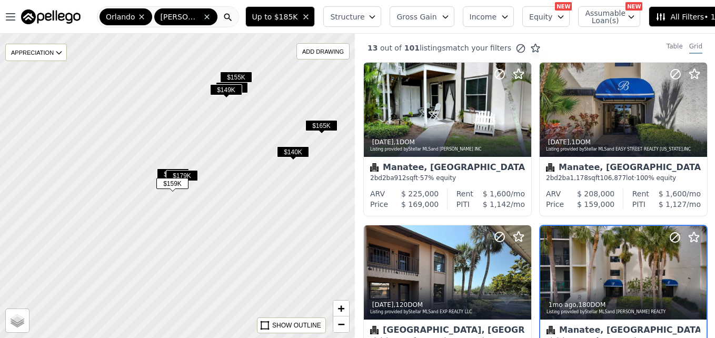
scroll to position [99, 0]
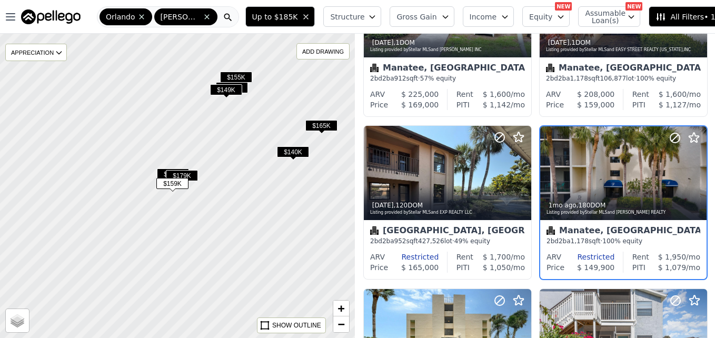
click at [194, 175] on span "$179K" at bounding box center [182, 175] width 32 height 11
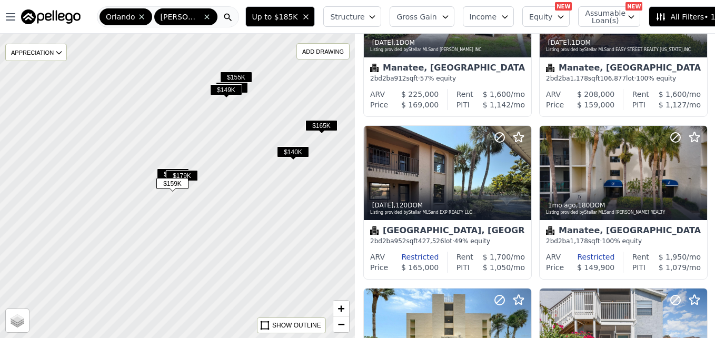
click at [198, 177] on span "$179K" at bounding box center [182, 175] width 32 height 11
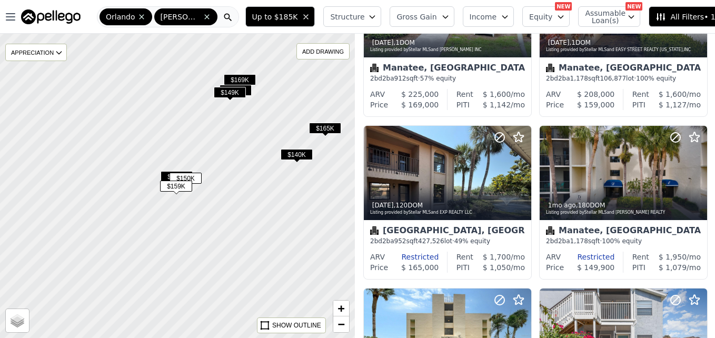
click at [196, 175] on span "$150K" at bounding box center [185, 178] width 32 height 11
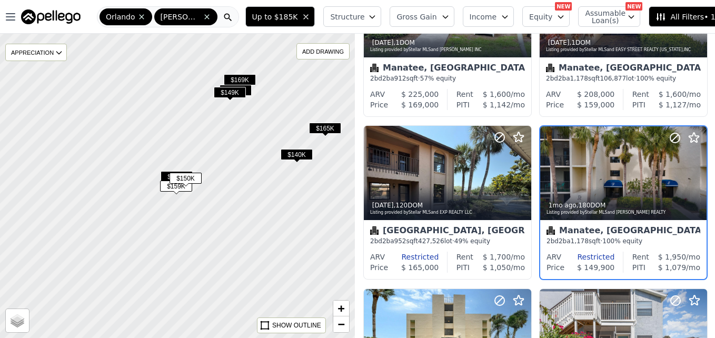
click at [299, 154] on span "$140K" at bounding box center [297, 154] width 32 height 11
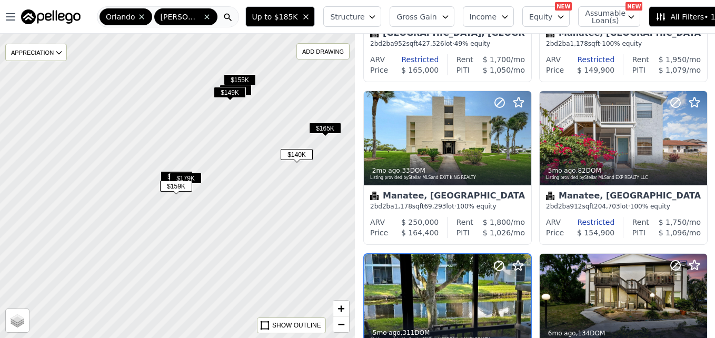
scroll to position [425, 0]
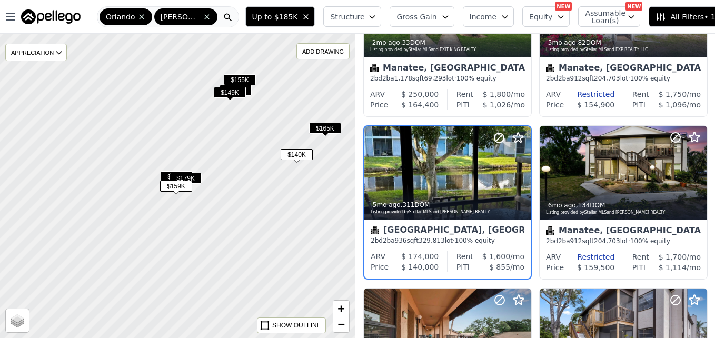
click at [242, 92] on span "$149K" at bounding box center [230, 92] width 32 height 11
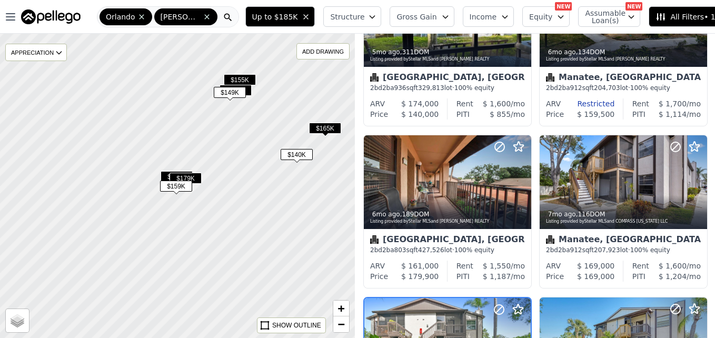
scroll to position [749, 0]
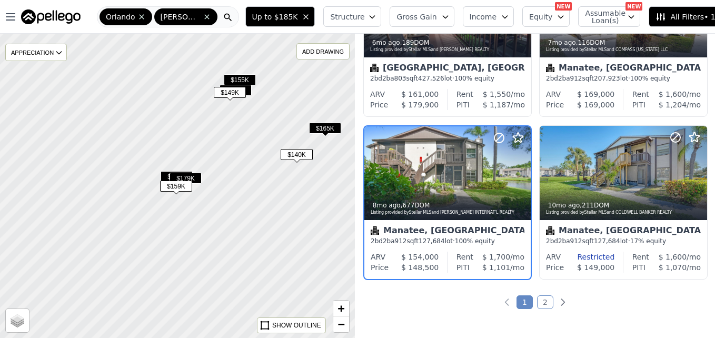
click at [247, 78] on span "$155K" at bounding box center [240, 79] width 32 height 11
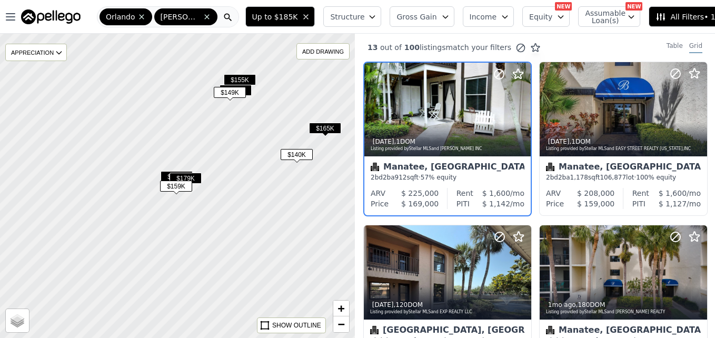
scroll to position [0, 0]
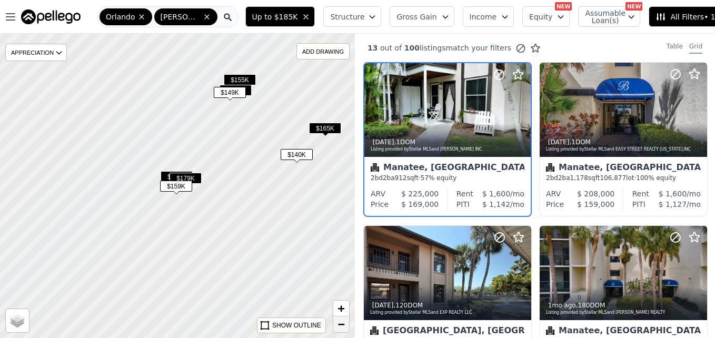
click at [343, 326] on span "−" at bounding box center [341, 323] width 7 height 13
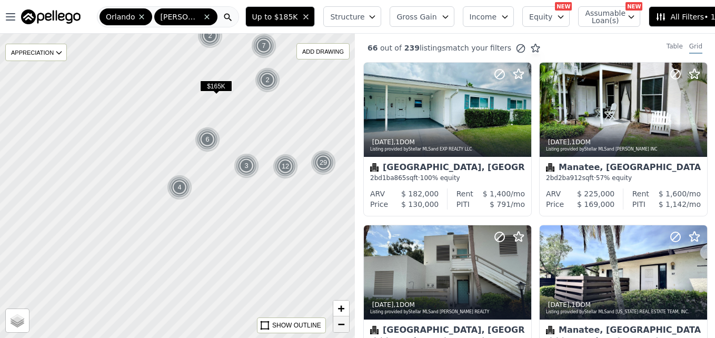
click at [343, 326] on span "−" at bounding box center [341, 323] width 7 height 13
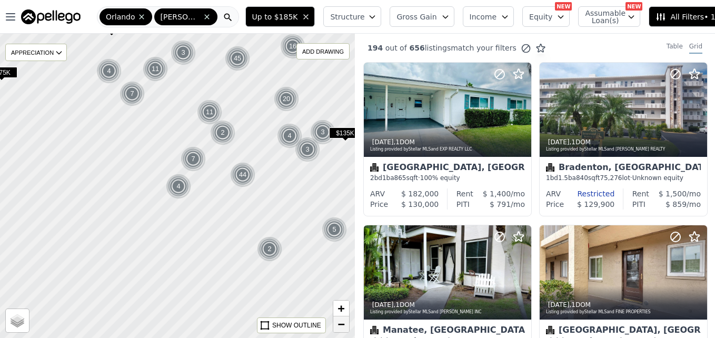
click at [343, 326] on span "−" at bounding box center [341, 323] width 7 height 13
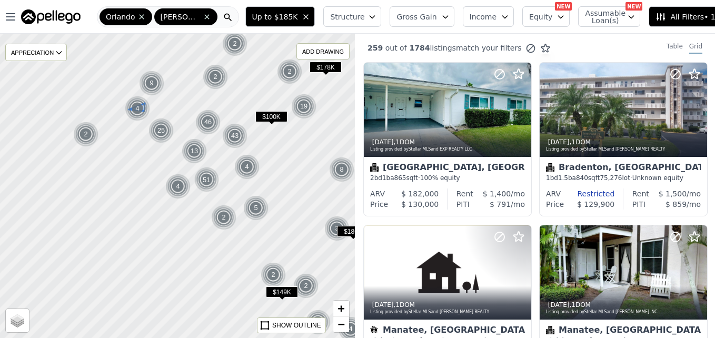
click at [138, 112] on div "4" at bounding box center [137, 108] width 25 height 25
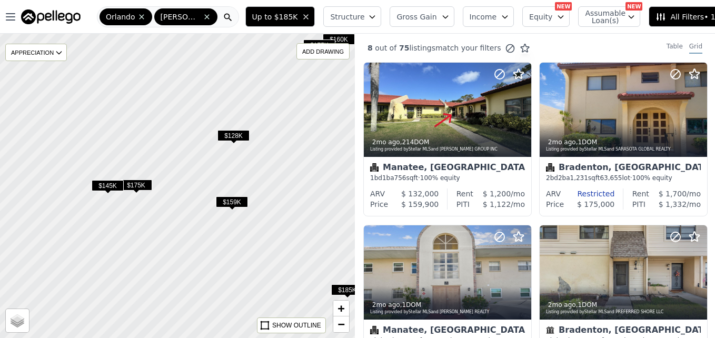
click at [114, 181] on span "$145K" at bounding box center [108, 185] width 32 height 11
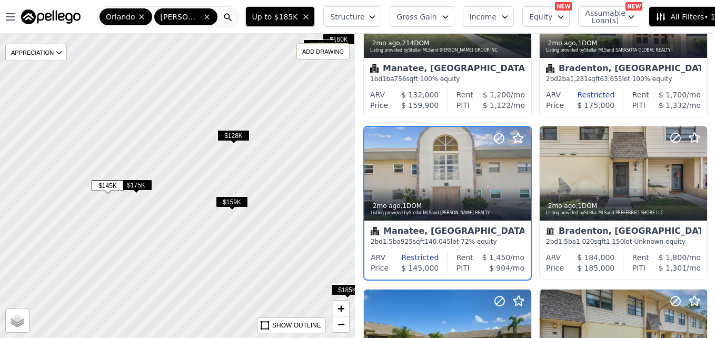
scroll to position [99, 0]
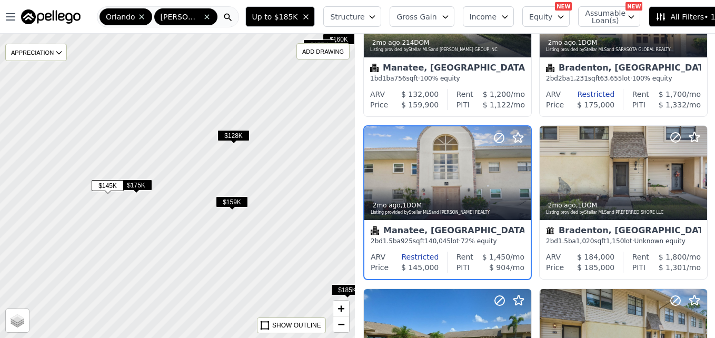
click at [135, 182] on span "$175K" at bounding box center [136, 184] width 32 height 11
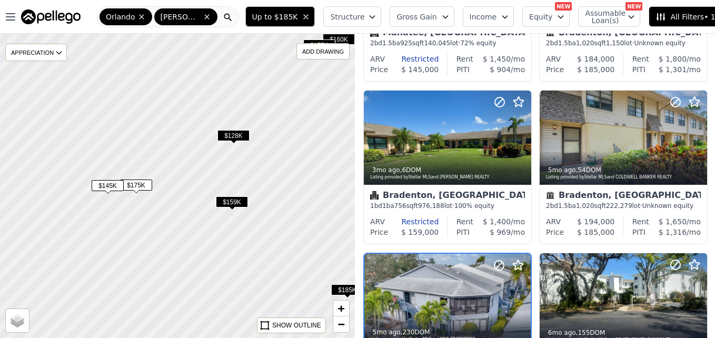
scroll to position [425, 0]
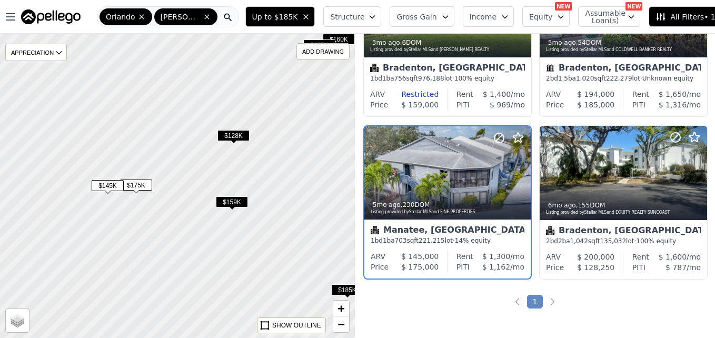
click at [232, 205] on span "$159K" at bounding box center [232, 201] width 32 height 11
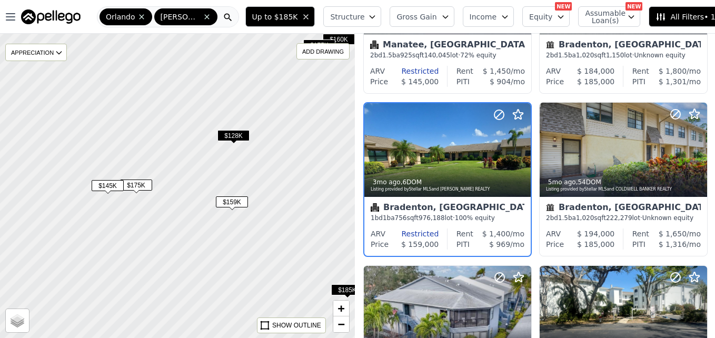
scroll to position [262, 0]
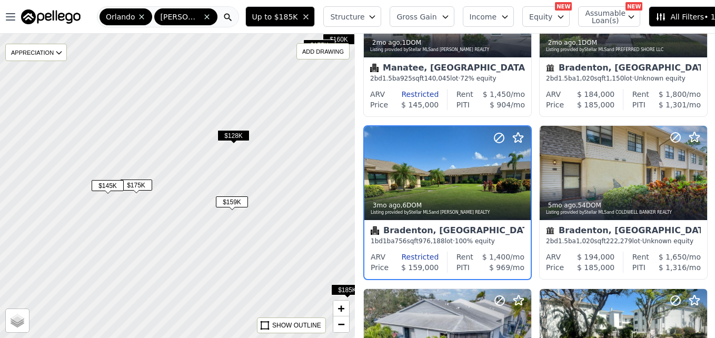
click at [235, 141] on span "$128K" at bounding box center [233, 135] width 32 height 11
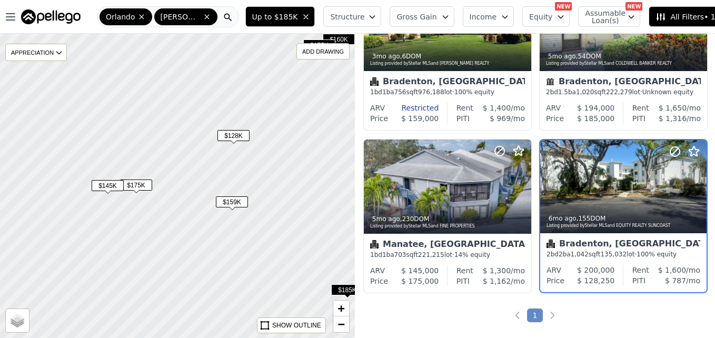
scroll to position [425, 0]
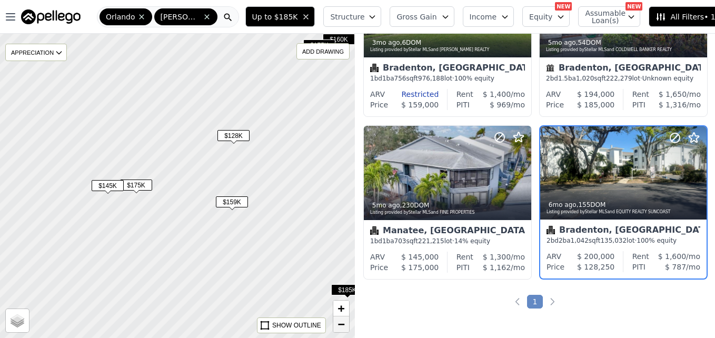
click at [333, 323] on link "−" at bounding box center [341, 324] width 16 height 16
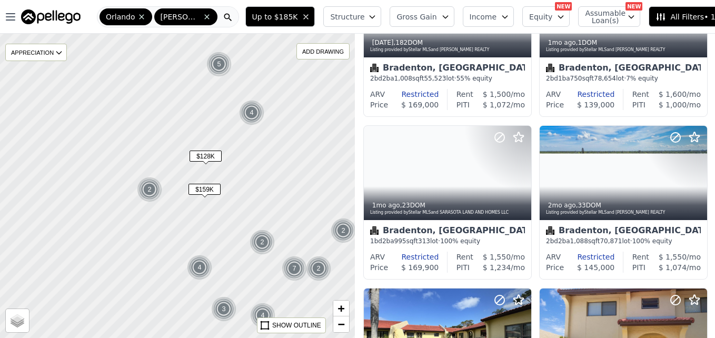
click at [355, 16] on button "Structure" at bounding box center [352, 16] width 58 height 21
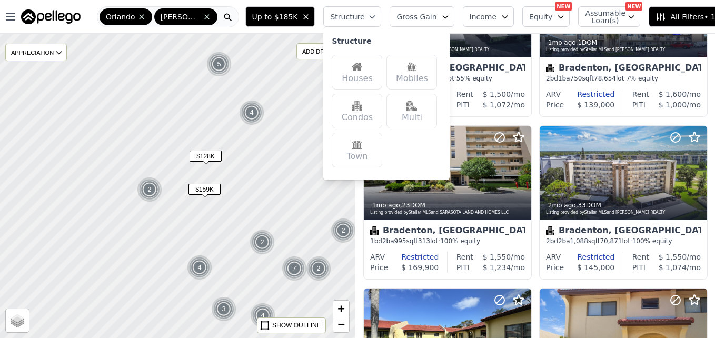
click at [354, 80] on div "Houses" at bounding box center [357, 72] width 51 height 35
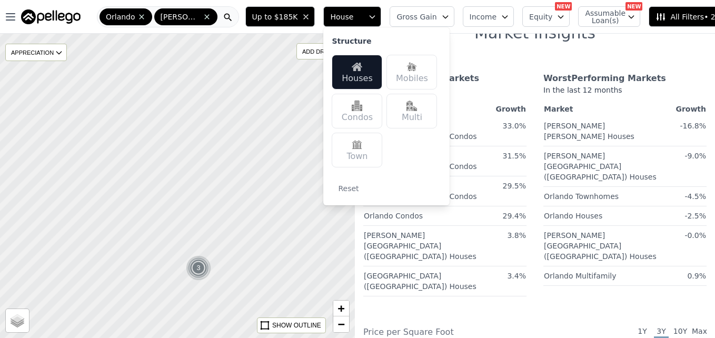
click at [406, 107] on img at bounding box center [411, 106] width 11 height 11
click at [359, 143] on div "Town" at bounding box center [357, 150] width 51 height 35
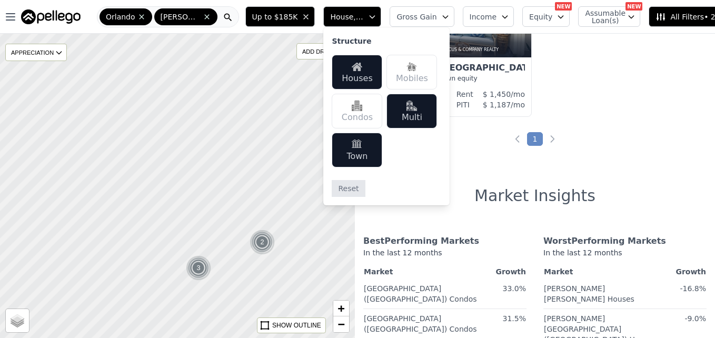
click at [340, 189] on button "Reset" at bounding box center [348, 188] width 33 height 17
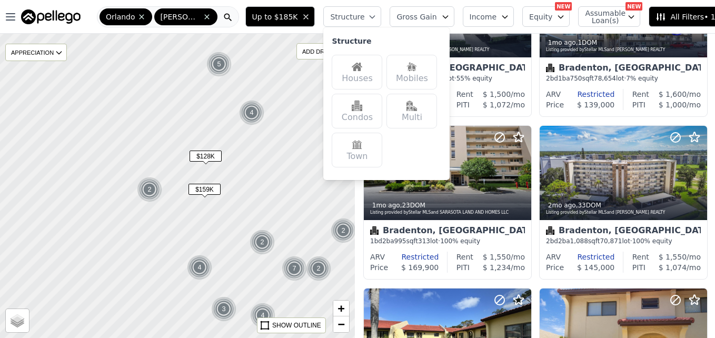
click at [346, 73] on div "Houses" at bounding box center [357, 72] width 51 height 35
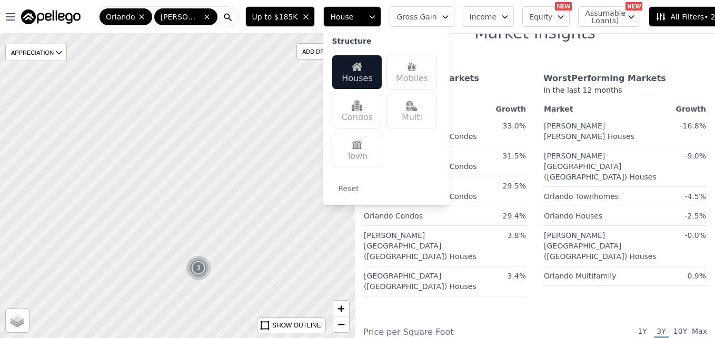
click at [406, 110] on img at bounding box center [411, 106] width 11 height 11
click at [354, 149] on div "Town" at bounding box center [357, 150] width 51 height 35
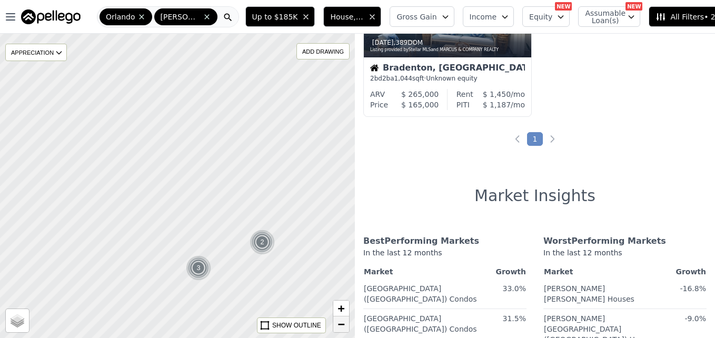
click at [340, 327] on span "−" at bounding box center [341, 323] width 7 height 13
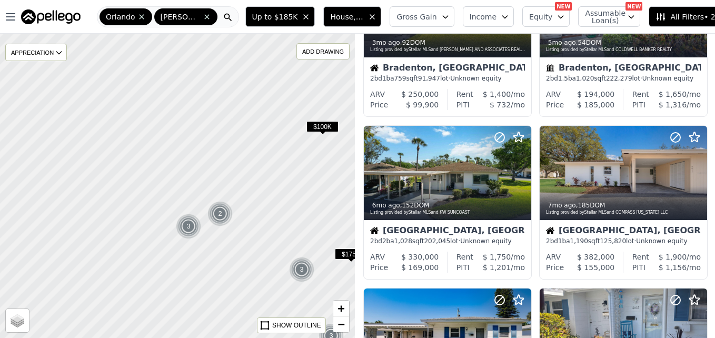
drag, startPoint x: 139, startPoint y: 18, endPoint x: 199, endPoint y: 16, distance: 60.5
click at [139, 17] on icon at bounding box center [141, 17] width 8 height 8
click at [199, 16] on div "[PERSON_NAME] [PERSON_NAME]" at bounding box center [168, 16] width 142 height 21
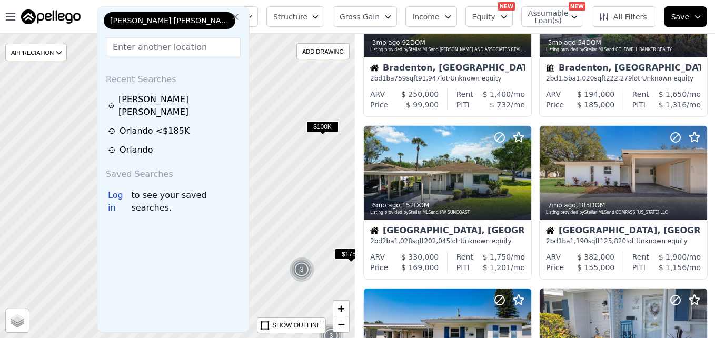
click at [149, 44] on input "text" at bounding box center [173, 46] width 135 height 19
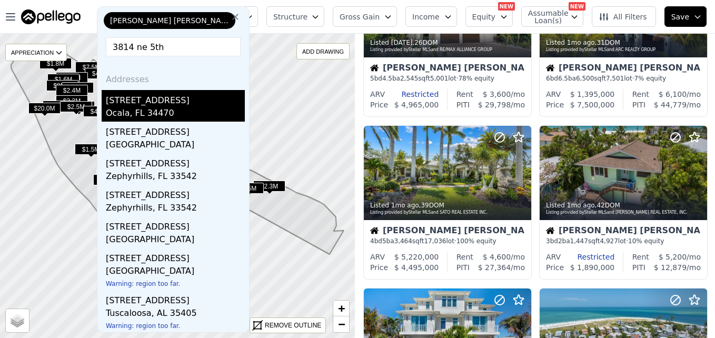
type input "3814 ne 5th"
click at [148, 102] on div "[STREET_ADDRESS]" at bounding box center [175, 98] width 139 height 17
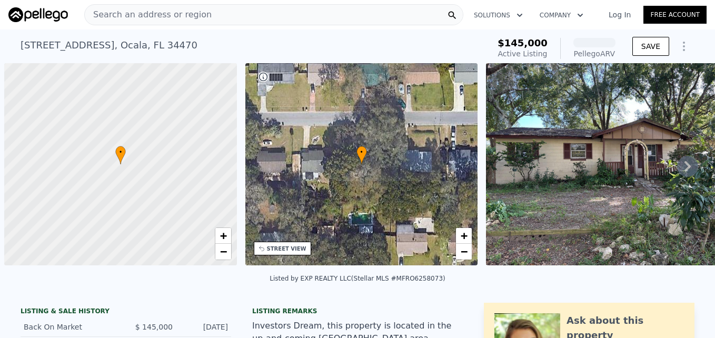
scroll to position [0, 4]
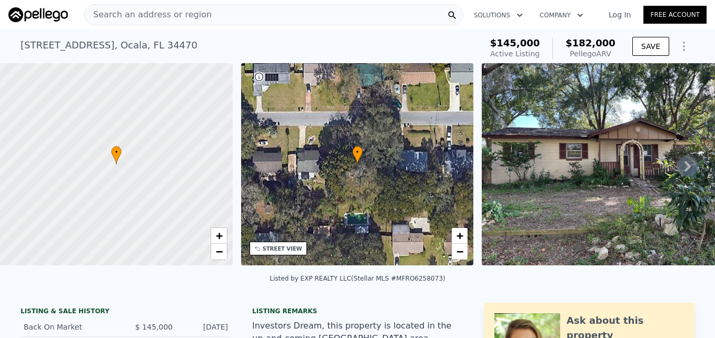
click at [358, 165] on div "• + −" at bounding box center [357, 164] width 233 height 202
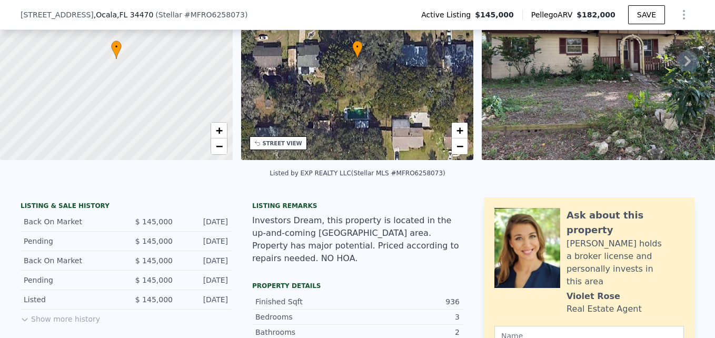
scroll to position [49, 0]
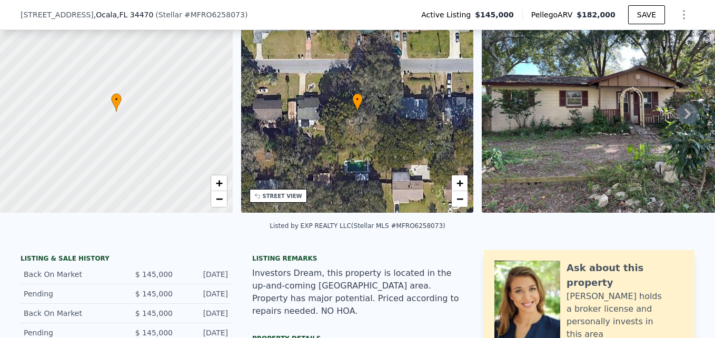
click at [95, 129] on div at bounding box center [116, 112] width 279 height 243
click at [95, 123] on div at bounding box center [116, 112] width 279 height 243
click at [96, 124] on div at bounding box center [116, 112] width 279 height 243
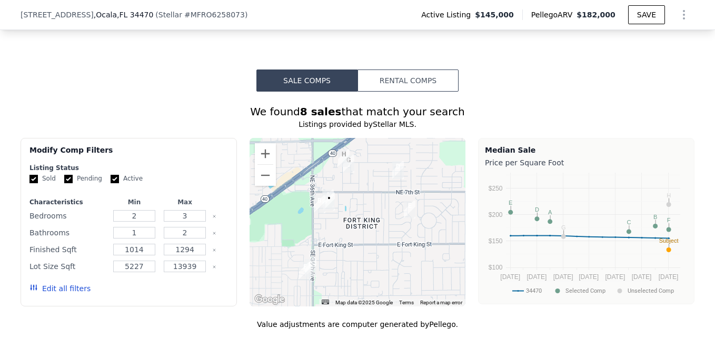
scroll to position [733, 0]
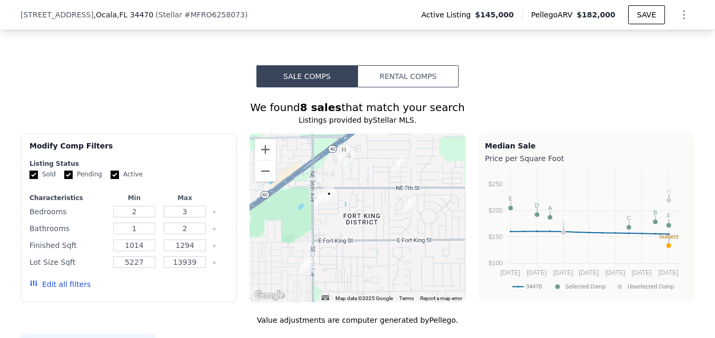
click at [370, 205] on div at bounding box center [357, 218] width 216 height 168
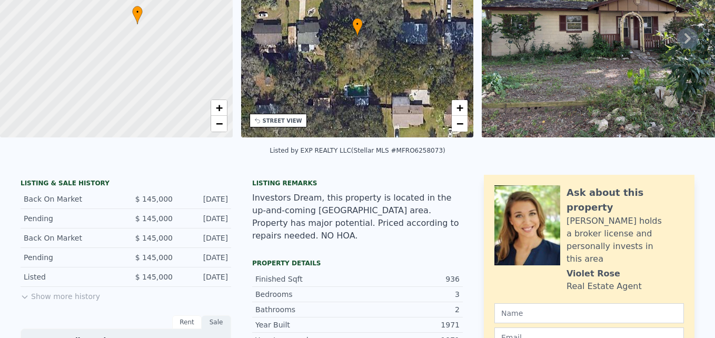
scroll to position [0, 0]
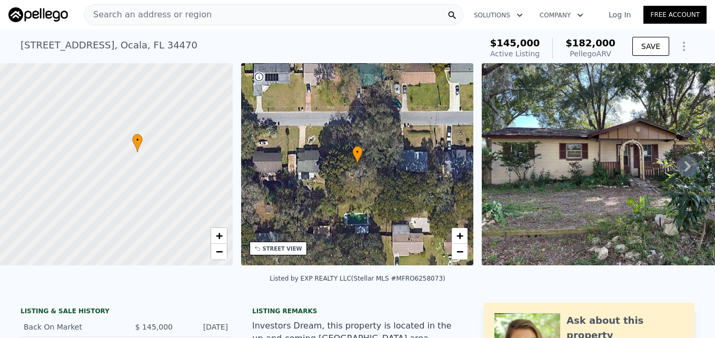
click at [131, 141] on div at bounding box center [116, 164] width 279 height 243
click at [127, 165] on div at bounding box center [116, 164] width 279 height 243
click at [570, 171] on img at bounding box center [616, 164] width 269 height 202
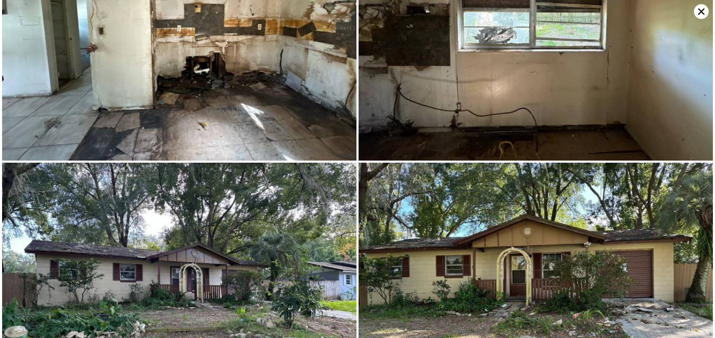
scroll to position [2043, 0]
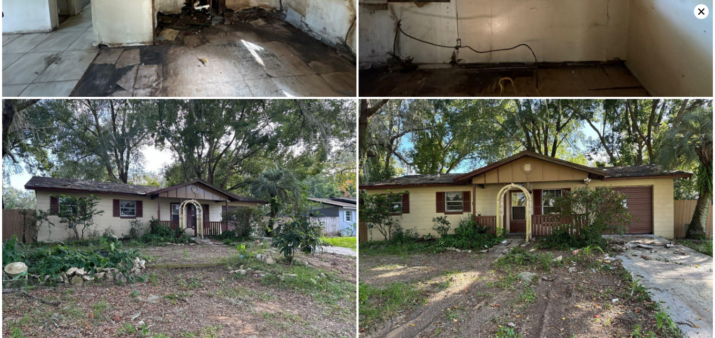
click at [704, 12] on icon at bounding box center [701, 11] width 15 height 15
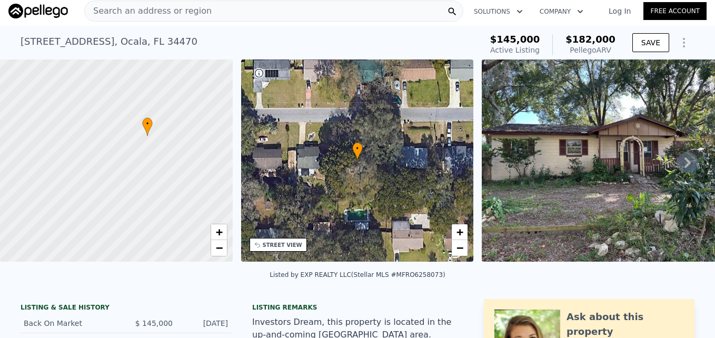
scroll to position [0, 0]
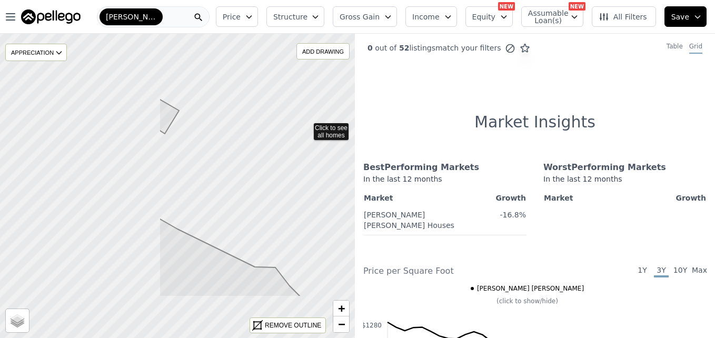
drag, startPoint x: 113, startPoint y: 199, endPoint x: 274, endPoint y: 134, distance: 174.1
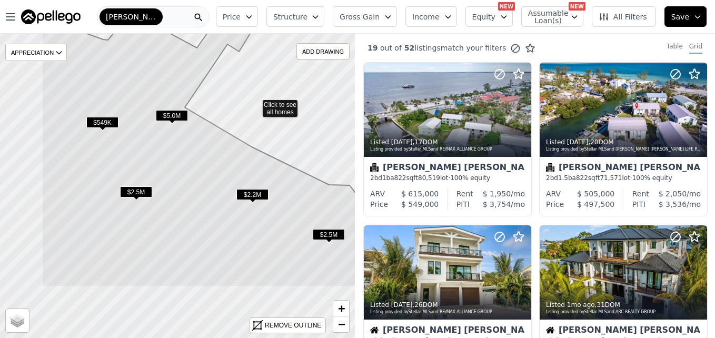
click at [191, 73] on icon at bounding box center [256, 149] width 428 height 276
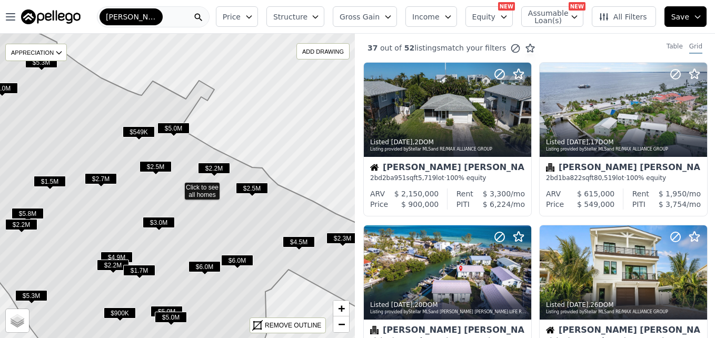
click at [175, 123] on span "$5.0M" at bounding box center [173, 128] width 32 height 11
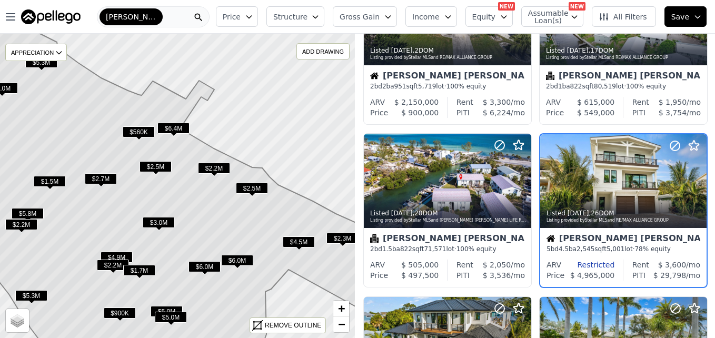
scroll to position [99, 0]
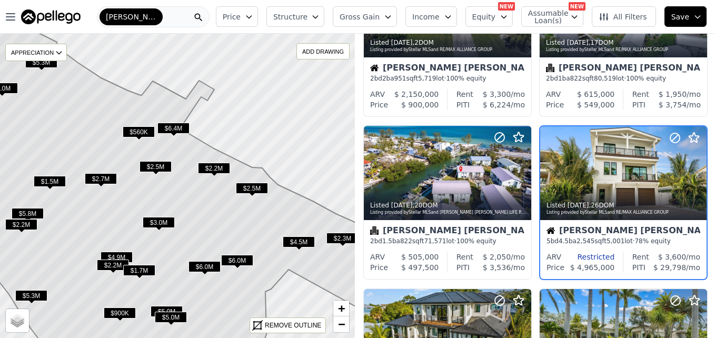
click at [95, 176] on span "$2.7M" at bounding box center [101, 178] width 32 height 11
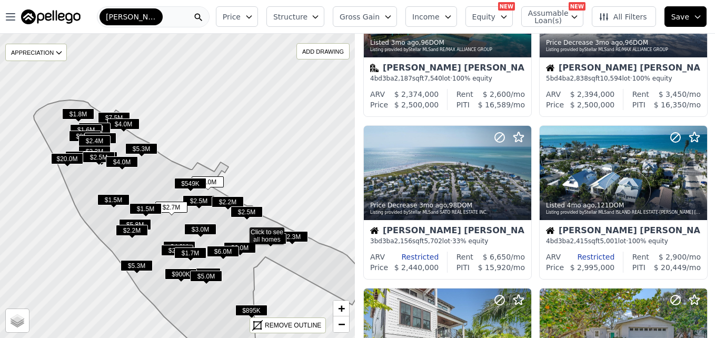
drag, startPoint x: 120, startPoint y: 139, endPoint x: 185, endPoint y: 184, distance: 78.7
click at [185, 184] on span "$549K" at bounding box center [190, 183] width 32 height 11
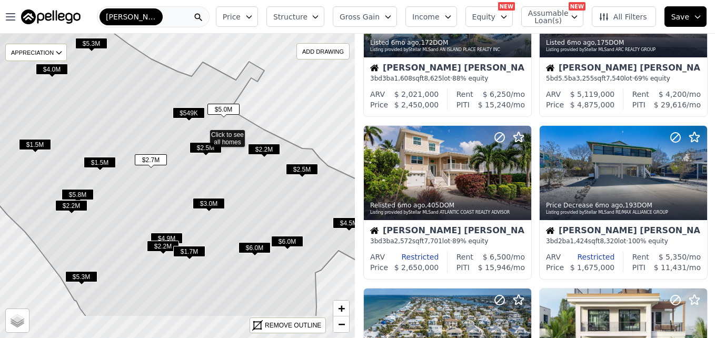
drag, startPoint x: 179, startPoint y: 221, endPoint x: 206, endPoint y: 168, distance: 59.3
click at [206, 168] on icon at bounding box center [203, 132] width 428 height 367
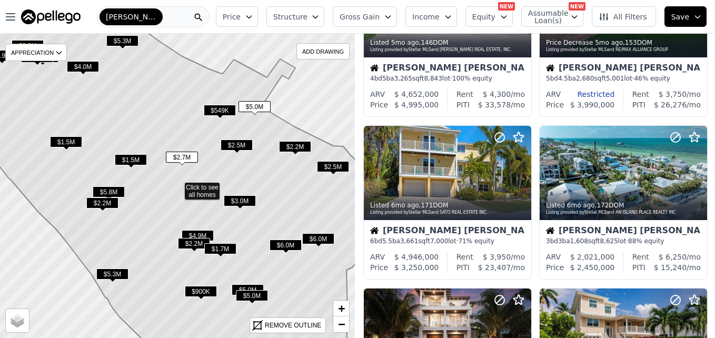
click at [221, 109] on span "$549K" at bounding box center [220, 110] width 32 height 11
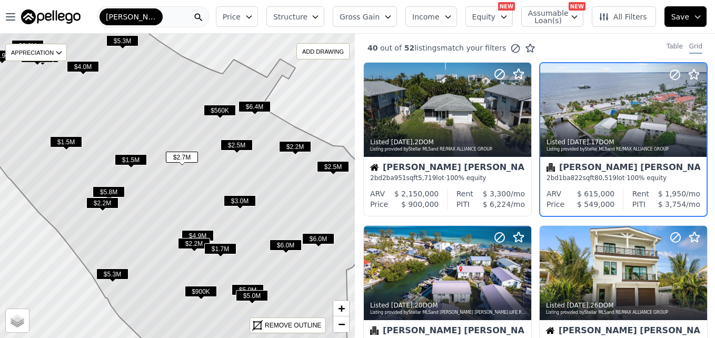
click at [216, 109] on span "$560K" at bounding box center [220, 110] width 32 height 11
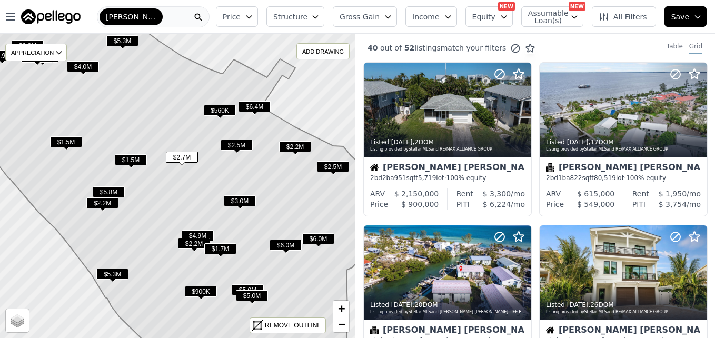
click at [216, 109] on span "$560K" at bounding box center [220, 110] width 32 height 11
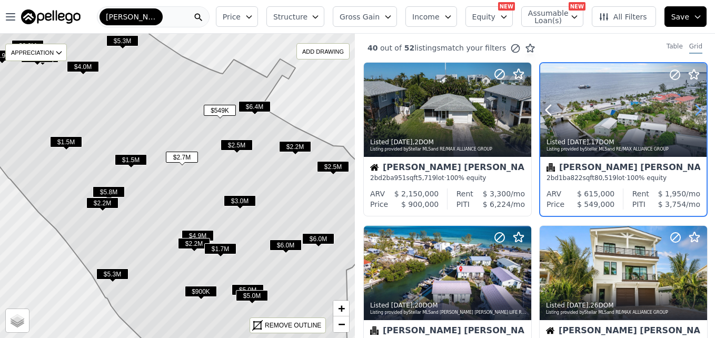
click at [695, 106] on icon at bounding box center [697, 110] width 17 height 17
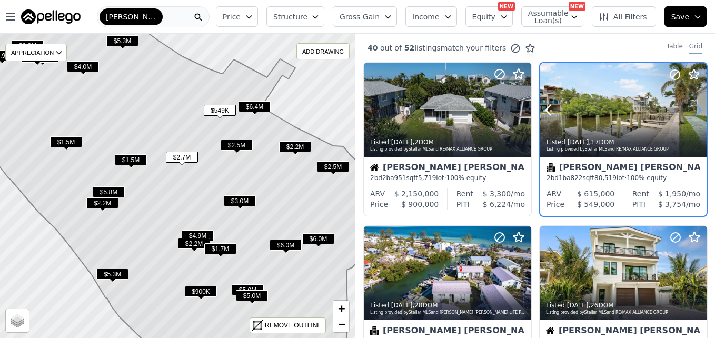
click at [695, 106] on icon at bounding box center [697, 110] width 17 height 17
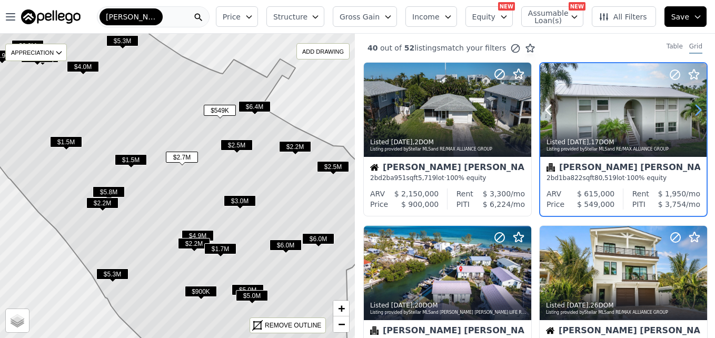
click at [695, 106] on icon at bounding box center [697, 110] width 17 height 17
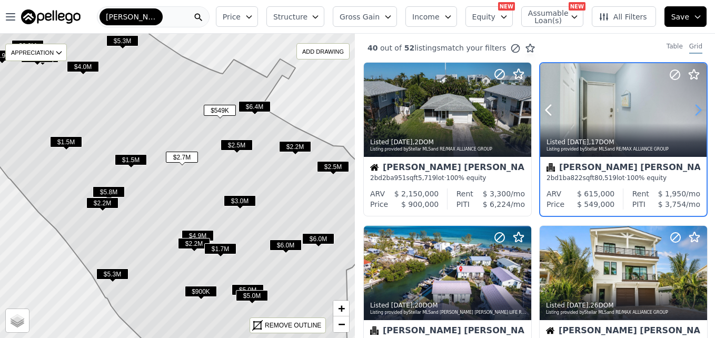
click at [695, 106] on icon at bounding box center [697, 110] width 17 height 17
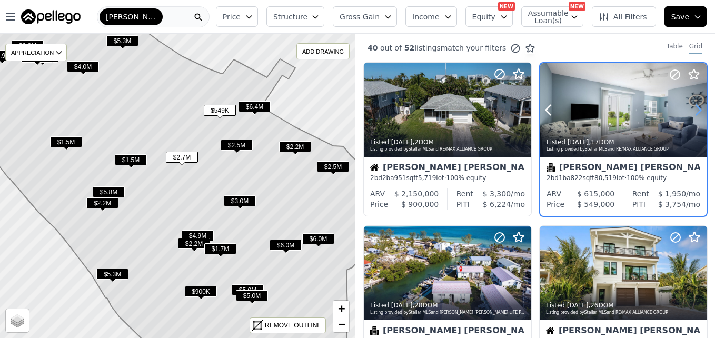
click at [695, 106] on icon at bounding box center [697, 110] width 17 height 17
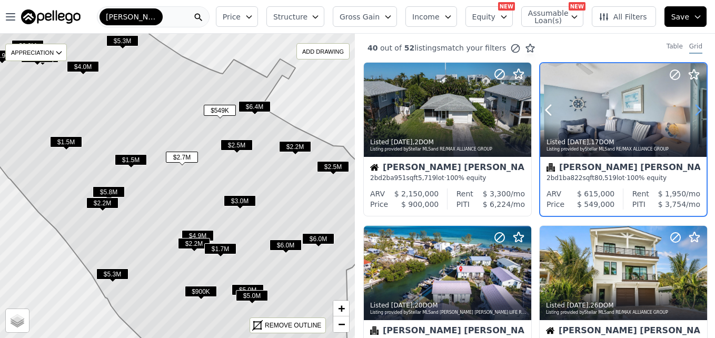
click at [695, 106] on icon at bounding box center [697, 110] width 17 height 17
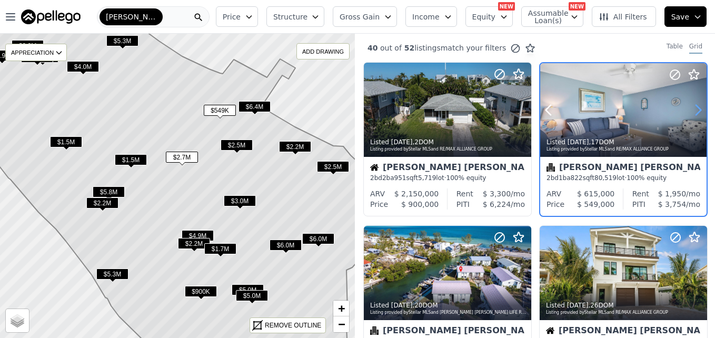
click at [695, 106] on icon at bounding box center [697, 110] width 17 height 17
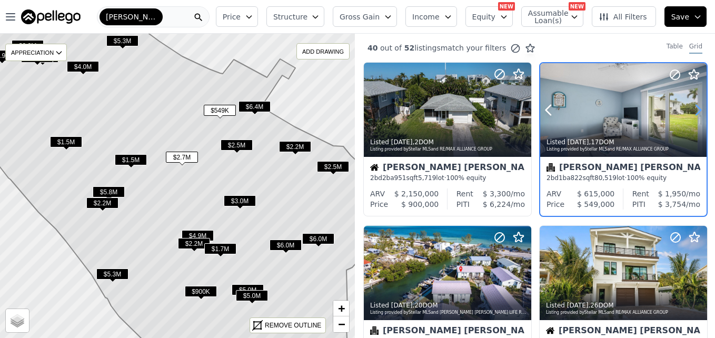
click at [695, 106] on icon at bounding box center [697, 110] width 17 height 17
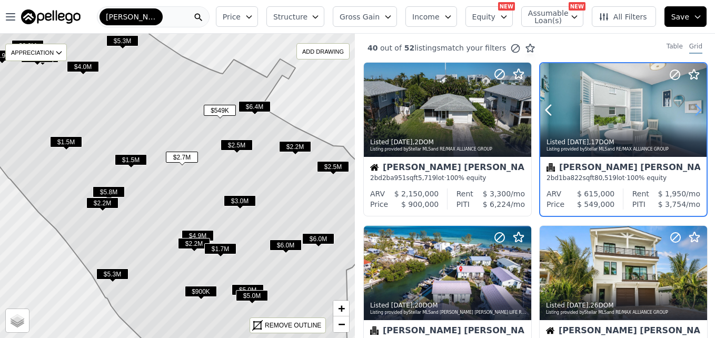
click at [695, 106] on icon at bounding box center [697, 110] width 17 height 17
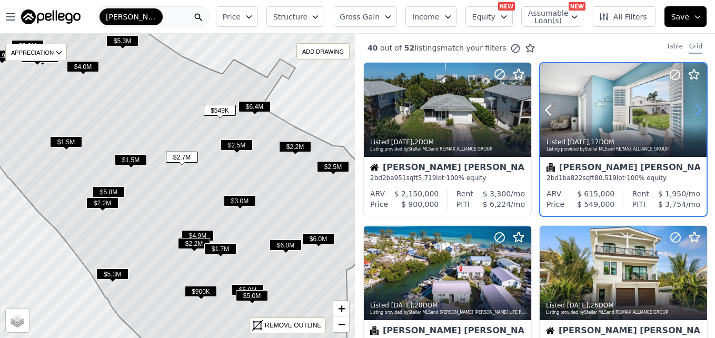
click at [695, 106] on icon at bounding box center [697, 110] width 17 height 17
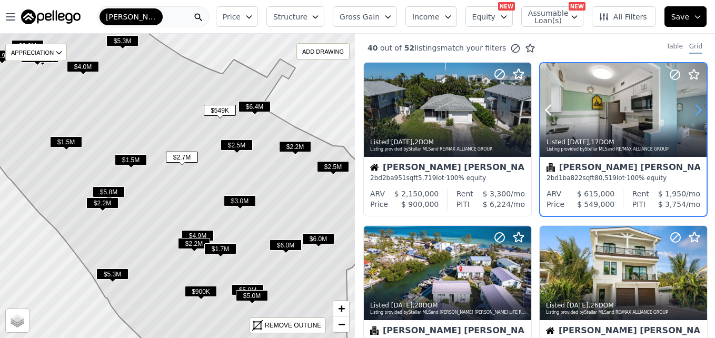
click at [695, 106] on icon at bounding box center [697, 110] width 17 height 17
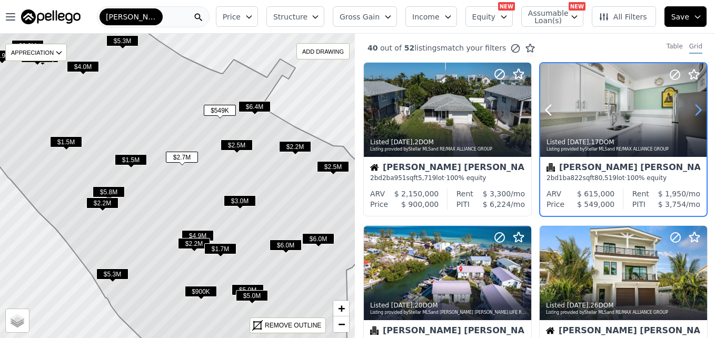
click at [695, 106] on icon at bounding box center [697, 110] width 17 height 17
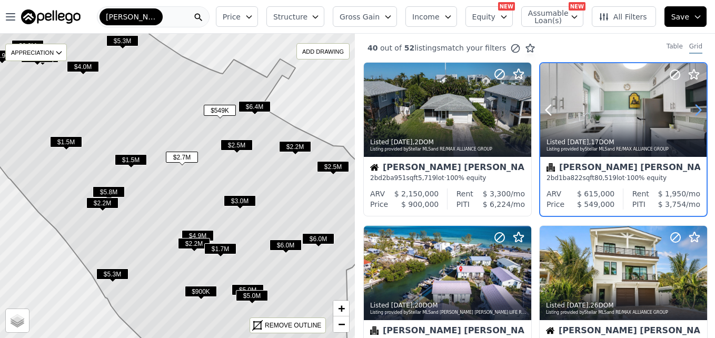
click at [695, 106] on icon at bounding box center [697, 110] width 17 height 17
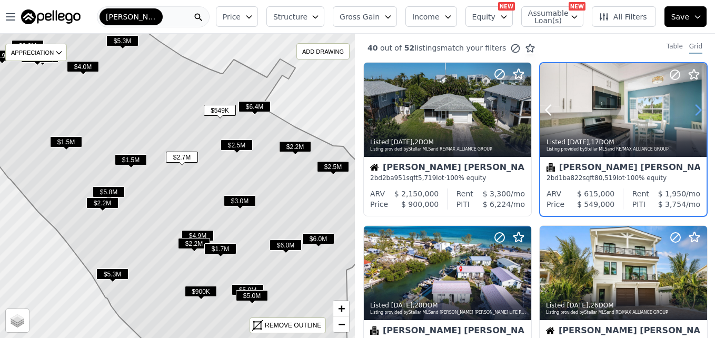
click at [695, 106] on icon at bounding box center [697, 110] width 17 height 17
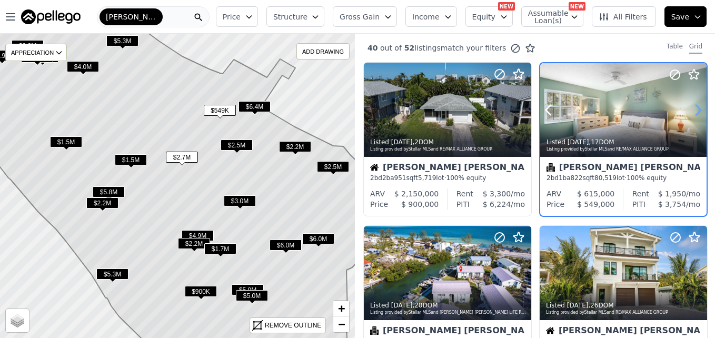
click at [695, 106] on icon at bounding box center [697, 110] width 17 height 17
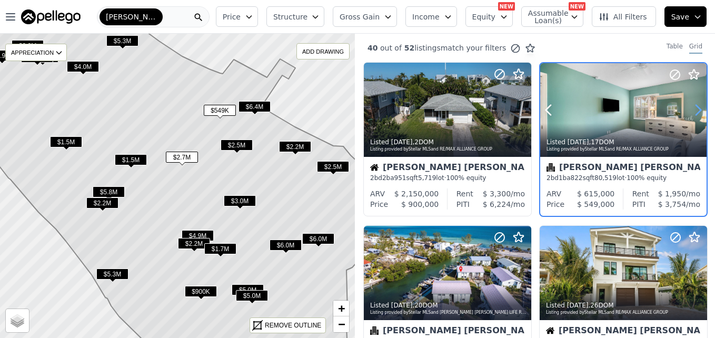
click at [695, 106] on icon at bounding box center [697, 110] width 17 height 17
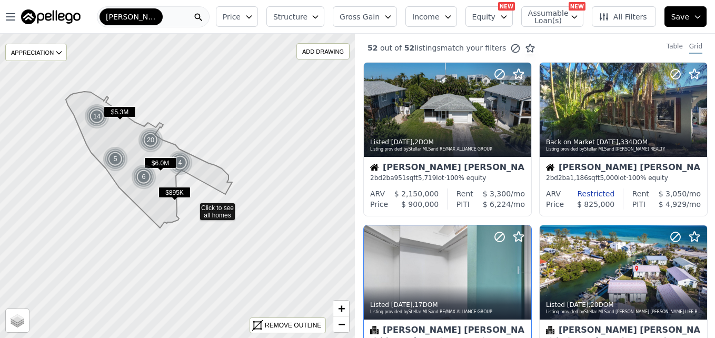
drag, startPoint x: 285, startPoint y: 259, endPoint x: 194, endPoint y: 207, distance: 105.2
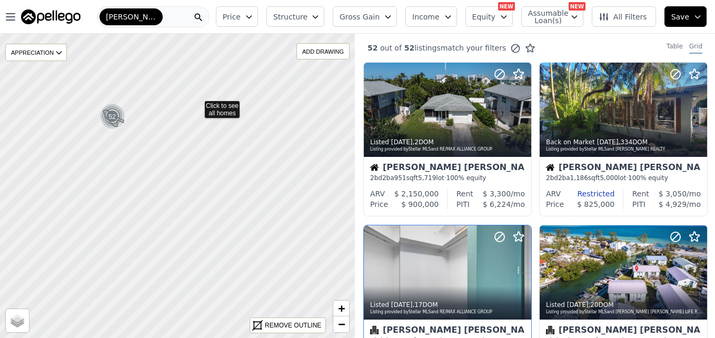
drag, startPoint x: 299, startPoint y: 178, endPoint x: 198, endPoint y: 104, distance: 125.8
click at [206, 181] on icon at bounding box center [177, 186] width 429 height 368
click at [205, 180] on div at bounding box center [178, 185] width 426 height 365
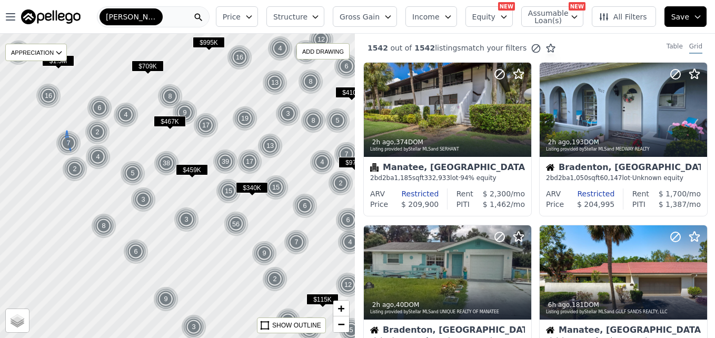
click at [66, 142] on div "7" at bounding box center [68, 143] width 25 height 25
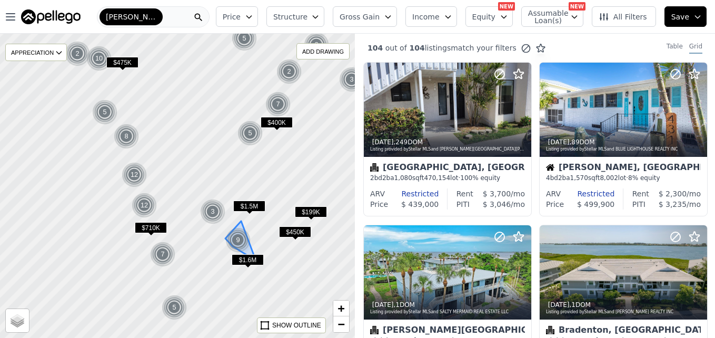
click at [238, 241] on div "9" at bounding box center [237, 239] width 25 height 25
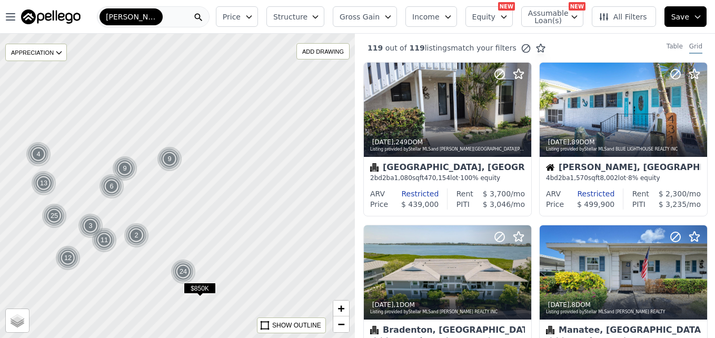
drag, startPoint x: 262, startPoint y: 188, endPoint x: 136, endPoint y: 215, distance: 128.5
click at [136, 215] on div at bounding box center [174, 186] width 426 height 365
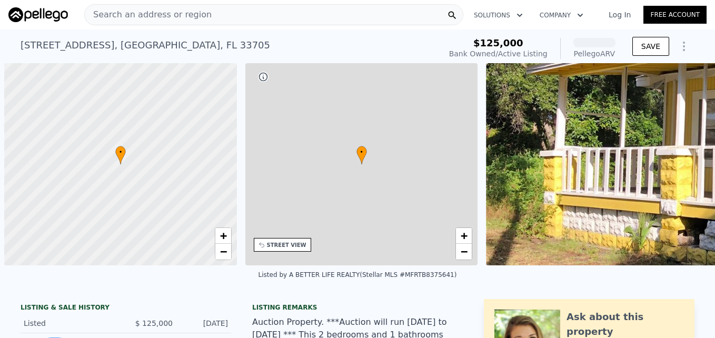
scroll to position [0, 4]
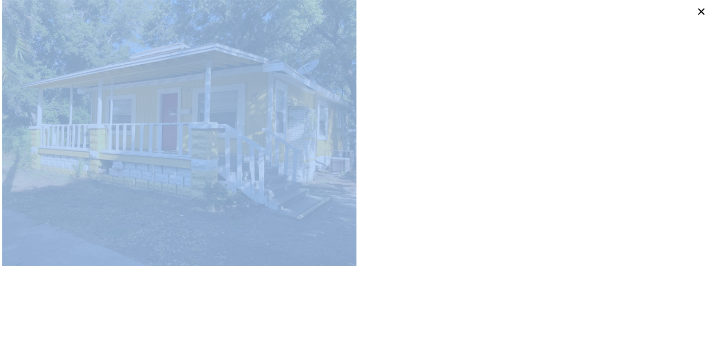
click at [272, 147] on img at bounding box center [179, 133] width 354 height 266
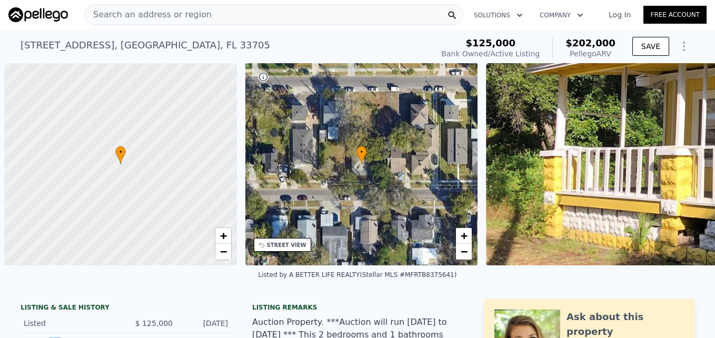
scroll to position [0, 4]
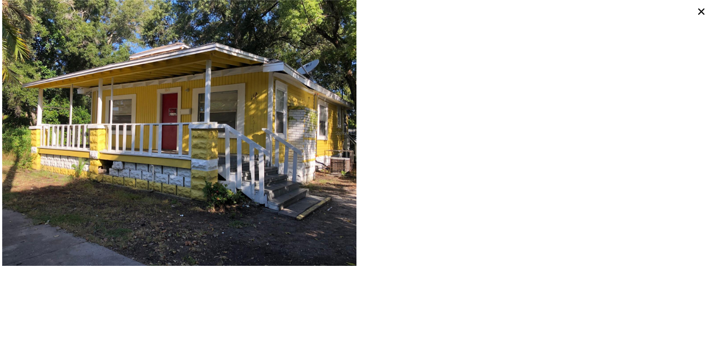
click at [699, 9] on icon at bounding box center [701, 11] width 6 height 6
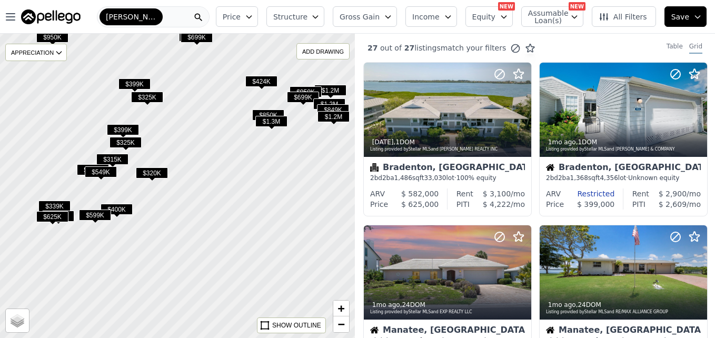
click at [124, 156] on span "$315K" at bounding box center [112, 159] width 32 height 11
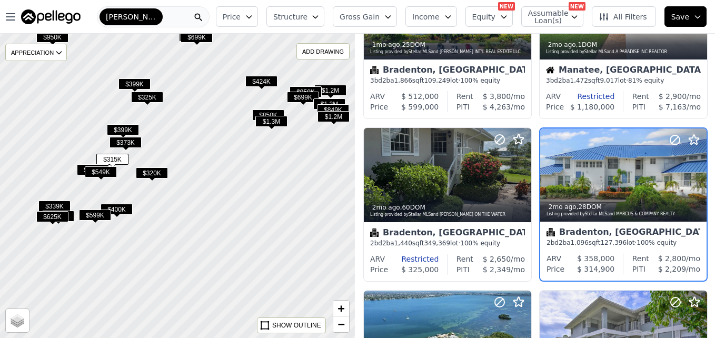
scroll to position [425, 0]
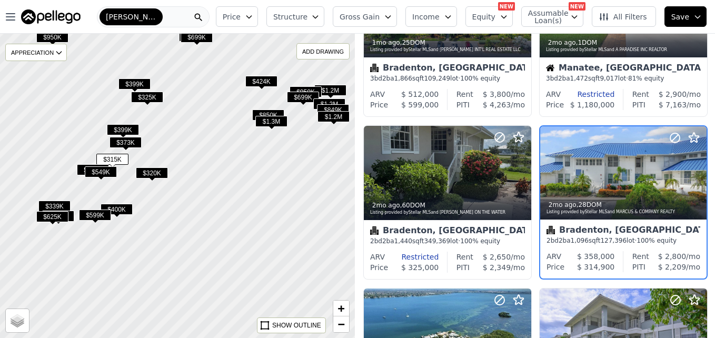
click at [107, 171] on span "$549K" at bounding box center [101, 171] width 32 height 11
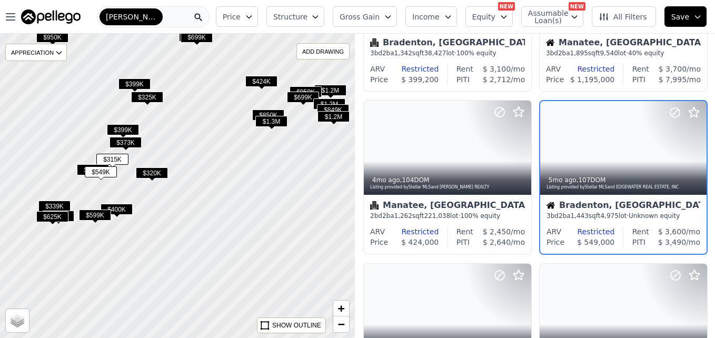
scroll to position [99, 0]
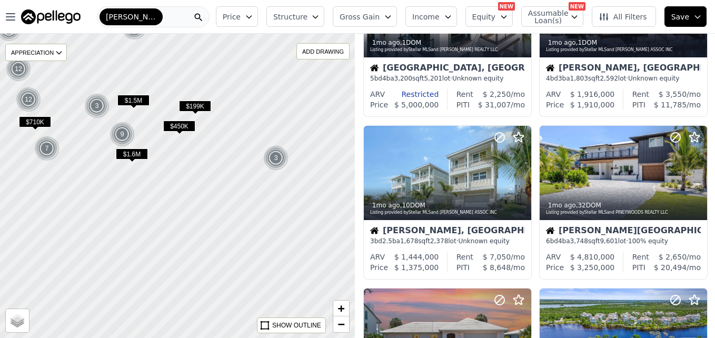
drag, startPoint x: 225, startPoint y: 230, endPoint x: 215, endPoint y: 57, distance: 173.5
click at [215, 57] on div at bounding box center [178, 185] width 426 height 365
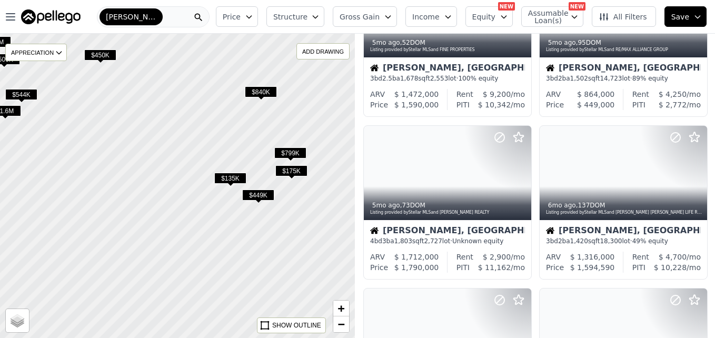
drag, startPoint x: 235, startPoint y: 200, endPoint x: 174, endPoint y: 188, distance: 62.8
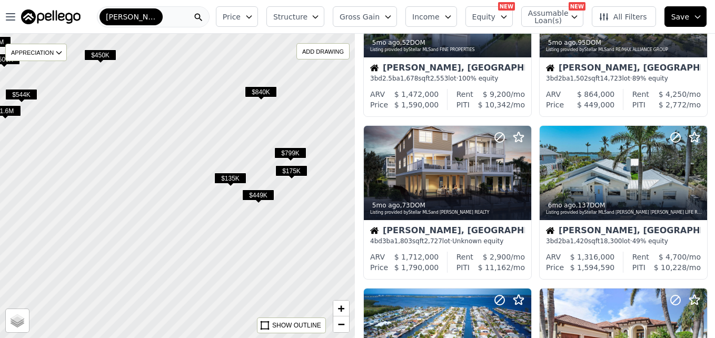
click at [174, 188] on div at bounding box center [178, 185] width 426 height 365
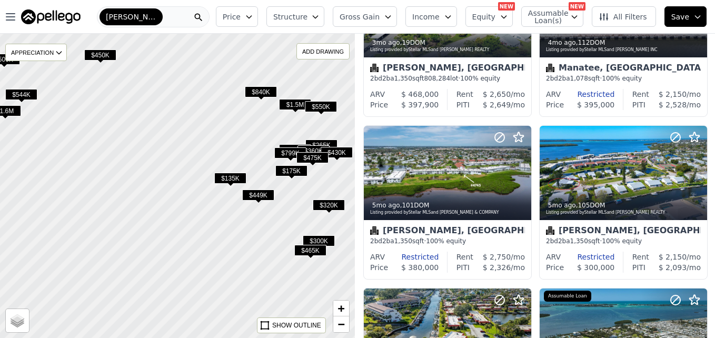
click at [233, 178] on span "$135K" at bounding box center [230, 178] width 32 height 11
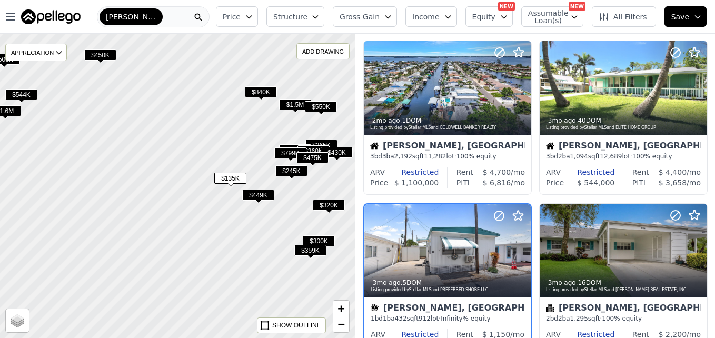
scroll to position [587, 0]
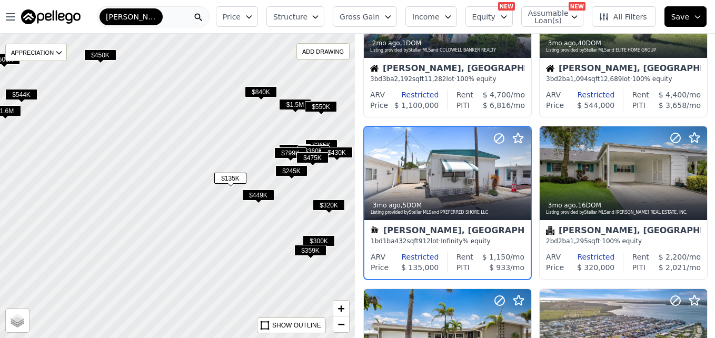
click at [328, 240] on span "$300K" at bounding box center [319, 240] width 32 height 11
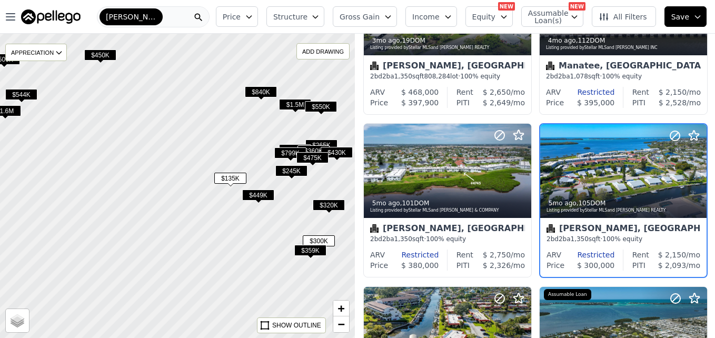
scroll to position [99, 0]
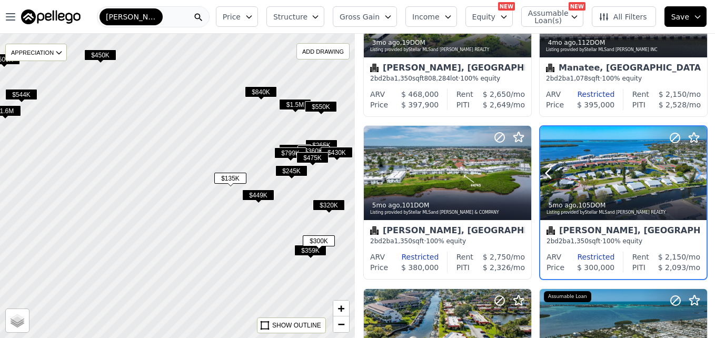
click at [690, 175] on icon at bounding box center [697, 173] width 17 height 17
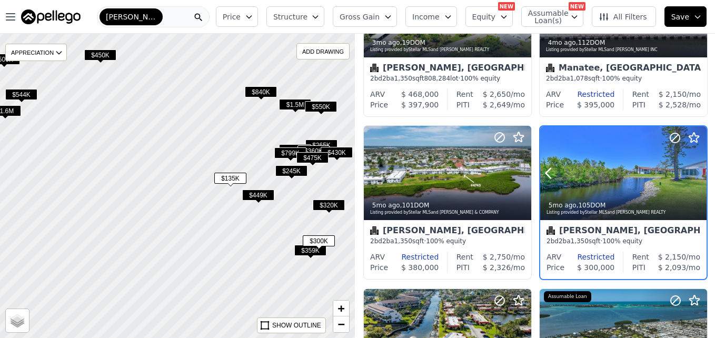
click at [690, 175] on icon at bounding box center [697, 173] width 17 height 17
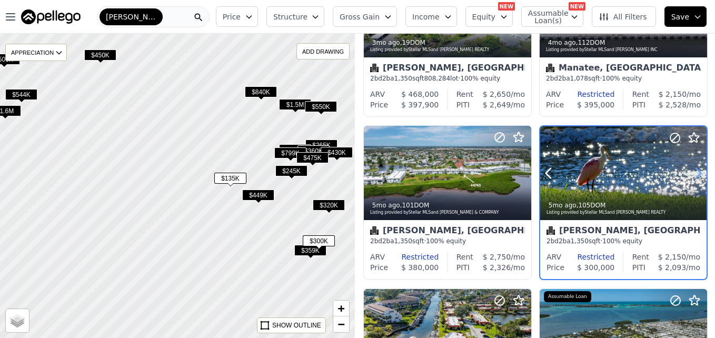
click at [690, 175] on icon at bounding box center [697, 173] width 17 height 17
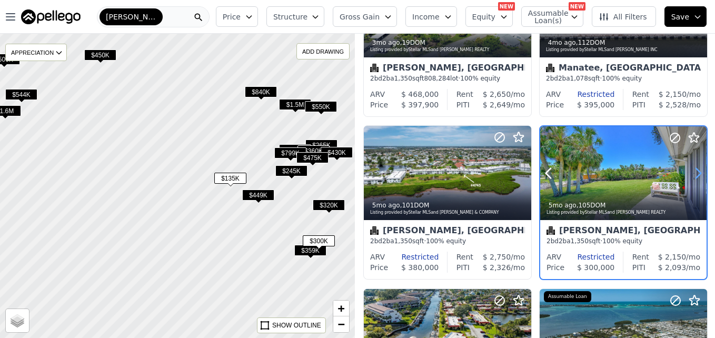
click at [690, 175] on icon at bounding box center [697, 173] width 17 height 17
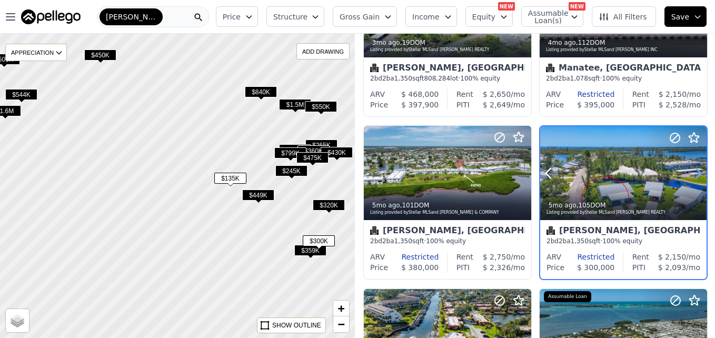
click at [690, 175] on icon at bounding box center [697, 173] width 17 height 17
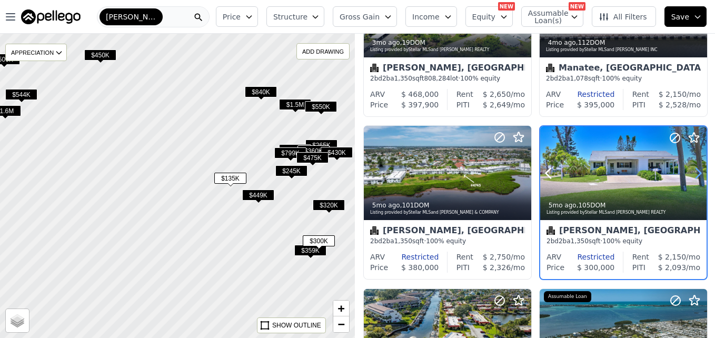
click at [690, 175] on icon at bounding box center [697, 173] width 17 height 17
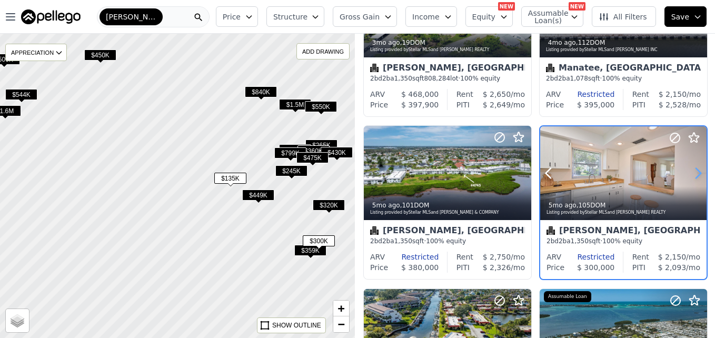
click at [690, 175] on icon at bounding box center [697, 173] width 17 height 17
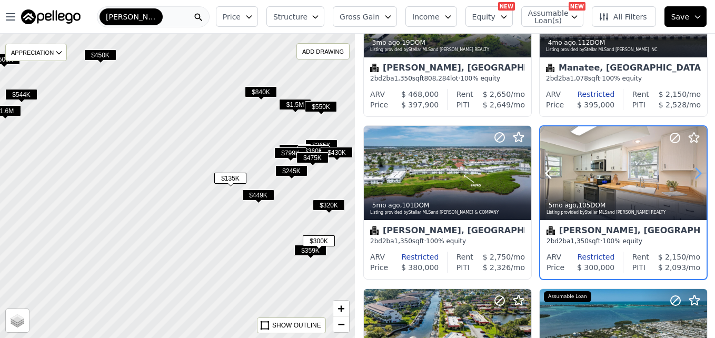
click at [690, 175] on icon at bounding box center [697, 173] width 17 height 17
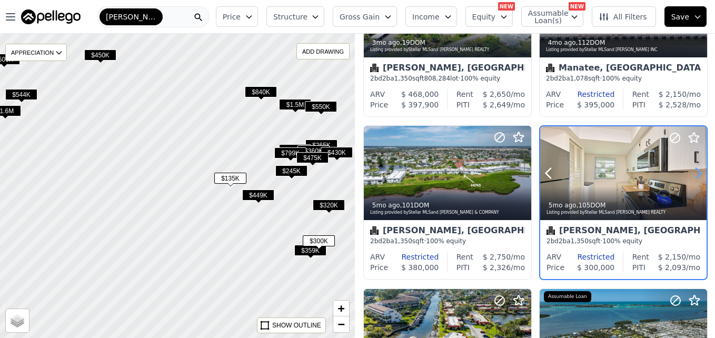
click at [690, 175] on icon at bounding box center [697, 173] width 17 height 17
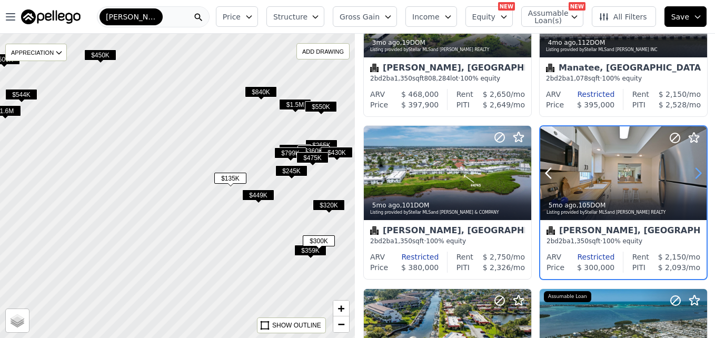
click at [690, 175] on icon at bounding box center [697, 173] width 17 height 17
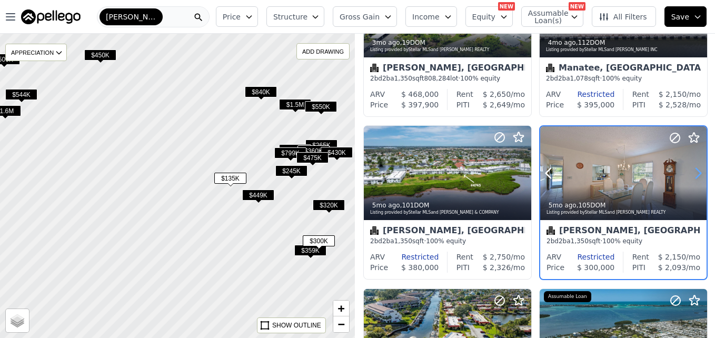
click at [690, 175] on icon at bounding box center [697, 173] width 17 height 17
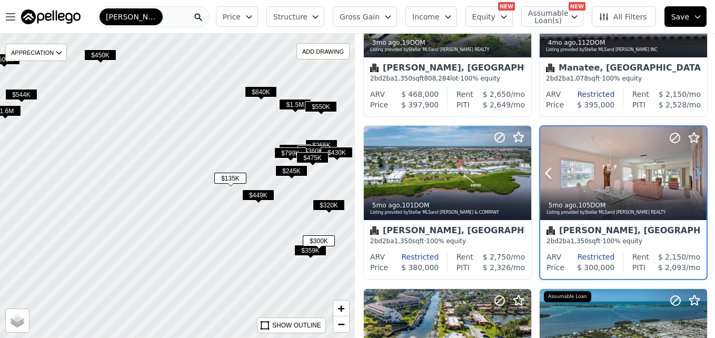
click at [690, 175] on icon at bounding box center [697, 173] width 17 height 17
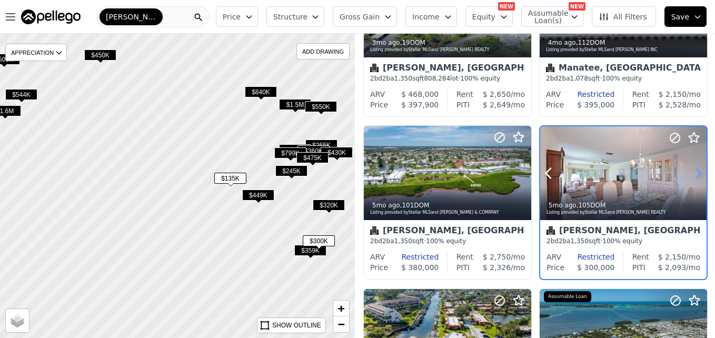
click at [690, 175] on icon at bounding box center [697, 173] width 17 height 17
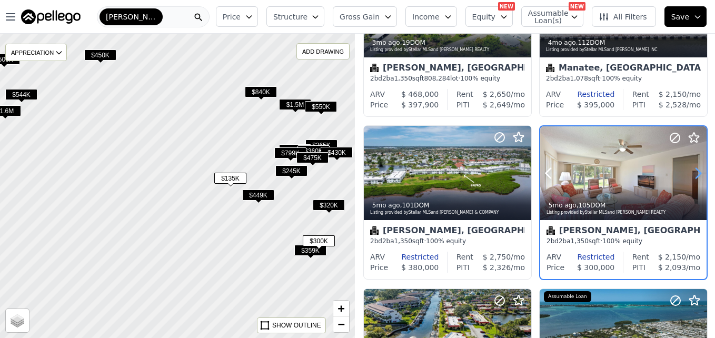
click at [690, 175] on icon at bounding box center [697, 173] width 17 height 17
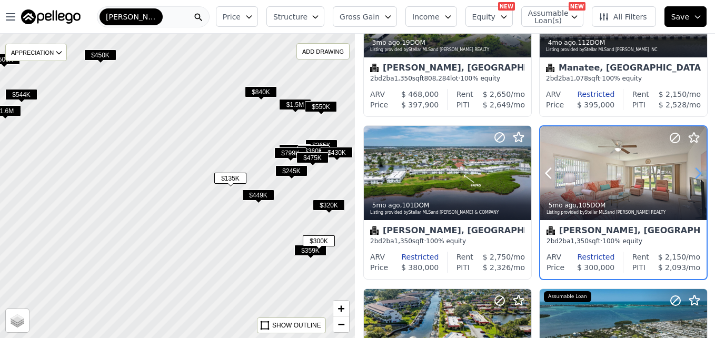
click at [690, 175] on icon at bounding box center [697, 173] width 17 height 17
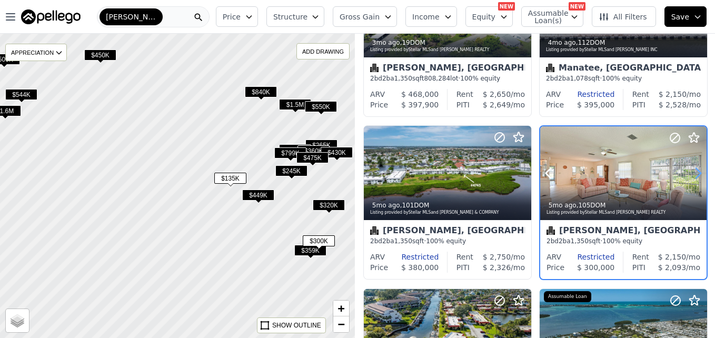
click at [690, 175] on icon at bounding box center [697, 173] width 17 height 17
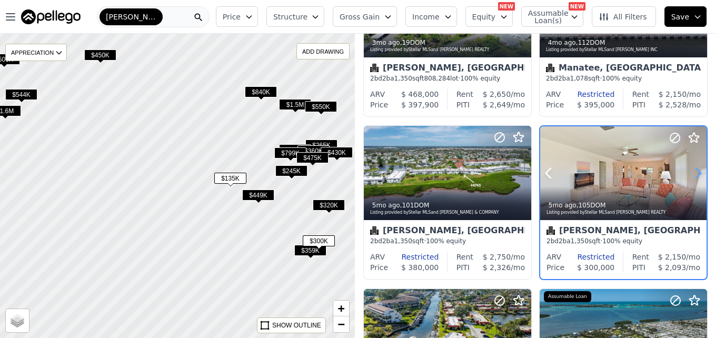
click at [690, 175] on icon at bounding box center [697, 173] width 17 height 17
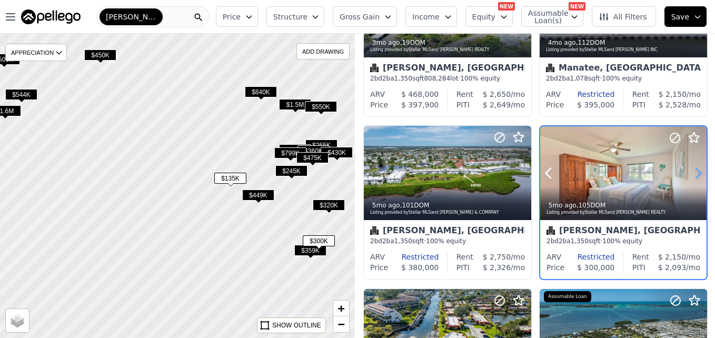
click at [690, 175] on icon at bounding box center [697, 173] width 17 height 17
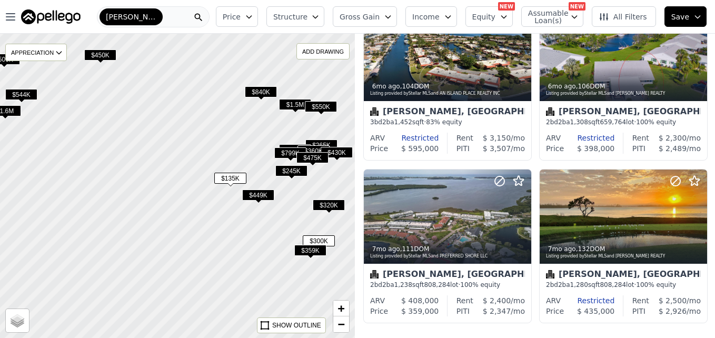
scroll to position [731, 0]
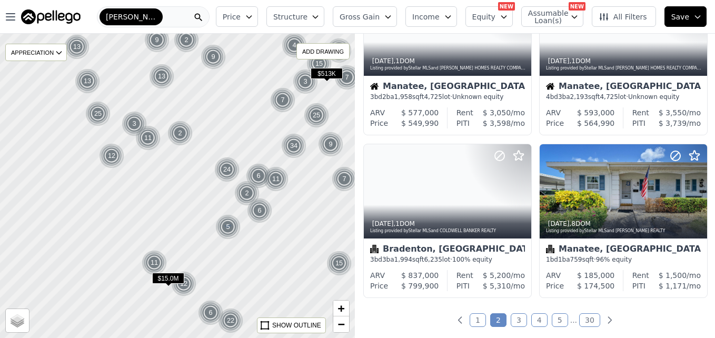
drag, startPoint x: 321, startPoint y: 203, endPoint x: 227, endPoint y: 226, distance: 96.9
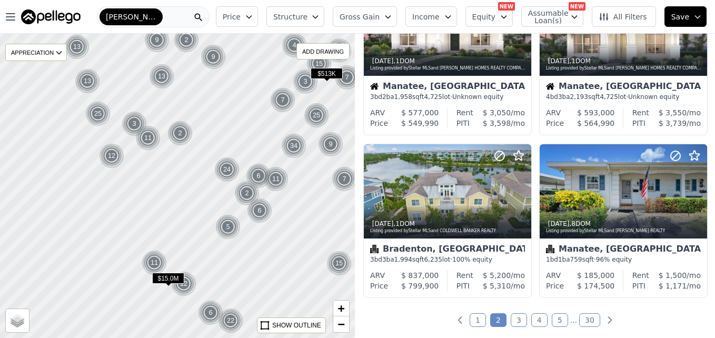
click at [227, 226] on div "5" at bounding box center [227, 226] width 25 height 25
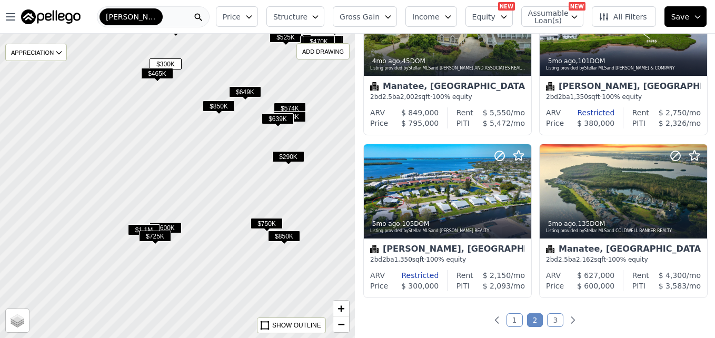
click at [293, 155] on span "$290K" at bounding box center [288, 156] width 32 height 11
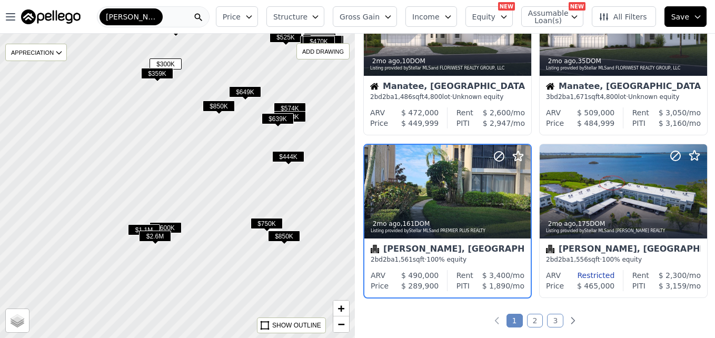
scroll to position [749, 0]
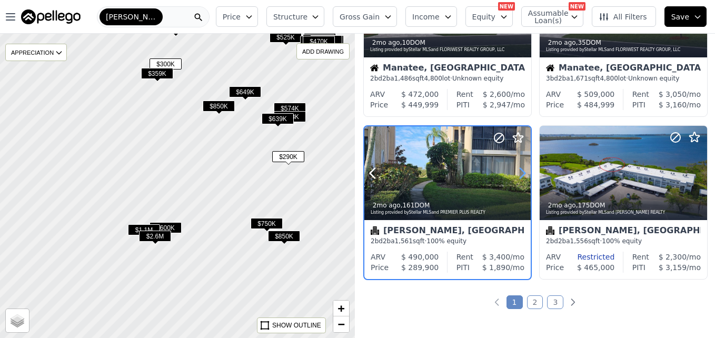
click at [524, 172] on icon at bounding box center [522, 173] width 5 height 10
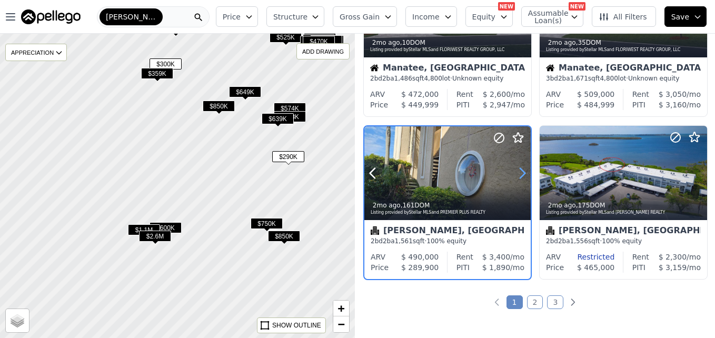
click at [524, 172] on icon at bounding box center [522, 173] width 5 height 10
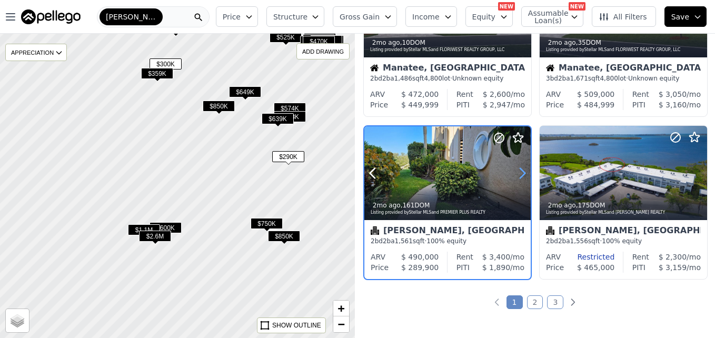
click at [524, 172] on icon at bounding box center [522, 173] width 5 height 10
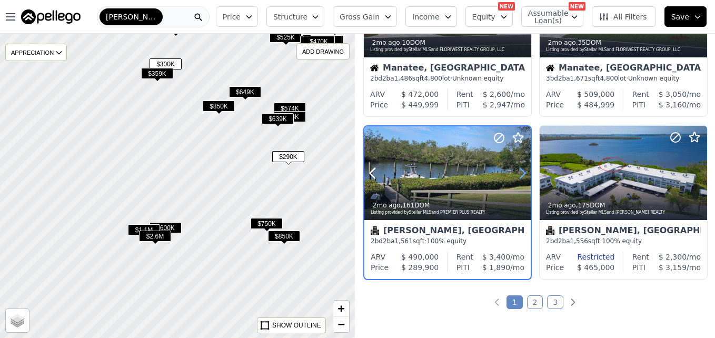
click at [524, 172] on icon at bounding box center [522, 173] width 5 height 10
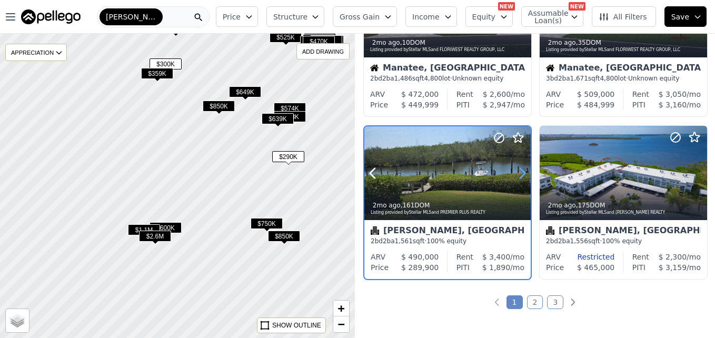
click at [524, 172] on icon at bounding box center [522, 173] width 5 height 10
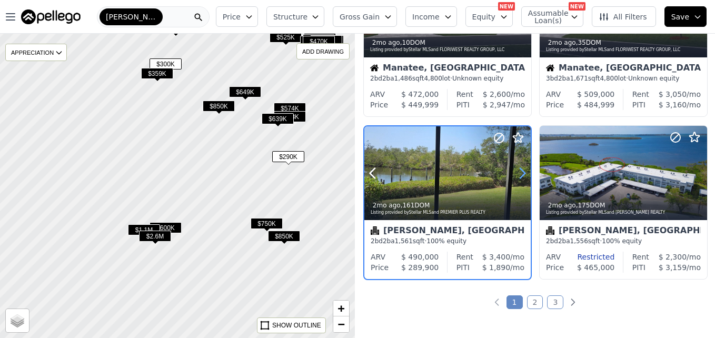
click at [523, 172] on icon at bounding box center [522, 173] width 5 height 10
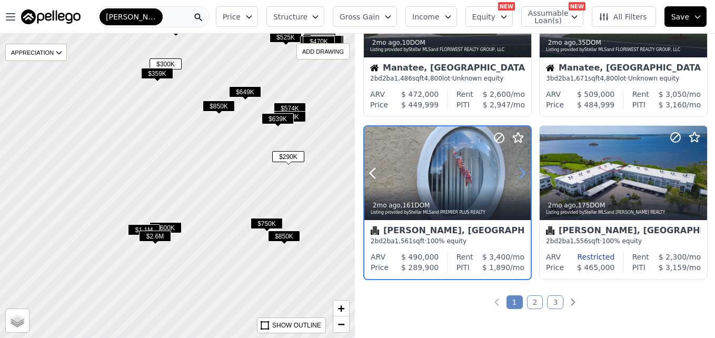
click at [523, 172] on icon at bounding box center [522, 173] width 5 height 10
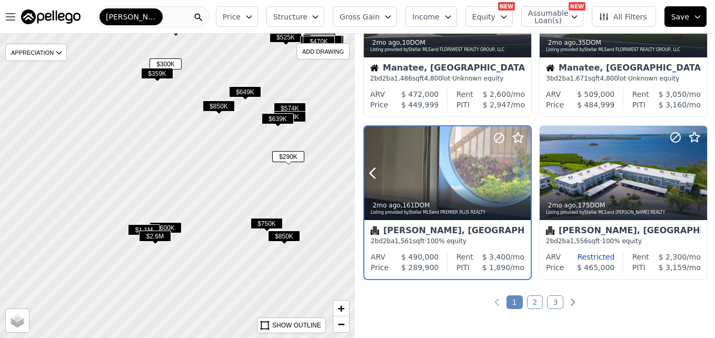
click at [523, 172] on icon at bounding box center [522, 173] width 5 height 10
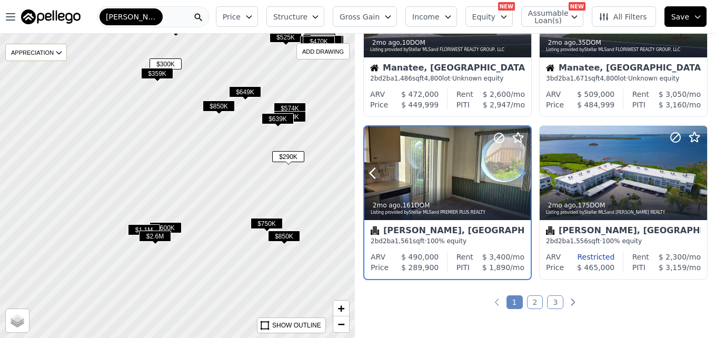
click at [523, 172] on icon at bounding box center [522, 173] width 5 height 10
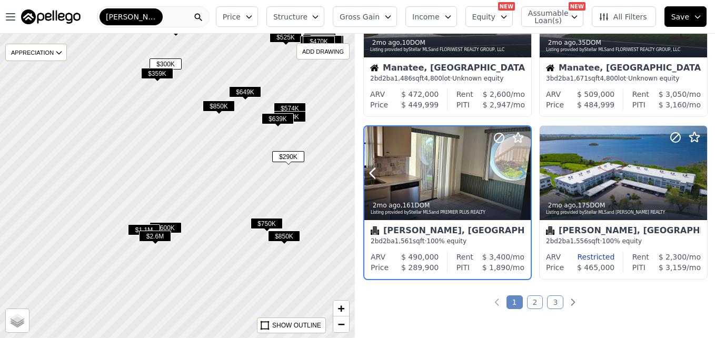
click at [523, 172] on icon at bounding box center [522, 173] width 5 height 10
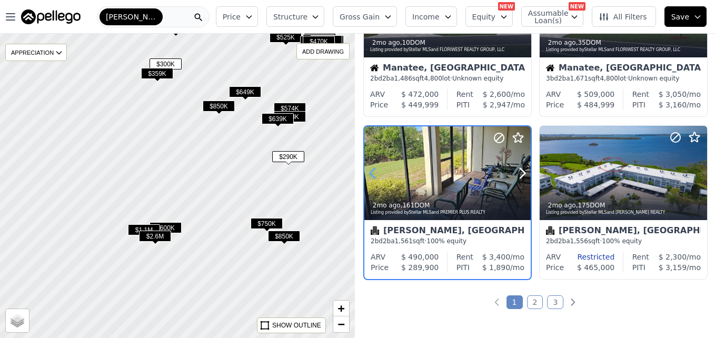
click at [373, 173] on icon at bounding box center [372, 173] width 17 height 17
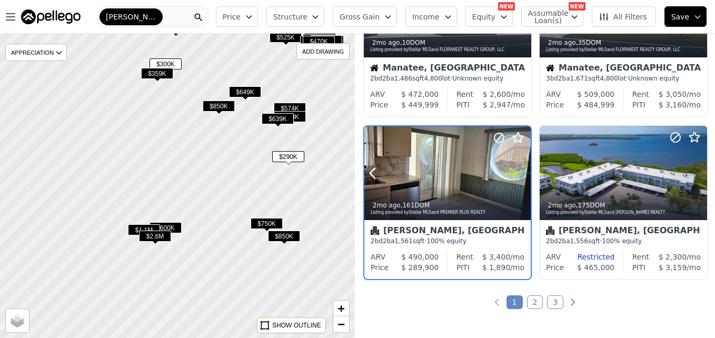
click at [523, 169] on icon at bounding box center [522, 173] width 17 height 17
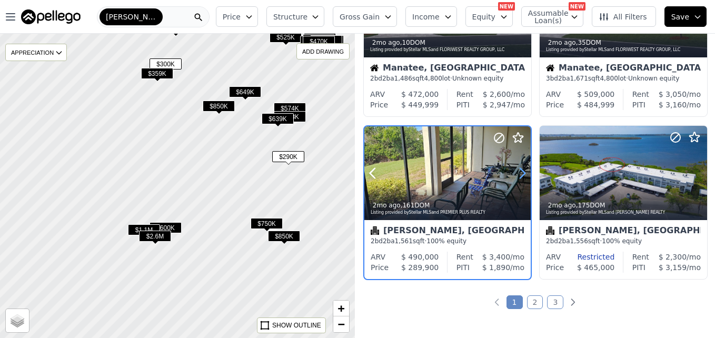
click at [523, 169] on icon at bounding box center [522, 173] width 17 height 17
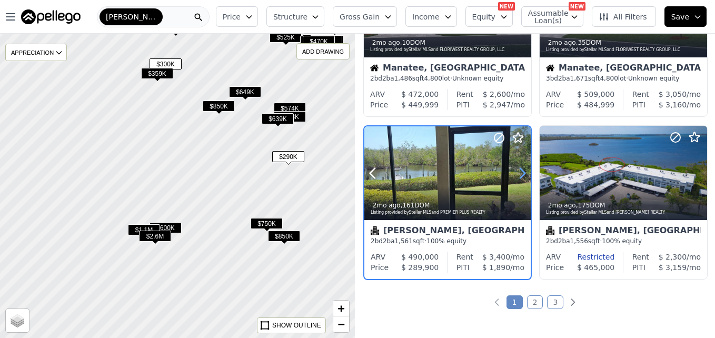
click at [523, 169] on icon at bounding box center [522, 173] width 17 height 17
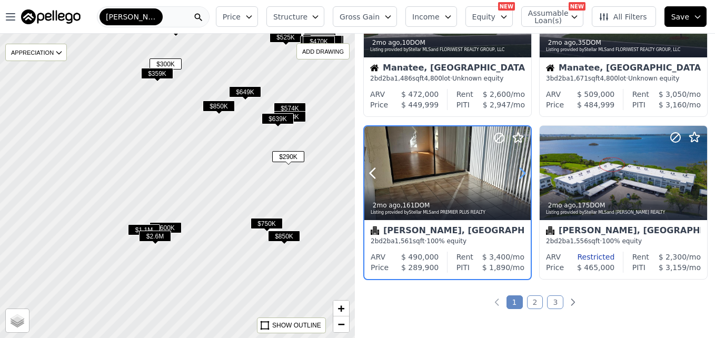
click at [523, 169] on icon at bounding box center [522, 173] width 17 height 17
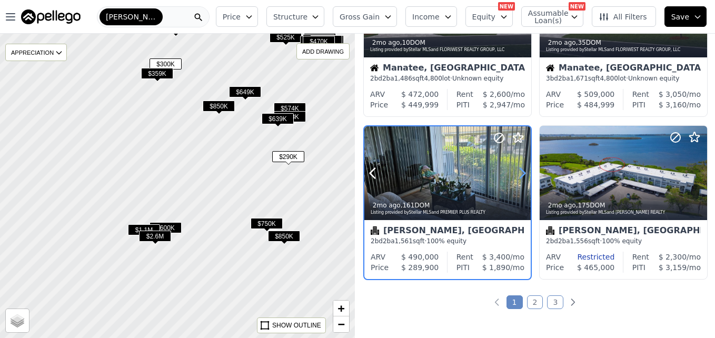
click at [523, 169] on icon at bounding box center [522, 173] width 17 height 17
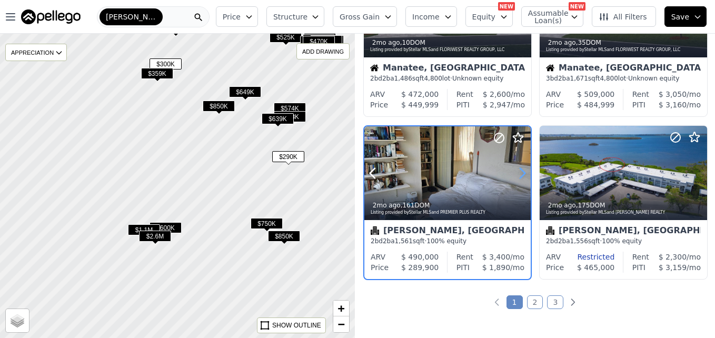
click at [523, 169] on icon at bounding box center [522, 173] width 17 height 17
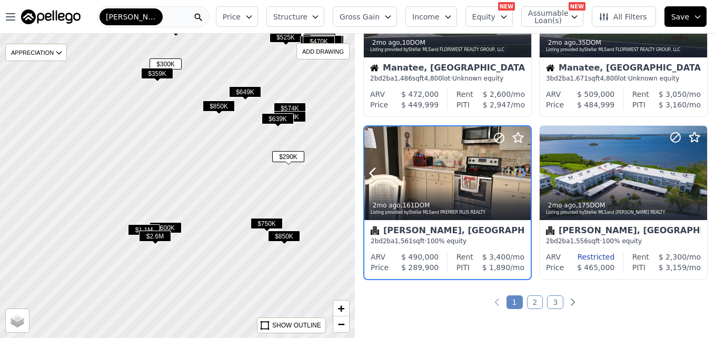
click at [523, 169] on icon at bounding box center [522, 173] width 17 height 17
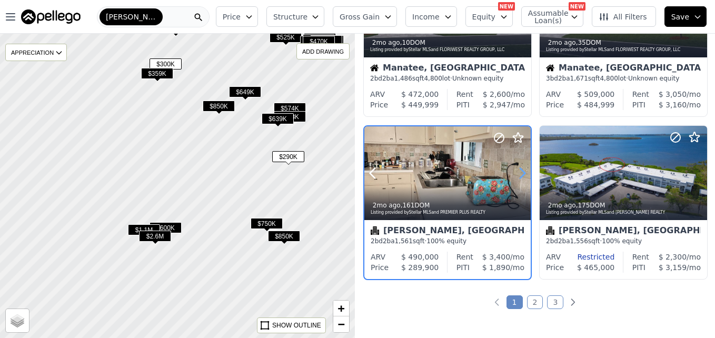
click at [523, 169] on icon at bounding box center [522, 173] width 17 height 17
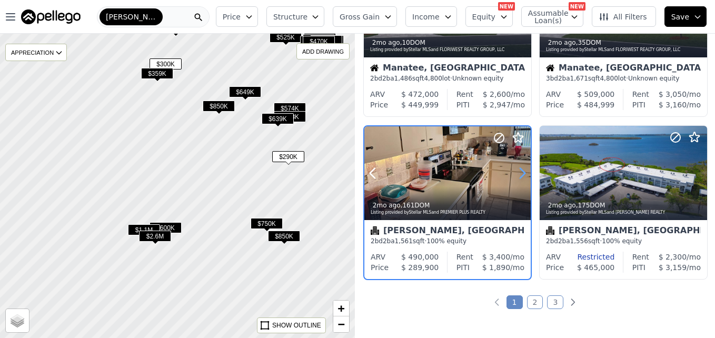
click at [523, 169] on icon at bounding box center [522, 173] width 17 height 17
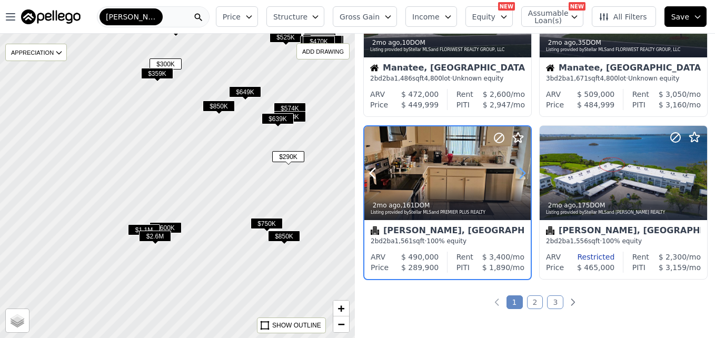
click at [523, 169] on icon at bounding box center [522, 173] width 17 height 17
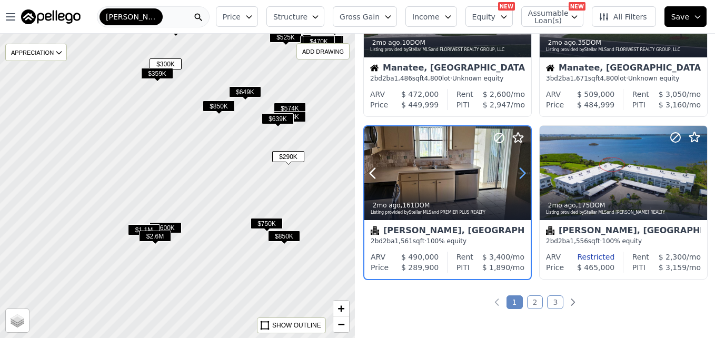
click at [523, 169] on icon at bounding box center [522, 173] width 17 height 17
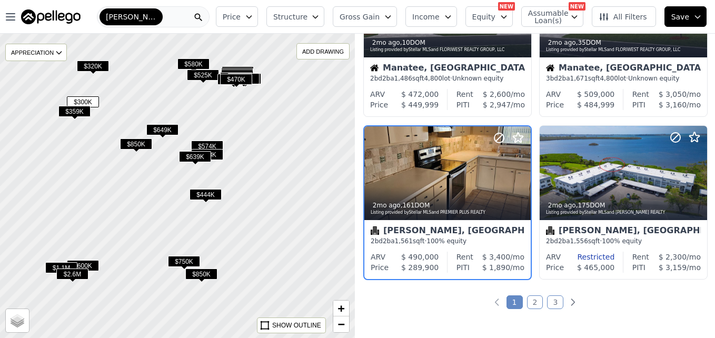
drag, startPoint x: 319, startPoint y: 201, endPoint x: 237, endPoint y: 238, distance: 90.9
click at [237, 238] on div at bounding box center [178, 185] width 426 height 365
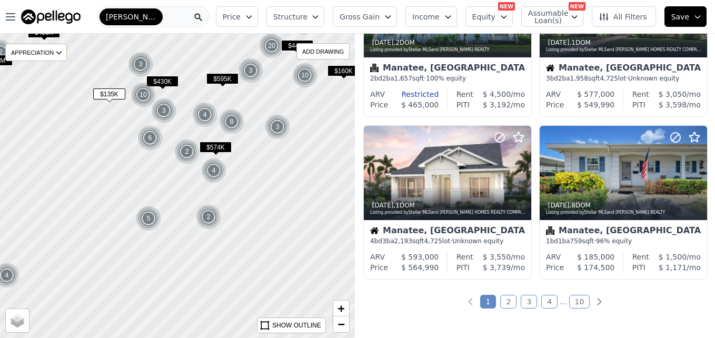
drag, startPoint x: 217, startPoint y: 248, endPoint x: 210, endPoint y: 213, distance: 36.4
click at [208, 213] on img at bounding box center [209, 216] width 26 height 25
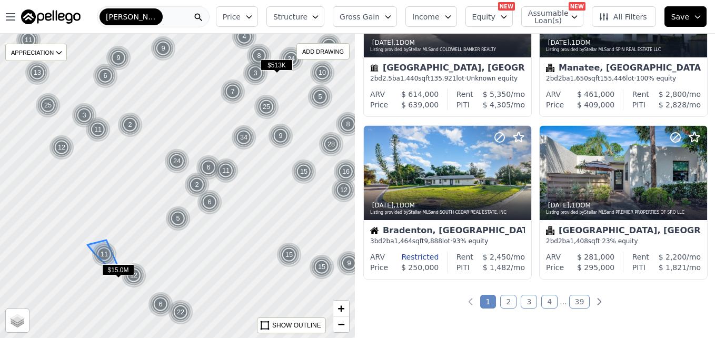
click at [107, 255] on div "11" at bounding box center [104, 254] width 25 height 25
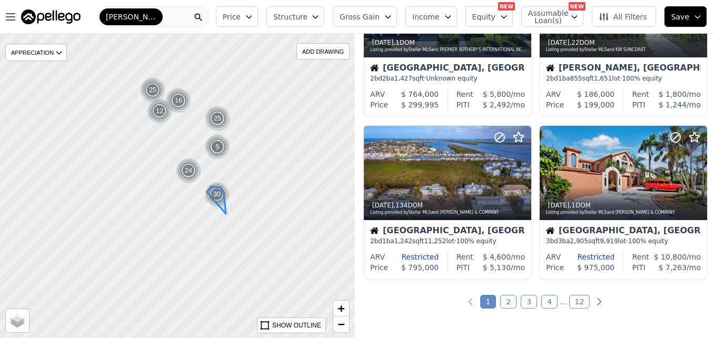
click at [204, 182] on div "30" at bounding box center [216, 194] width 25 height 25
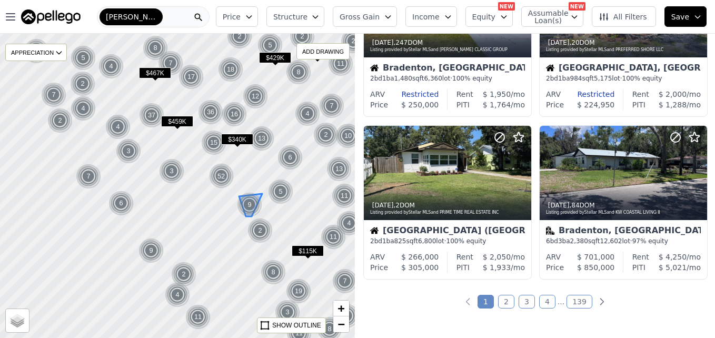
click at [246, 205] on img at bounding box center [250, 204] width 26 height 25
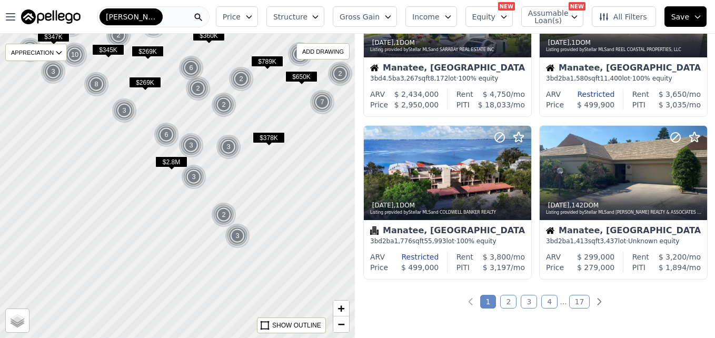
drag, startPoint x: 232, startPoint y: 272, endPoint x: 234, endPoint y: 207, distance: 65.3
click at [234, 207] on img at bounding box center [224, 214] width 26 height 25
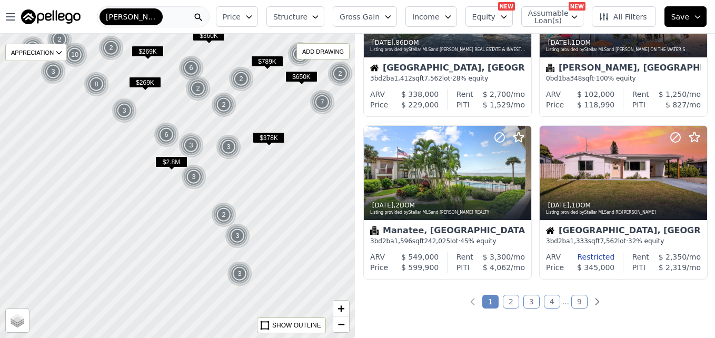
click at [222, 216] on div "2" at bounding box center [223, 214] width 25 height 25
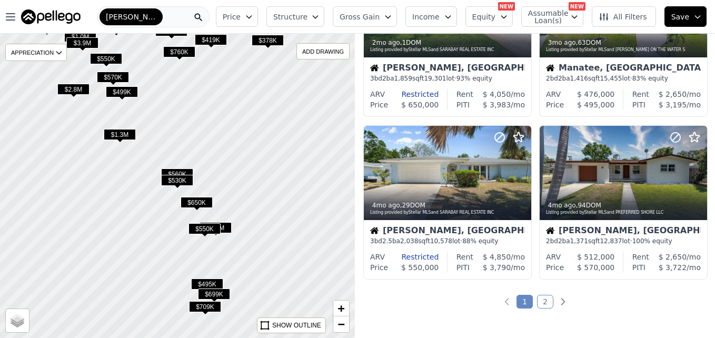
click at [268, 39] on span "$378K" at bounding box center [268, 40] width 32 height 11
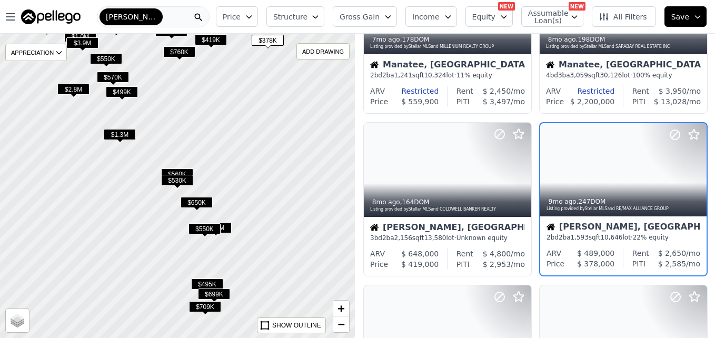
scroll to position [425, 0]
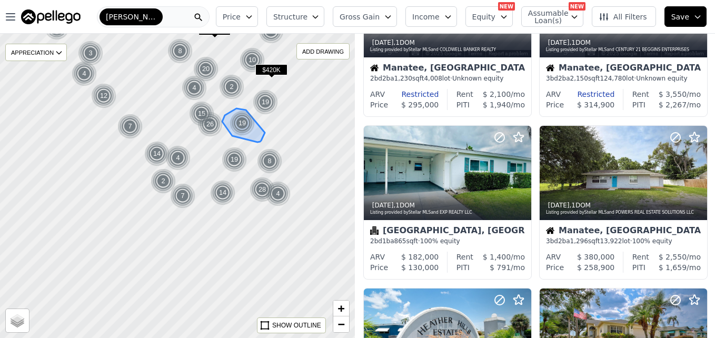
click at [238, 118] on div "19" at bounding box center [241, 123] width 25 height 25
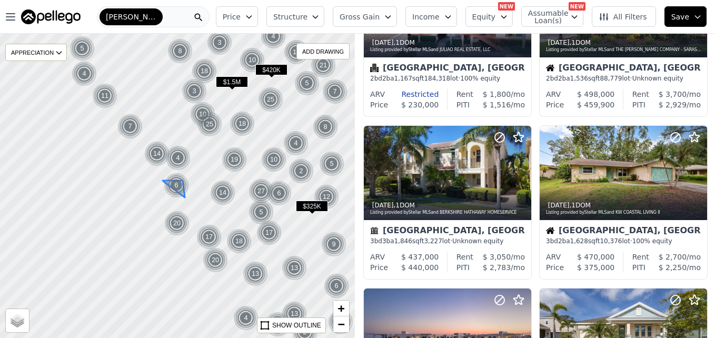
click at [183, 191] on img at bounding box center [177, 185] width 26 height 25
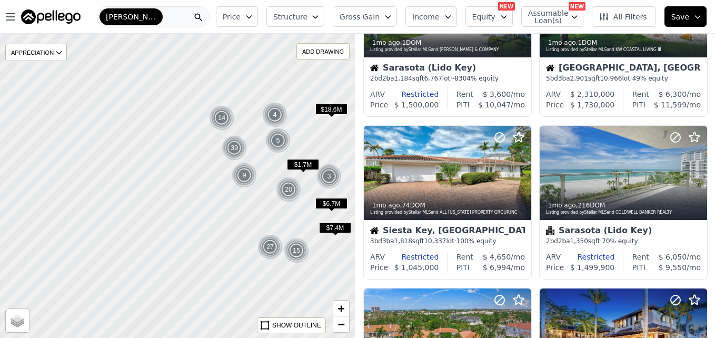
drag, startPoint x: 318, startPoint y: 195, endPoint x: 242, endPoint y: 193, distance: 76.3
click at [242, 193] on div at bounding box center [178, 185] width 426 height 365
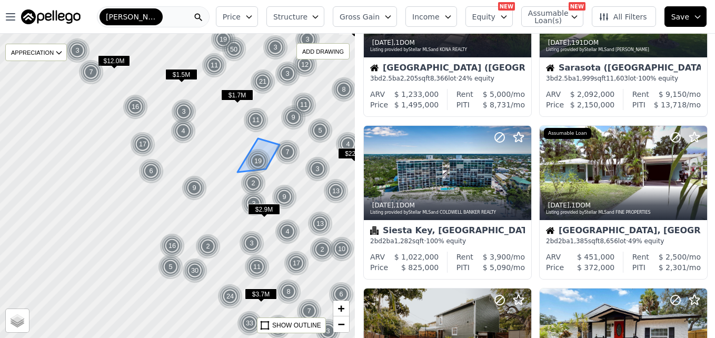
click at [260, 166] on div "19" at bounding box center [257, 160] width 25 height 25
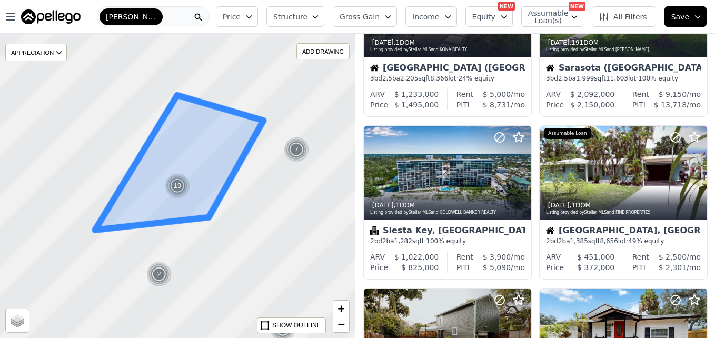
click at [260, 166] on div at bounding box center [178, 185] width 426 height 365
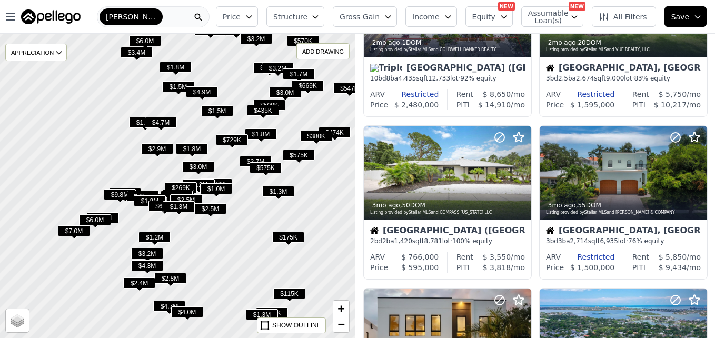
drag, startPoint x: 260, startPoint y: 166, endPoint x: 291, endPoint y: 235, distance: 75.6
click at [291, 235] on span "$175K" at bounding box center [288, 237] width 32 height 11
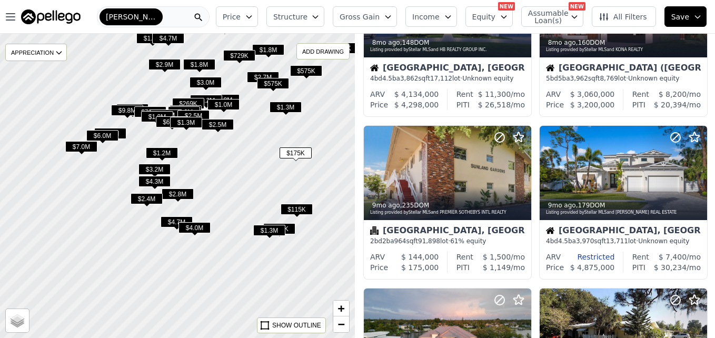
drag, startPoint x: 235, startPoint y: 239, endPoint x: 232, endPoint y: 150, distance: 89.0
click at [233, 151] on div at bounding box center [177, 185] width 426 height 365
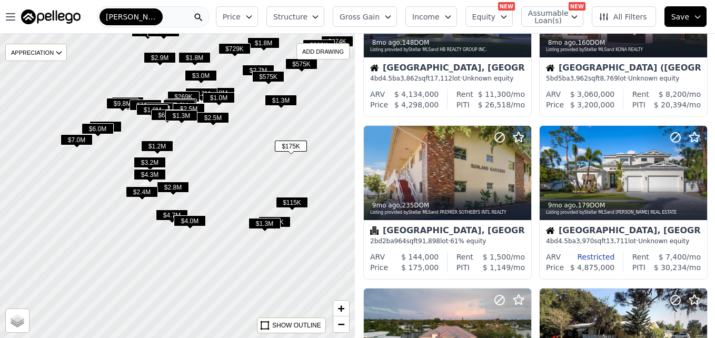
click at [296, 204] on span "$115K" at bounding box center [292, 202] width 32 height 11
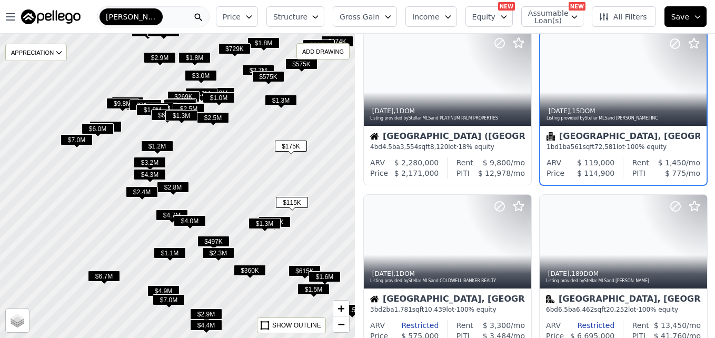
scroll to position [262, 0]
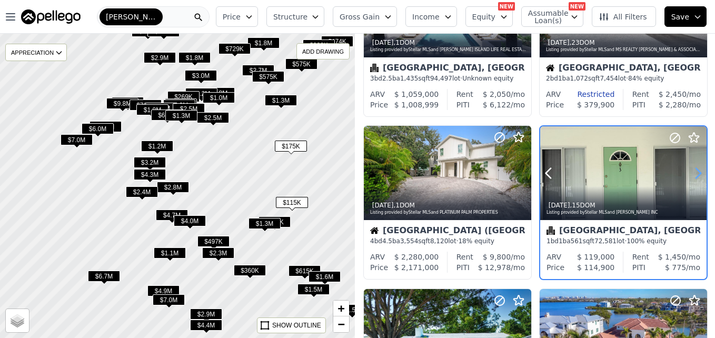
click at [691, 174] on icon at bounding box center [697, 173] width 17 height 17
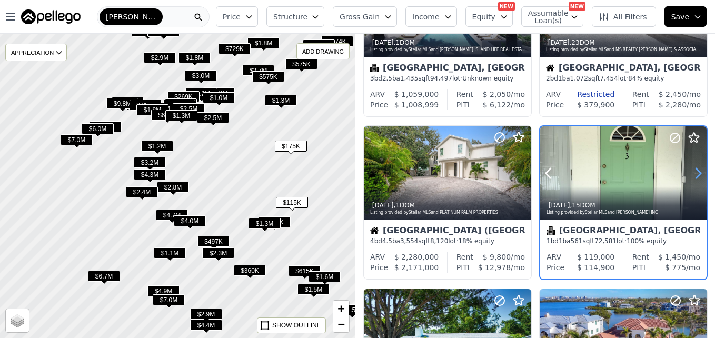
click at [691, 174] on icon at bounding box center [697, 173] width 17 height 17
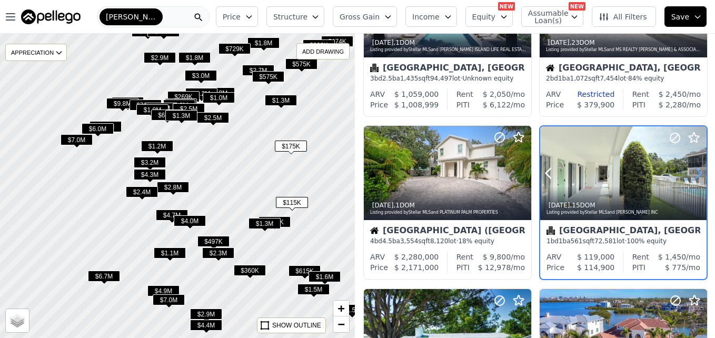
click at [691, 174] on icon at bounding box center [697, 173] width 17 height 17
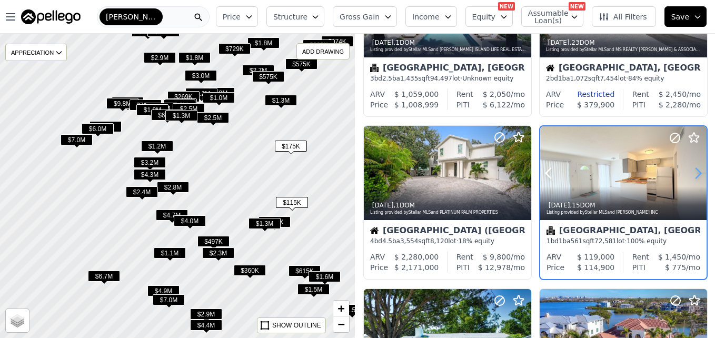
click at [691, 174] on icon at bounding box center [697, 173] width 17 height 17
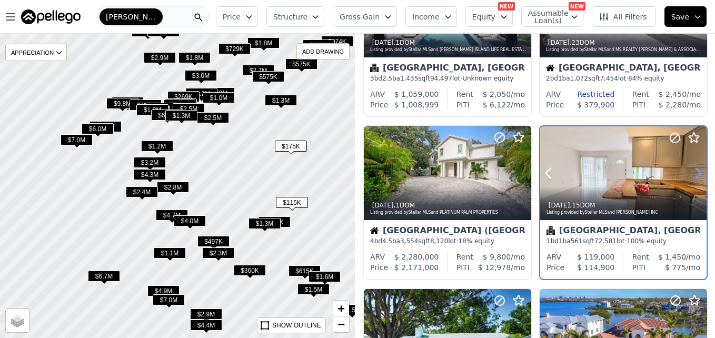
click at [691, 174] on icon at bounding box center [697, 173] width 17 height 17
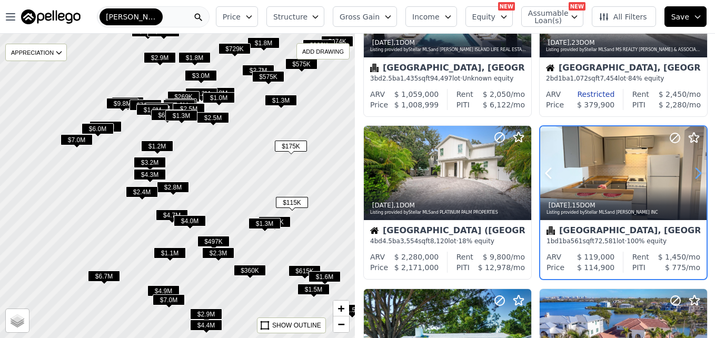
click at [691, 174] on icon at bounding box center [697, 173] width 17 height 17
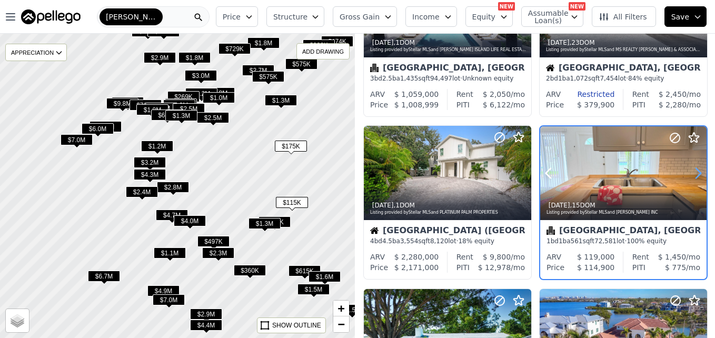
click at [691, 174] on icon at bounding box center [697, 173] width 17 height 17
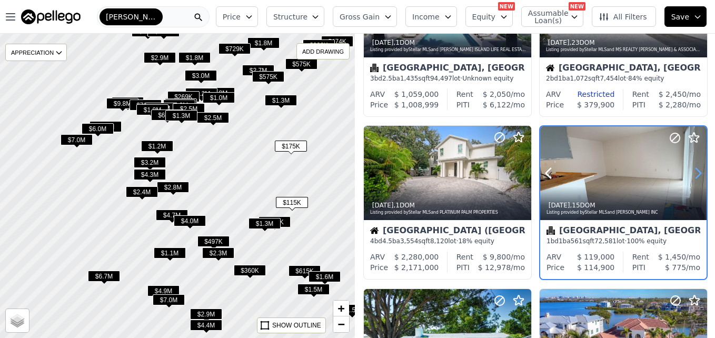
click at [691, 174] on icon at bounding box center [697, 173] width 17 height 17
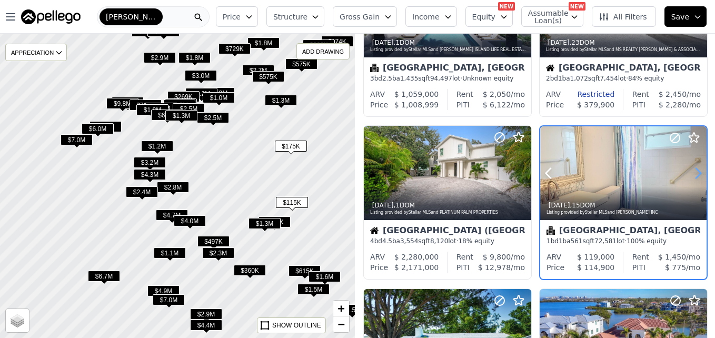
click at [691, 174] on icon at bounding box center [697, 173] width 17 height 17
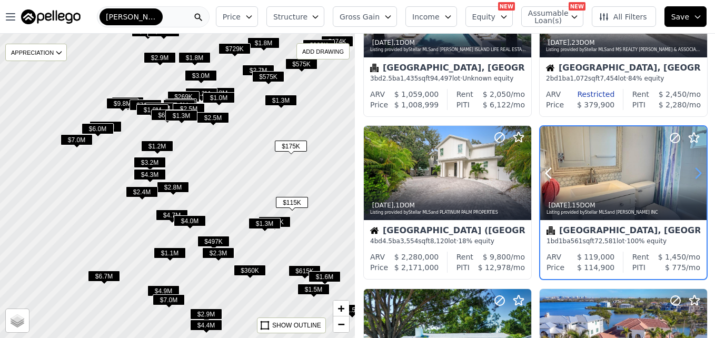
click at [691, 174] on icon at bounding box center [697, 173] width 17 height 17
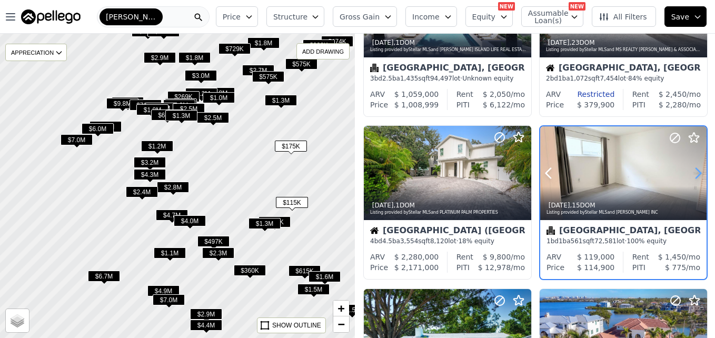
click at [691, 174] on icon at bounding box center [697, 173] width 17 height 17
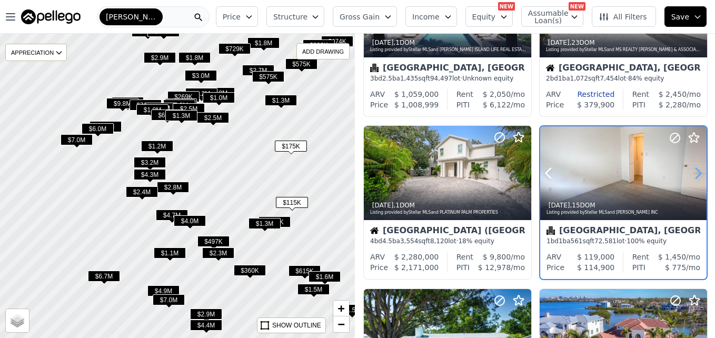
click at [691, 174] on icon at bounding box center [697, 173] width 17 height 17
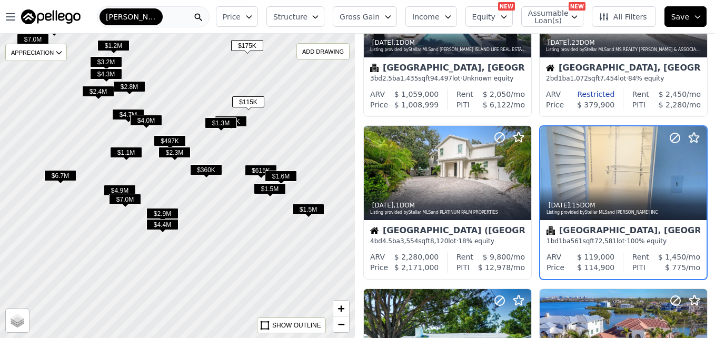
drag, startPoint x: 300, startPoint y: 252, endPoint x: 256, endPoint y: 152, distance: 109.6
click at [256, 152] on div at bounding box center [178, 185] width 426 height 365
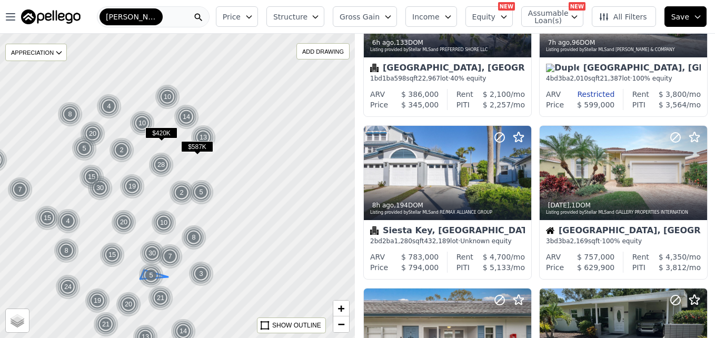
click at [161, 277] on img at bounding box center [151, 275] width 26 height 25
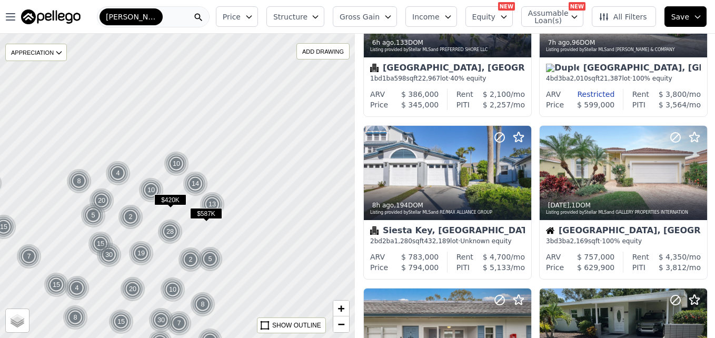
drag, startPoint x: 278, startPoint y: 138, endPoint x: 253, endPoint y: 183, distance: 50.9
click at [279, 235] on div at bounding box center [178, 189] width 426 height 365
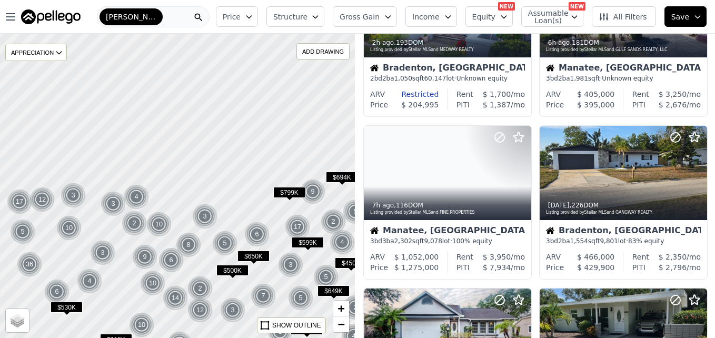
drag, startPoint x: 218, startPoint y: 74, endPoint x: 226, endPoint y: 221, distance: 146.5
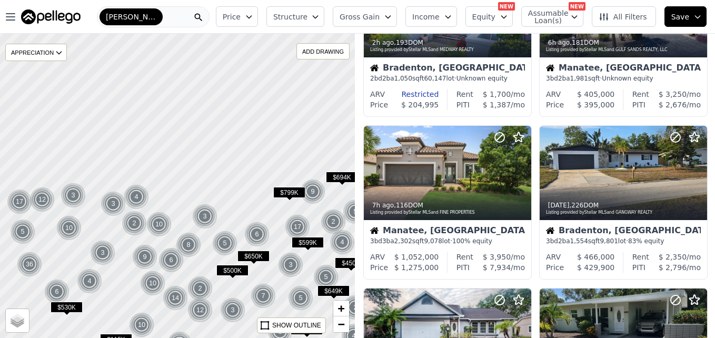
click at [226, 221] on div at bounding box center [178, 185] width 426 height 365
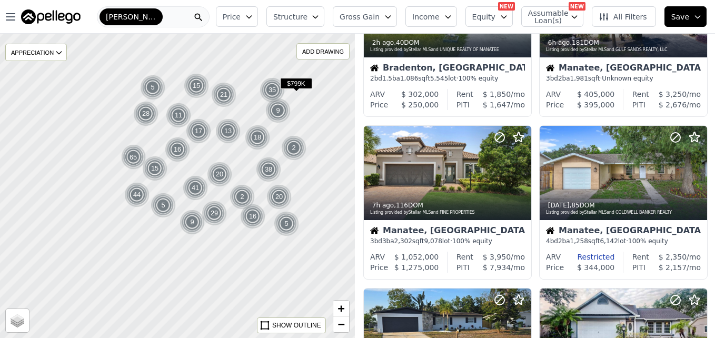
drag, startPoint x: 312, startPoint y: 132, endPoint x: 238, endPoint y: 169, distance: 83.3
click at [208, 172] on div at bounding box center [178, 185] width 426 height 365
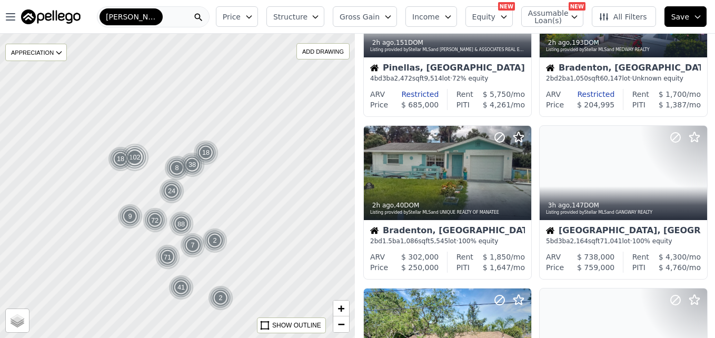
drag, startPoint x: 223, startPoint y: 205, endPoint x: 296, endPoint y: 181, distance: 76.6
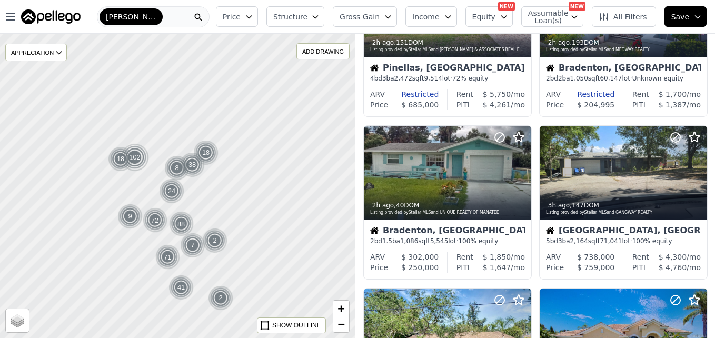
click at [223, 206] on div at bounding box center [178, 185] width 426 height 365
drag, startPoint x: 309, startPoint y: 182, endPoint x: 273, endPoint y: 169, distance: 38.4
click at [150, 159] on div at bounding box center [178, 185] width 426 height 365
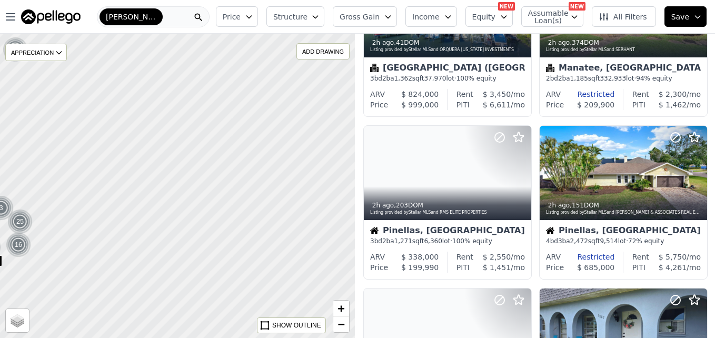
drag, startPoint x: 273, startPoint y: 169, endPoint x: 248, endPoint y: 149, distance: 31.8
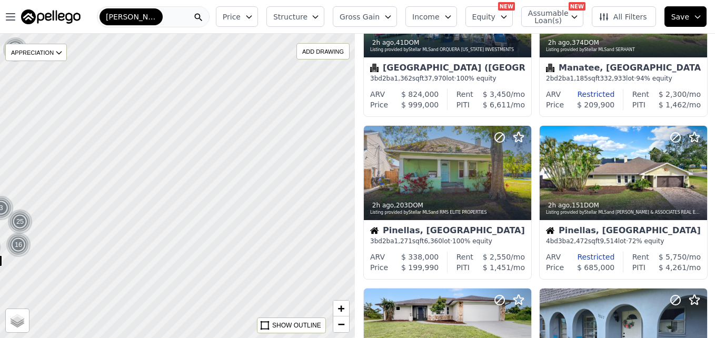
click at [248, 149] on div at bounding box center [178, 185] width 426 height 365
click at [153, 21] on div "[PERSON_NAME] [PERSON_NAME]" at bounding box center [153, 16] width 113 height 21
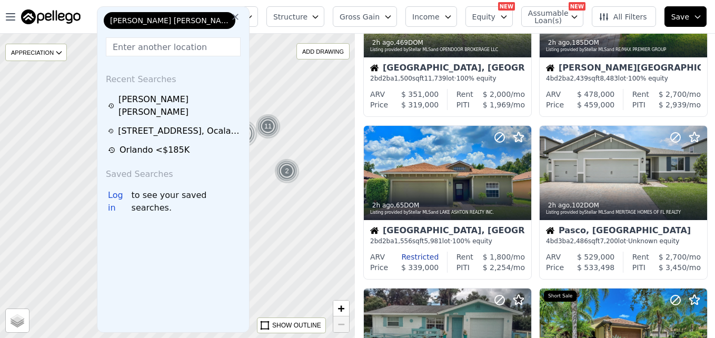
click at [155, 44] on input "text" at bounding box center [173, 46] width 135 height 19
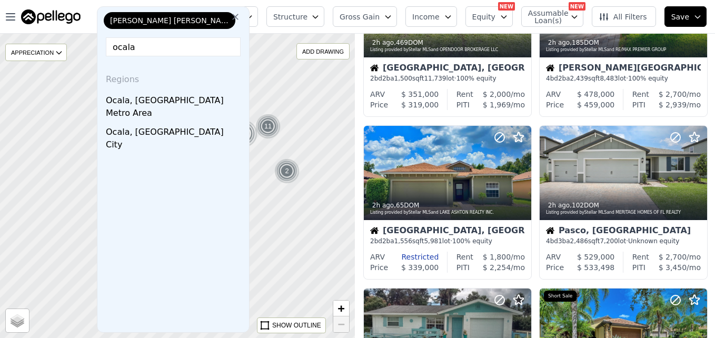
type input "ocala"
click at [129, 109] on div "Metro Area" at bounding box center [175, 114] width 139 height 15
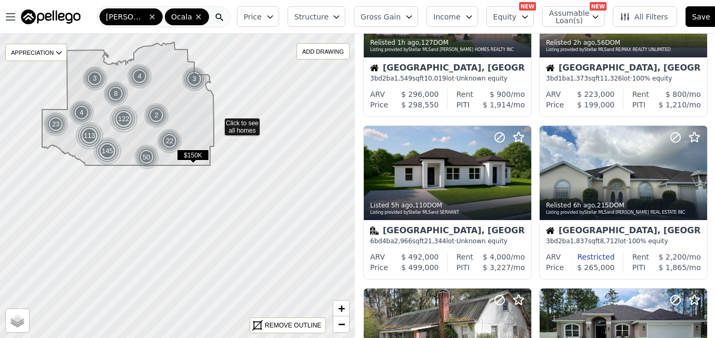
click at [217, 122] on icon at bounding box center [177, 186] width 429 height 368
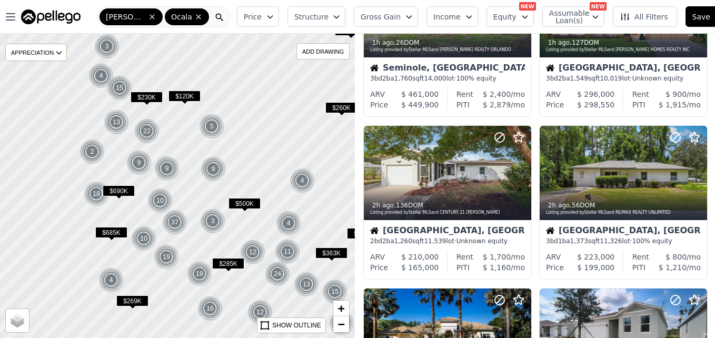
drag, startPoint x: 175, startPoint y: 142, endPoint x: 265, endPoint y: 139, distance: 90.0
click at [265, 139] on div at bounding box center [178, 185] width 426 height 365
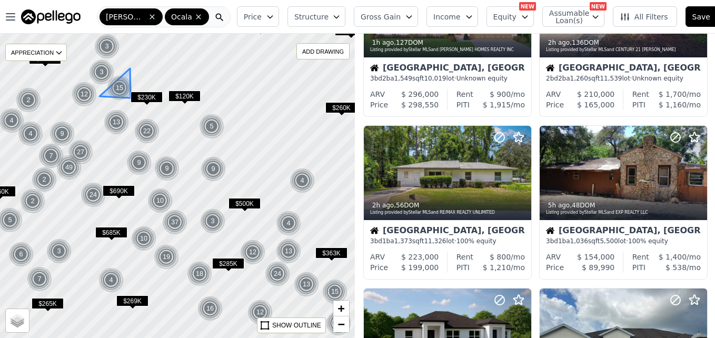
click at [119, 83] on div "15" at bounding box center [119, 87] width 25 height 25
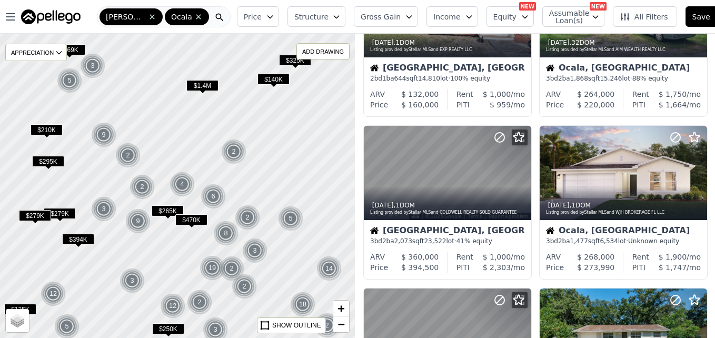
click at [275, 78] on span "$140K" at bounding box center [273, 79] width 32 height 11
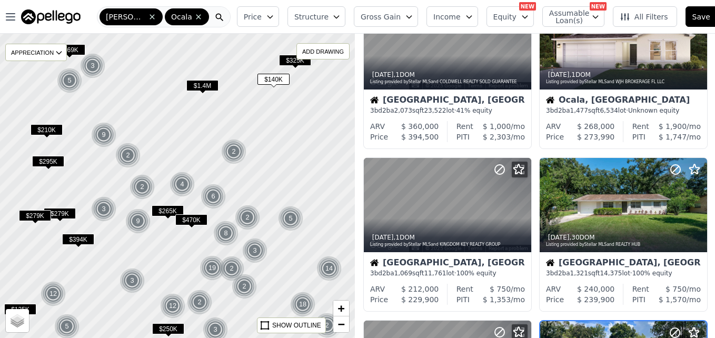
scroll to position [587, 0]
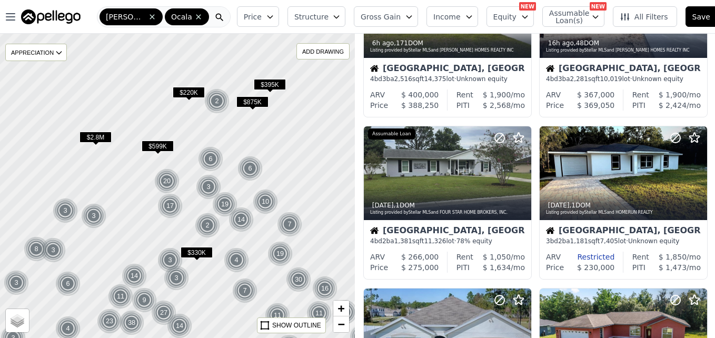
drag, startPoint x: 183, startPoint y: 81, endPoint x: 194, endPoint y: 135, distance: 55.4
click at [194, 135] on div at bounding box center [178, 185] width 426 height 365
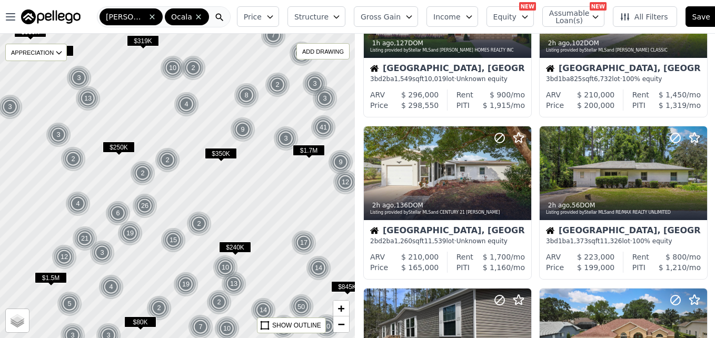
click at [149, 17] on icon at bounding box center [152, 17] width 8 height 8
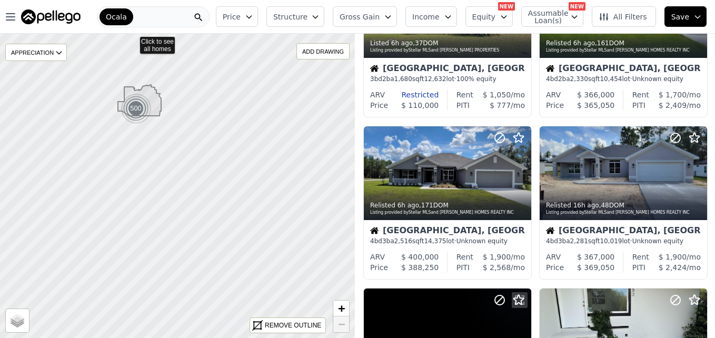
click at [160, 17] on div "Ocala" at bounding box center [153, 16] width 113 height 21
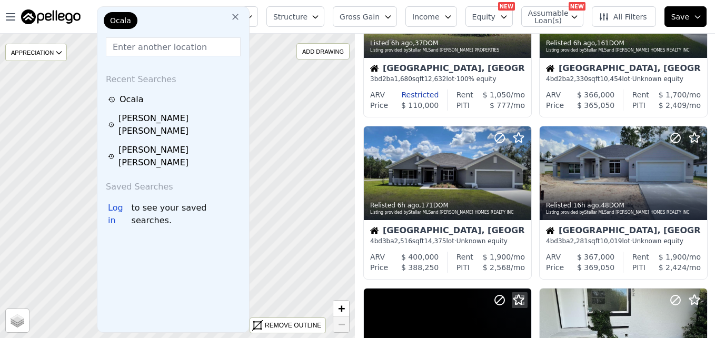
click at [157, 14] on div "Ocala" at bounding box center [154, 22] width 105 height 21
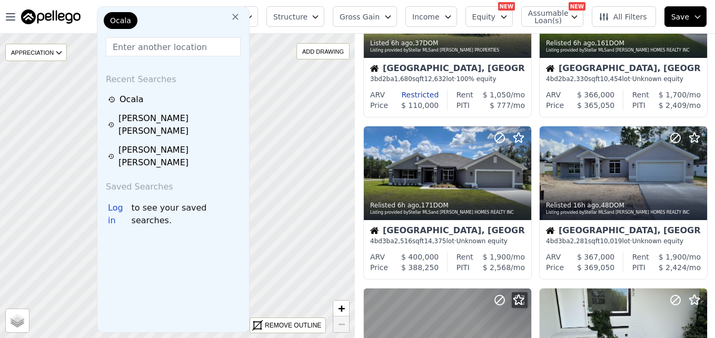
click at [161, 45] on input "text" at bounding box center [173, 46] width 135 height 19
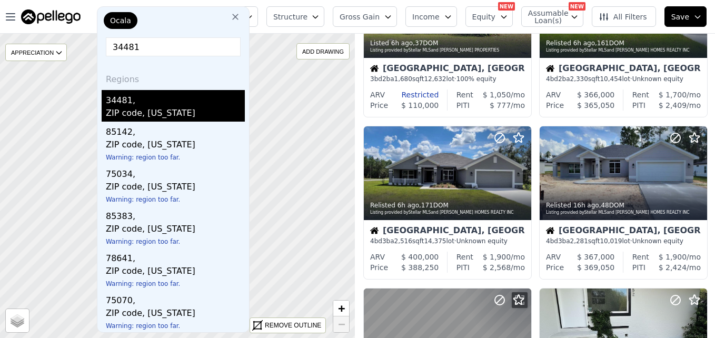
type input "34481"
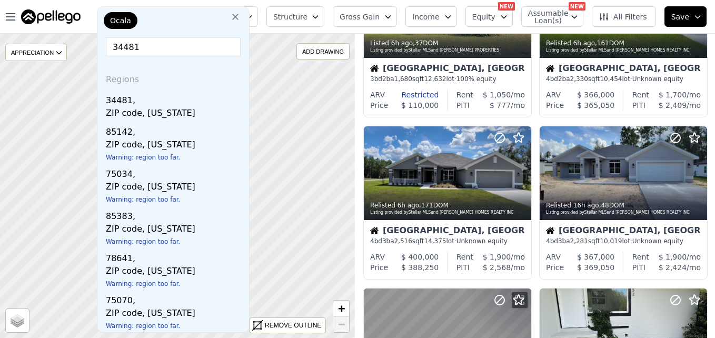
click at [139, 104] on div "34481," at bounding box center [175, 98] width 139 height 17
